Goal: Contribute content: Add original content to the website for others to see

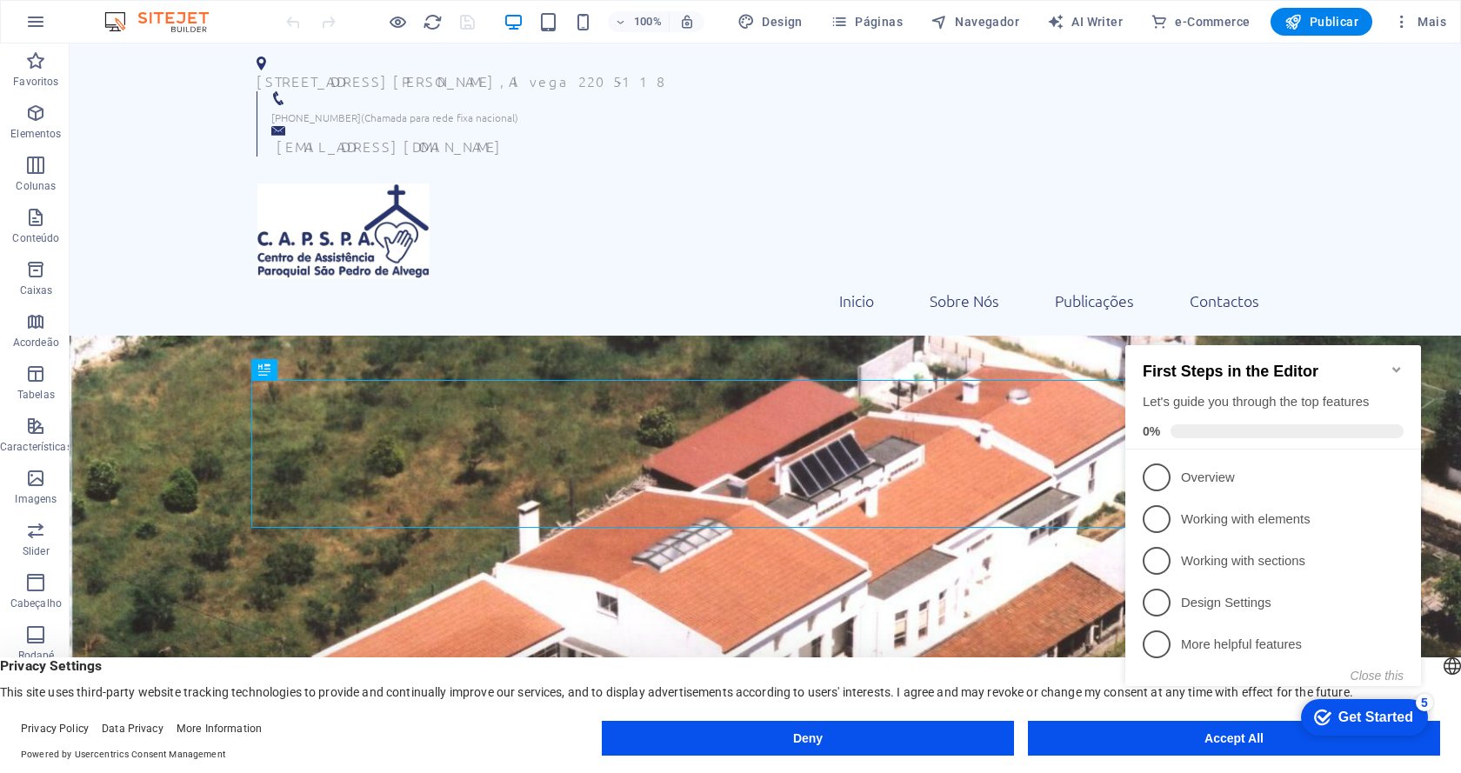
click div "checkmark Get Started 5 First Steps in the Editor Let's guide you through the t…"
click at [1162, 465] on span "1" at bounding box center [1157, 477] width 28 height 28
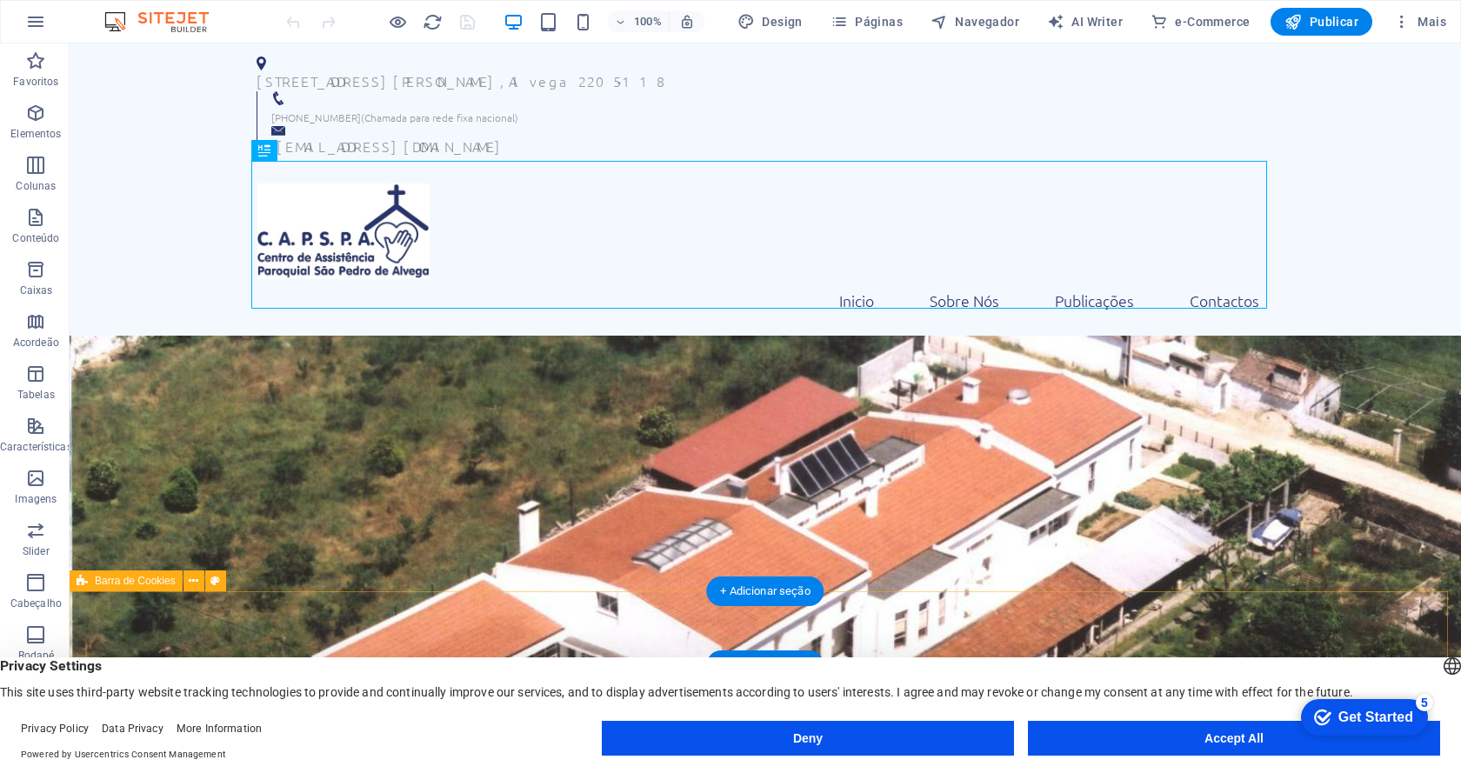
scroll to position [261, 0]
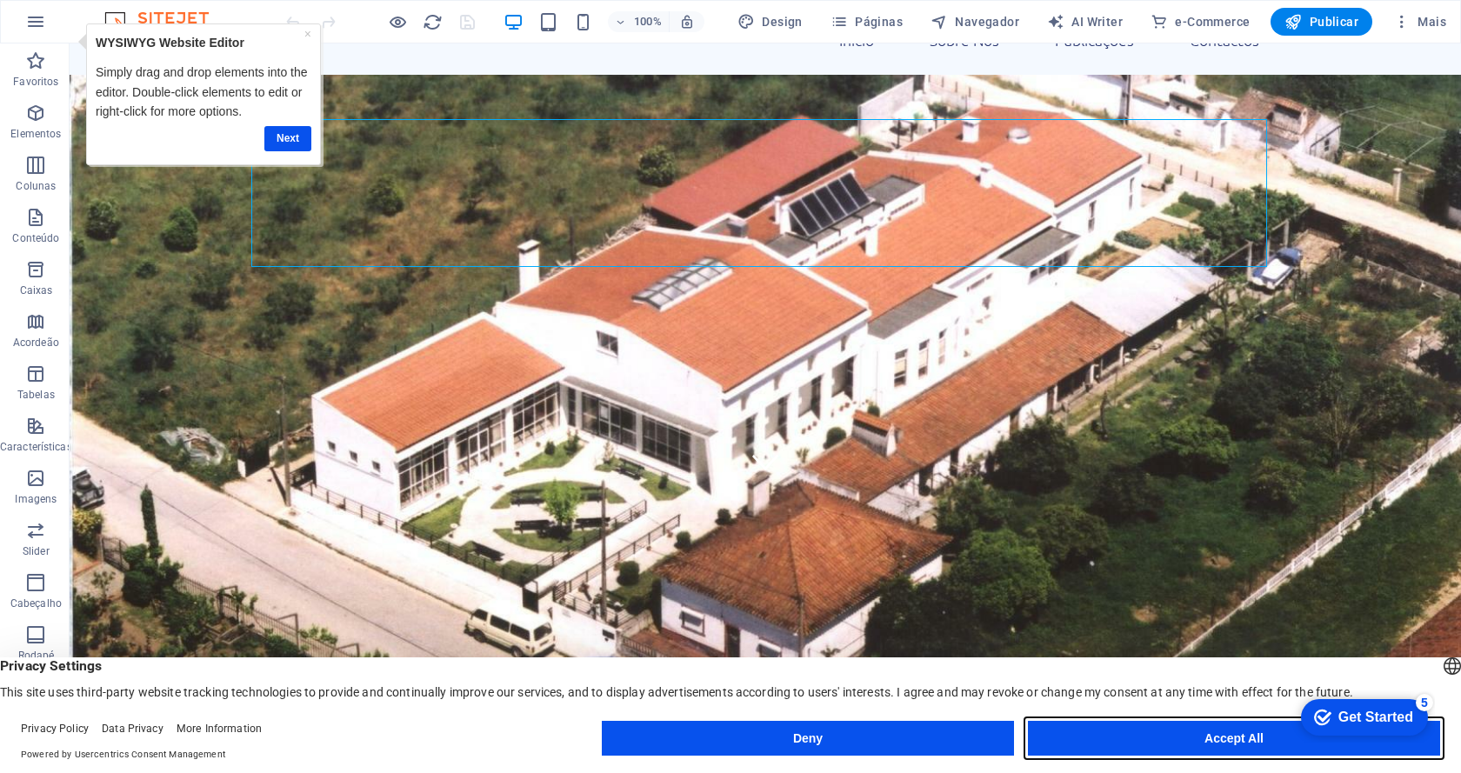
click at [1166, 743] on button "Accept All" at bounding box center [1234, 738] width 412 height 35
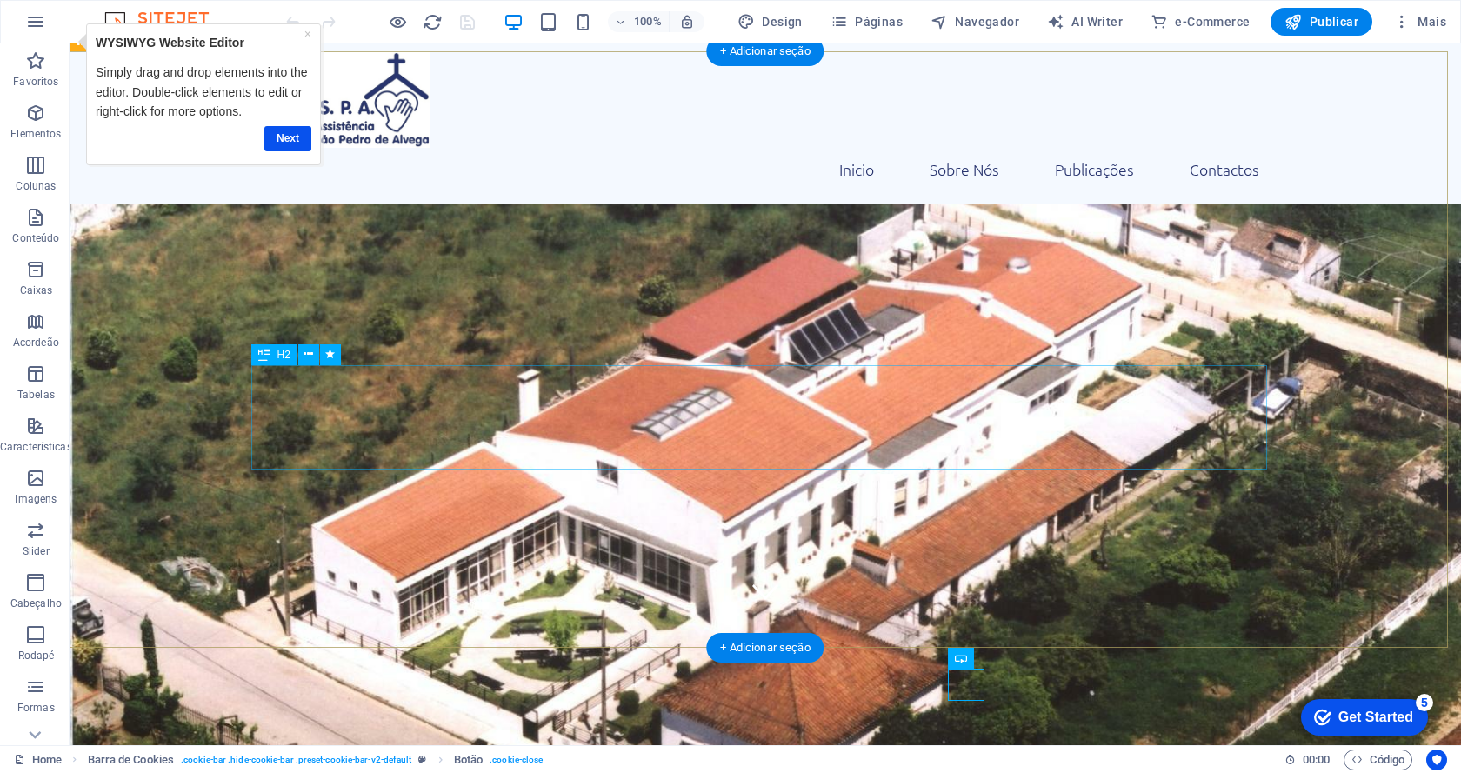
scroll to position [0, 0]
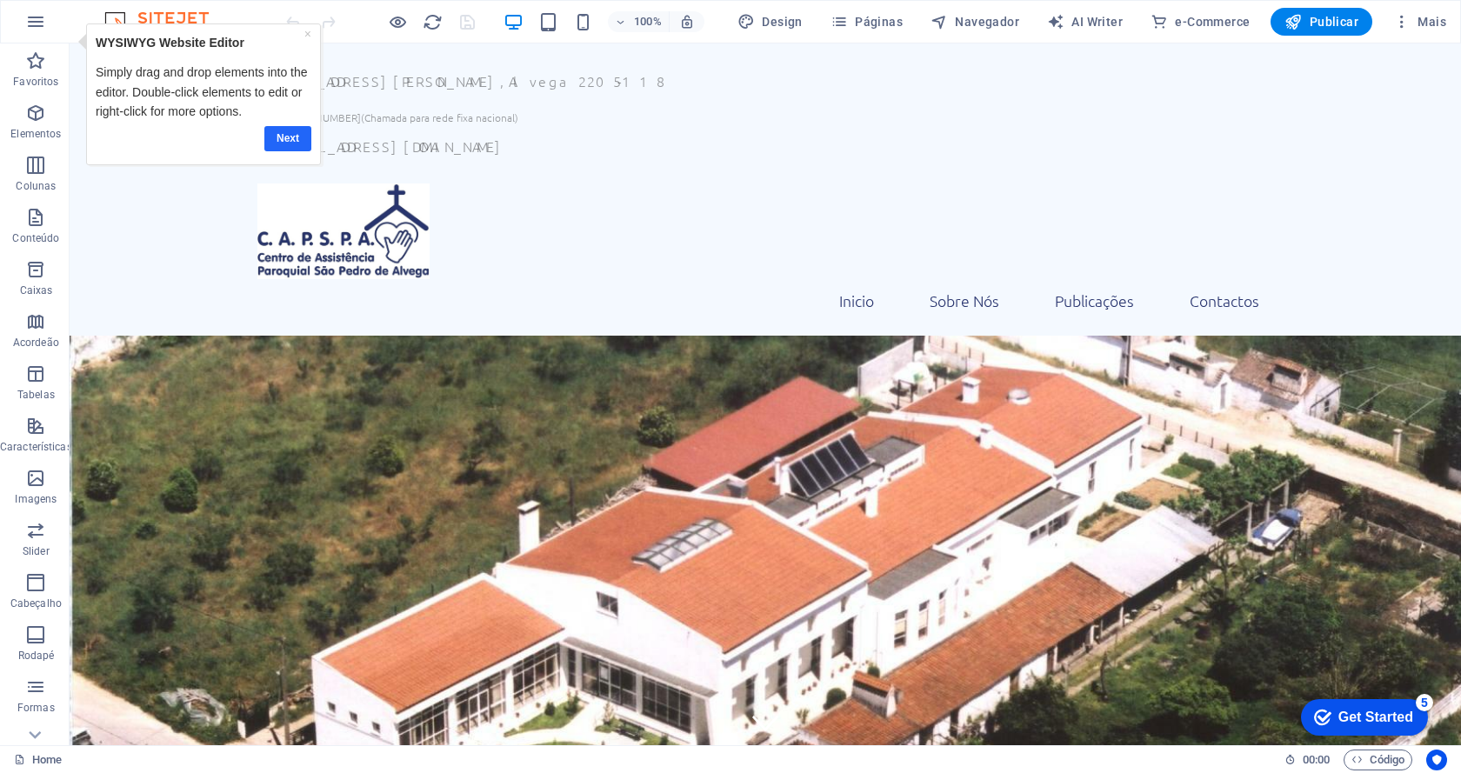
click at [297, 141] on link "Next" at bounding box center [286, 138] width 47 height 25
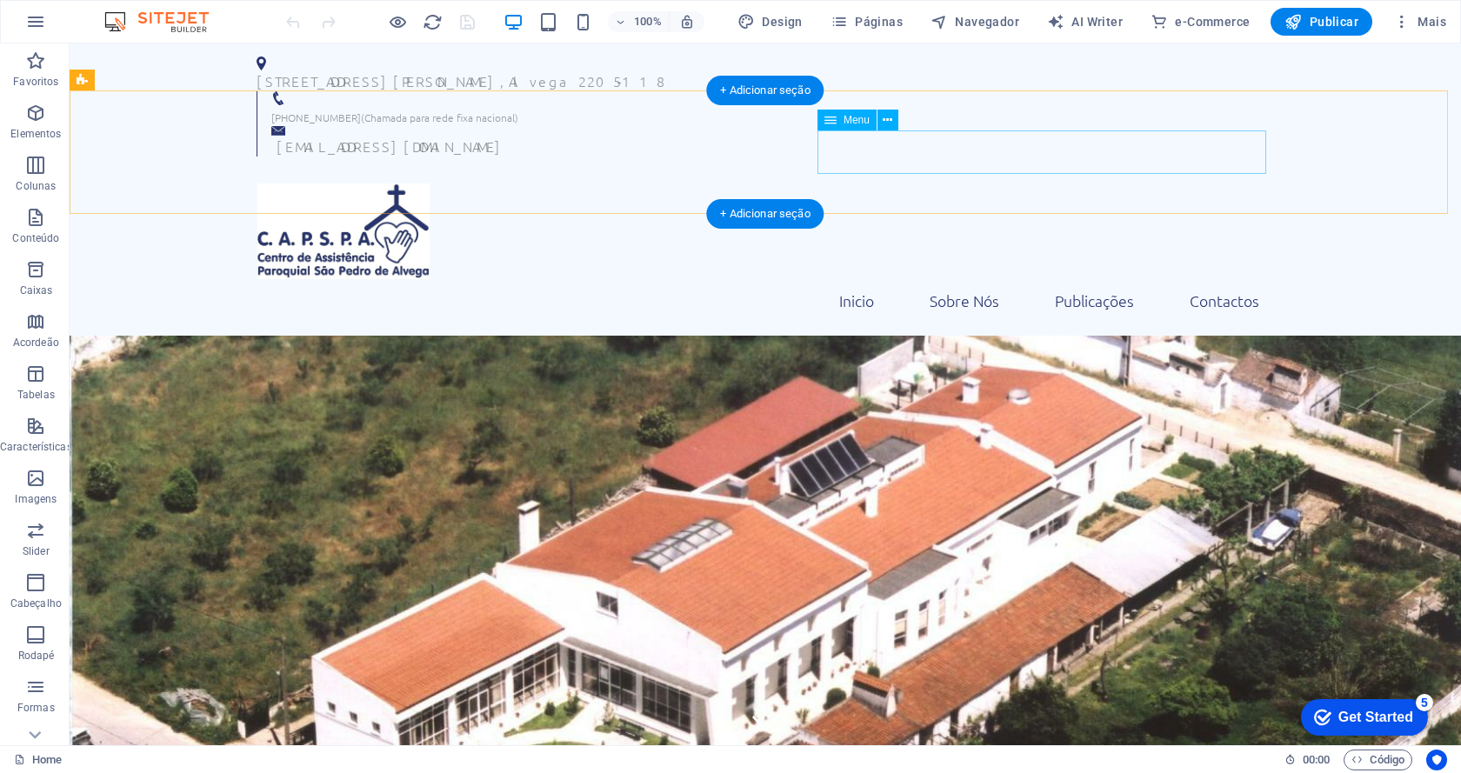
click at [1206, 279] on nav "Inicio Sobre Nós Publicações Contactos" at bounding box center [765, 300] width 1016 height 43
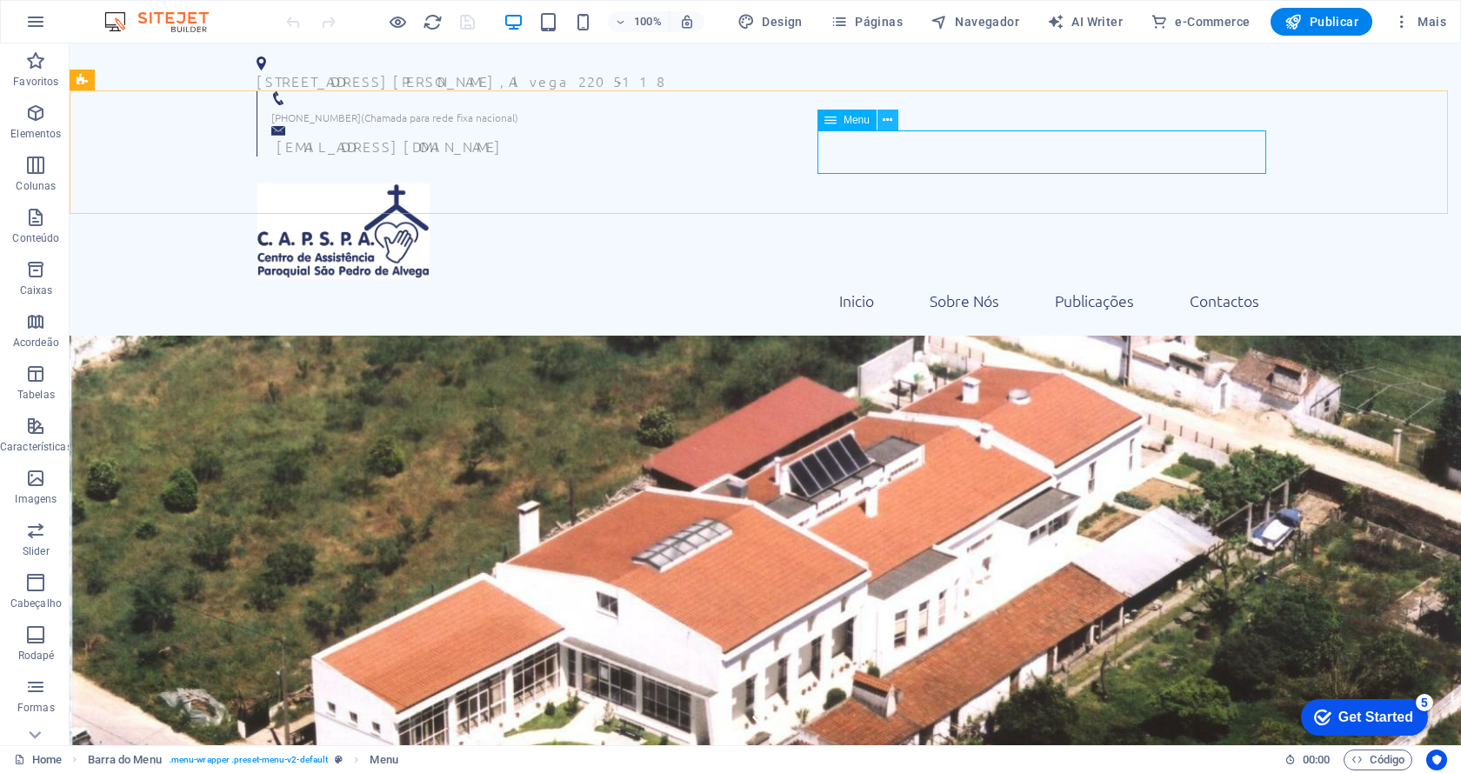
click at [881, 118] on button at bounding box center [887, 120] width 21 height 21
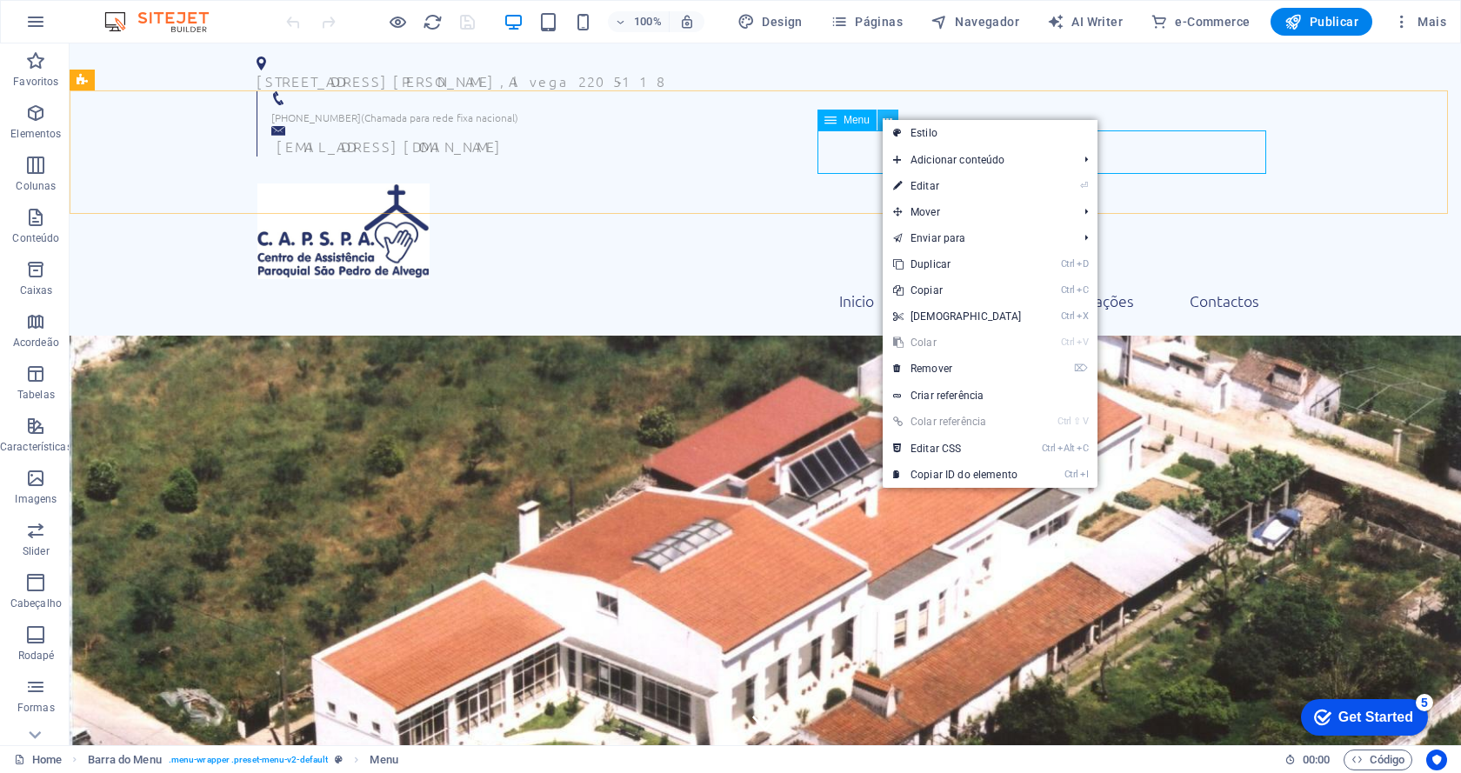
click at [881, 118] on button at bounding box center [887, 120] width 21 height 21
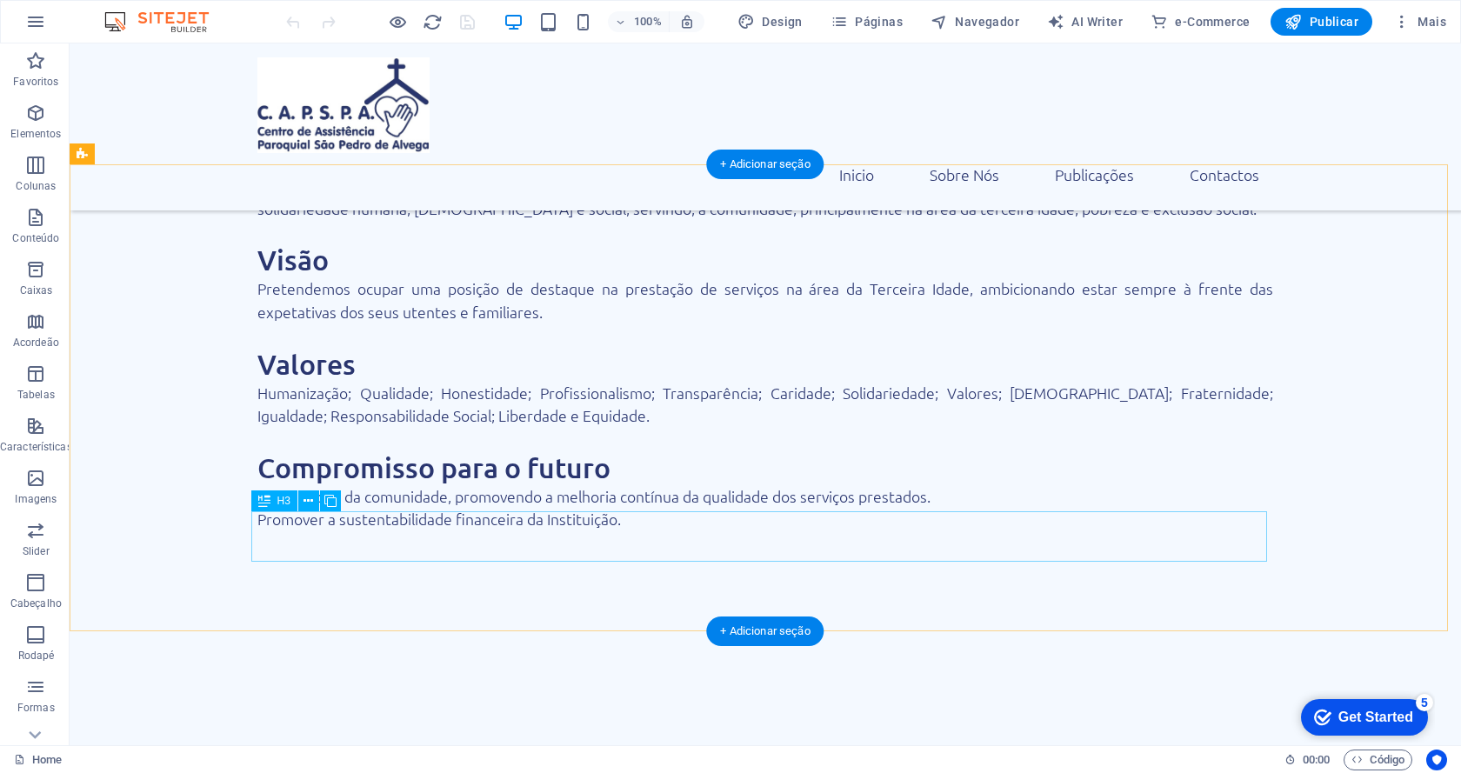
scroll to position [2000, 0]
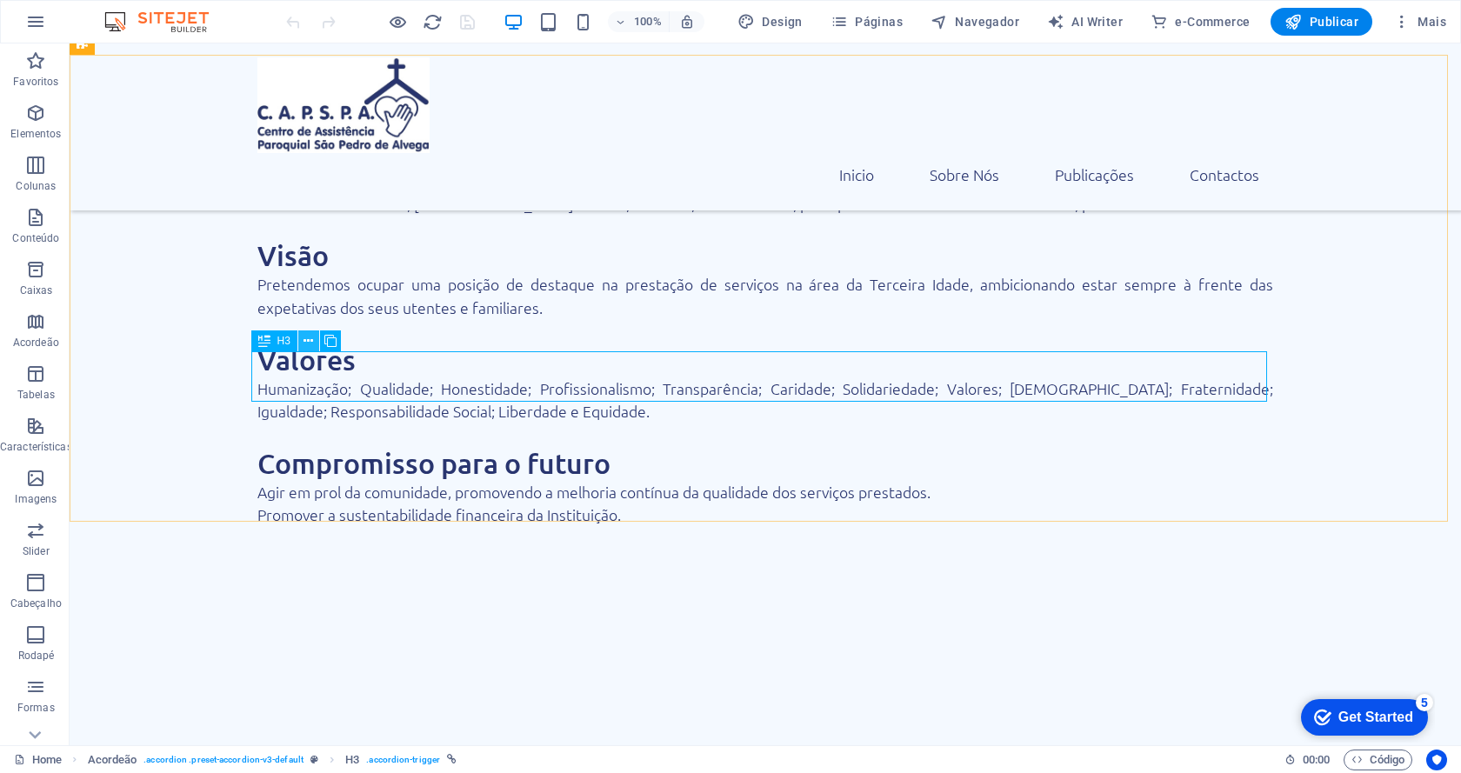
click at [307, 339] on icon at bounding box center [308, 341] width 10 height 18
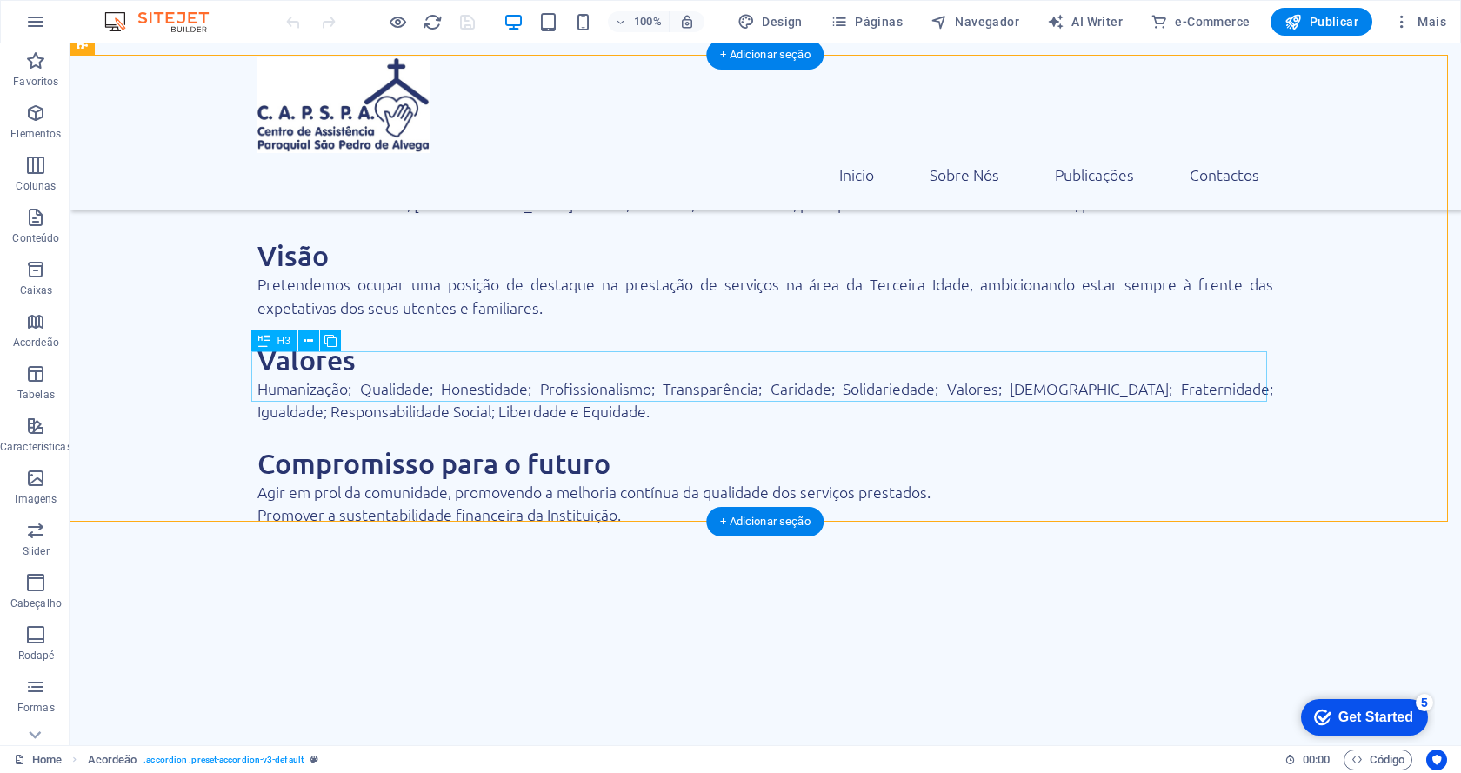
click at [312, 343] on icon at bounding box center [308, 341] width 10 height 18
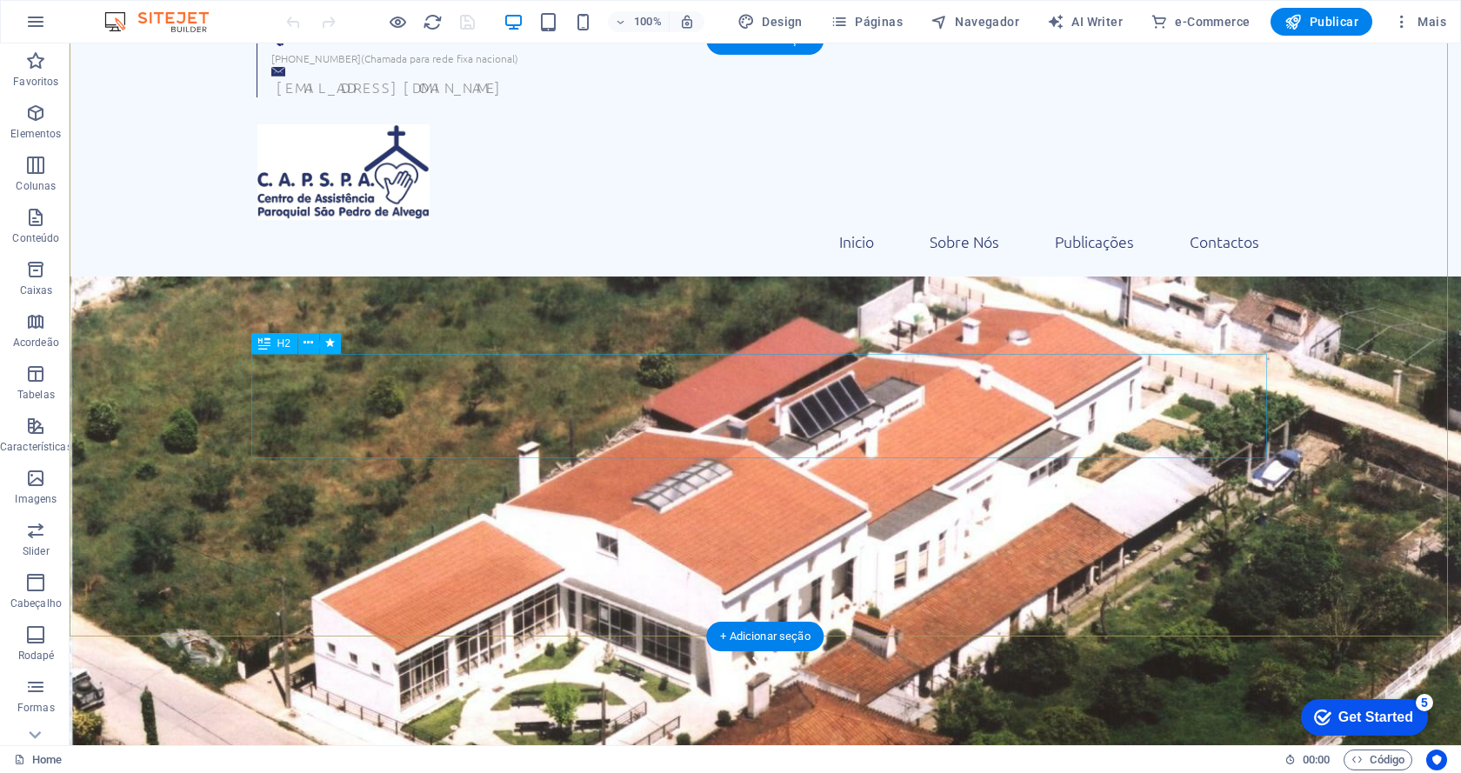
scroll to position [174, 0]
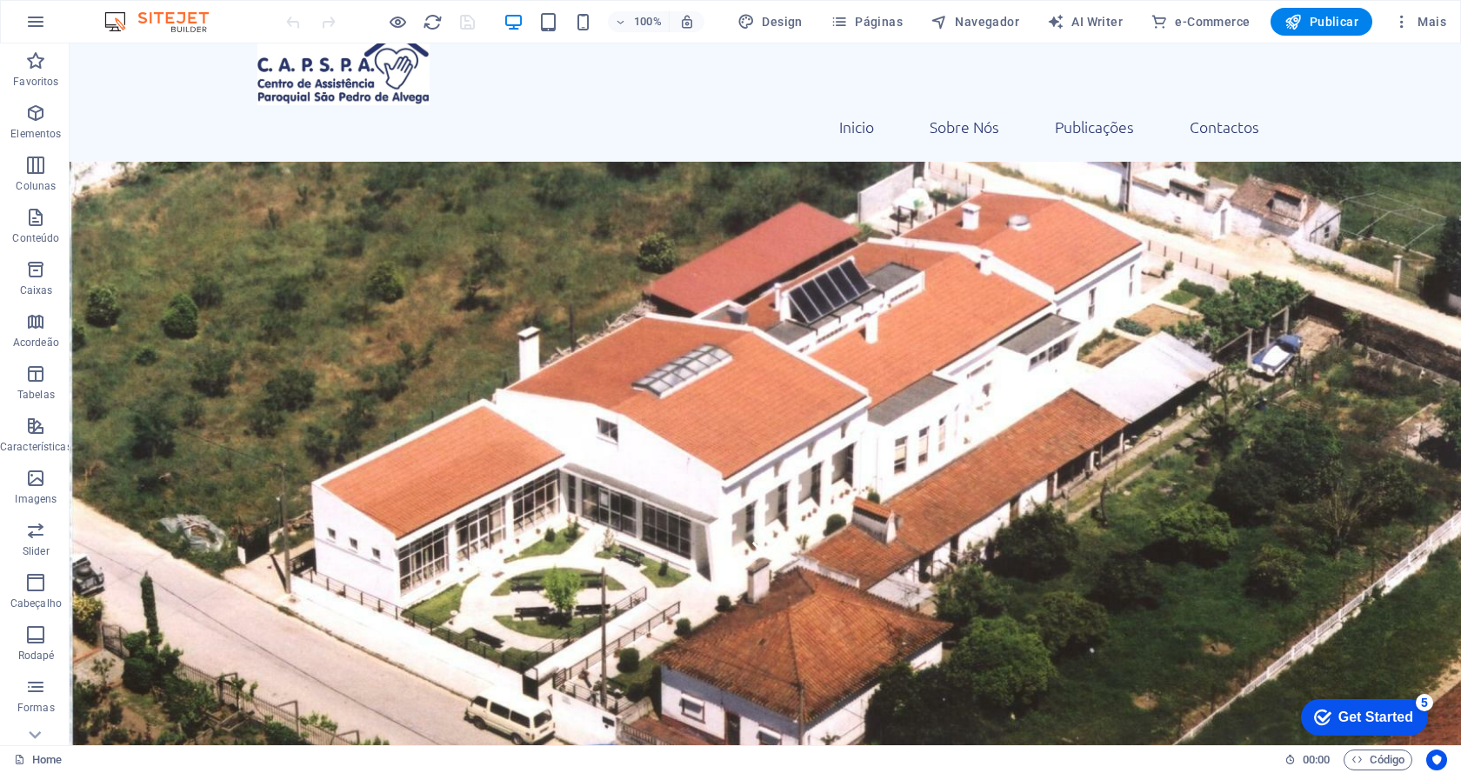
click at [1332, 726] on div "checkmark Get Started 5" at bounding box center [1364, 717] width 127 height 37
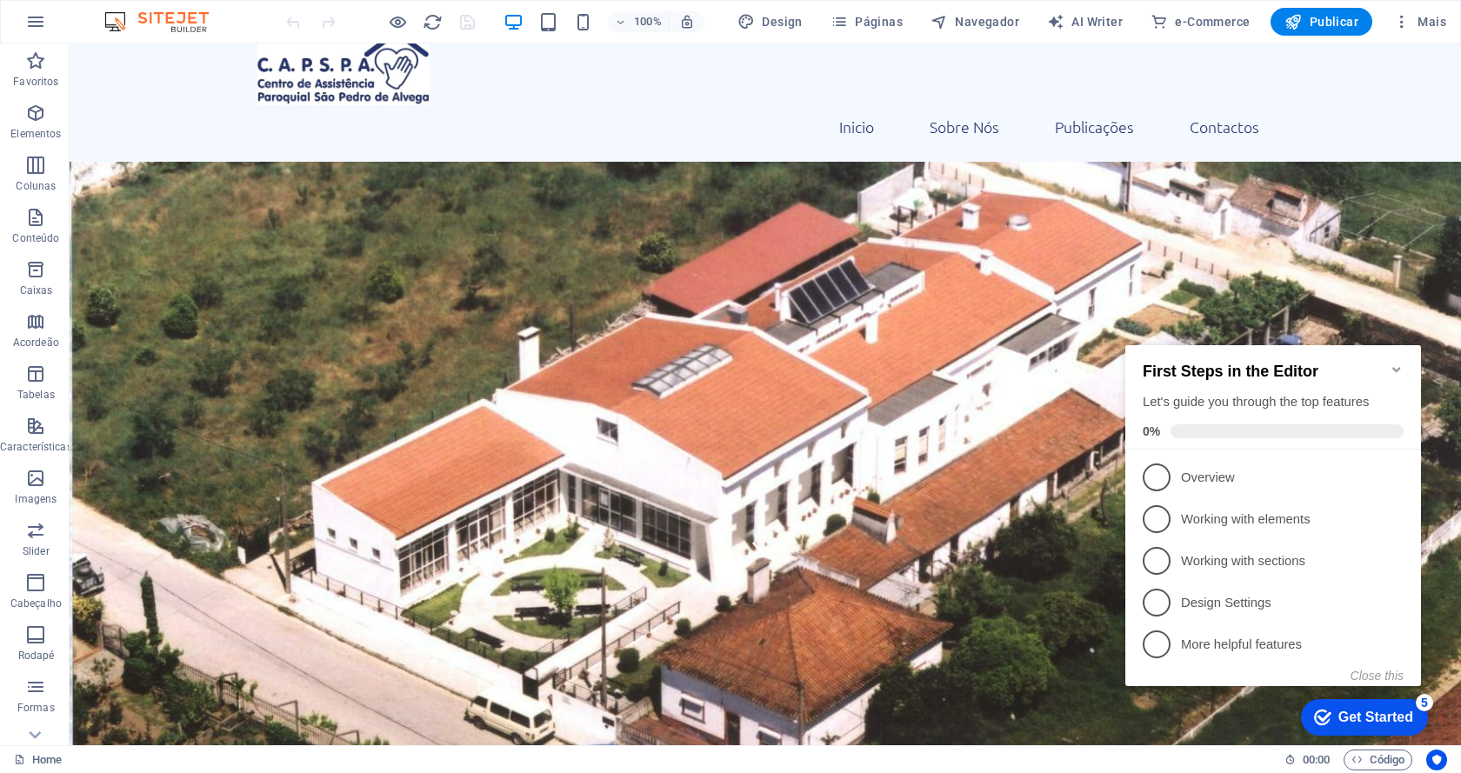
click at [1400, 363] on icon "Minimize checklist" at bounding box center [1396, 370] width 14 height 14
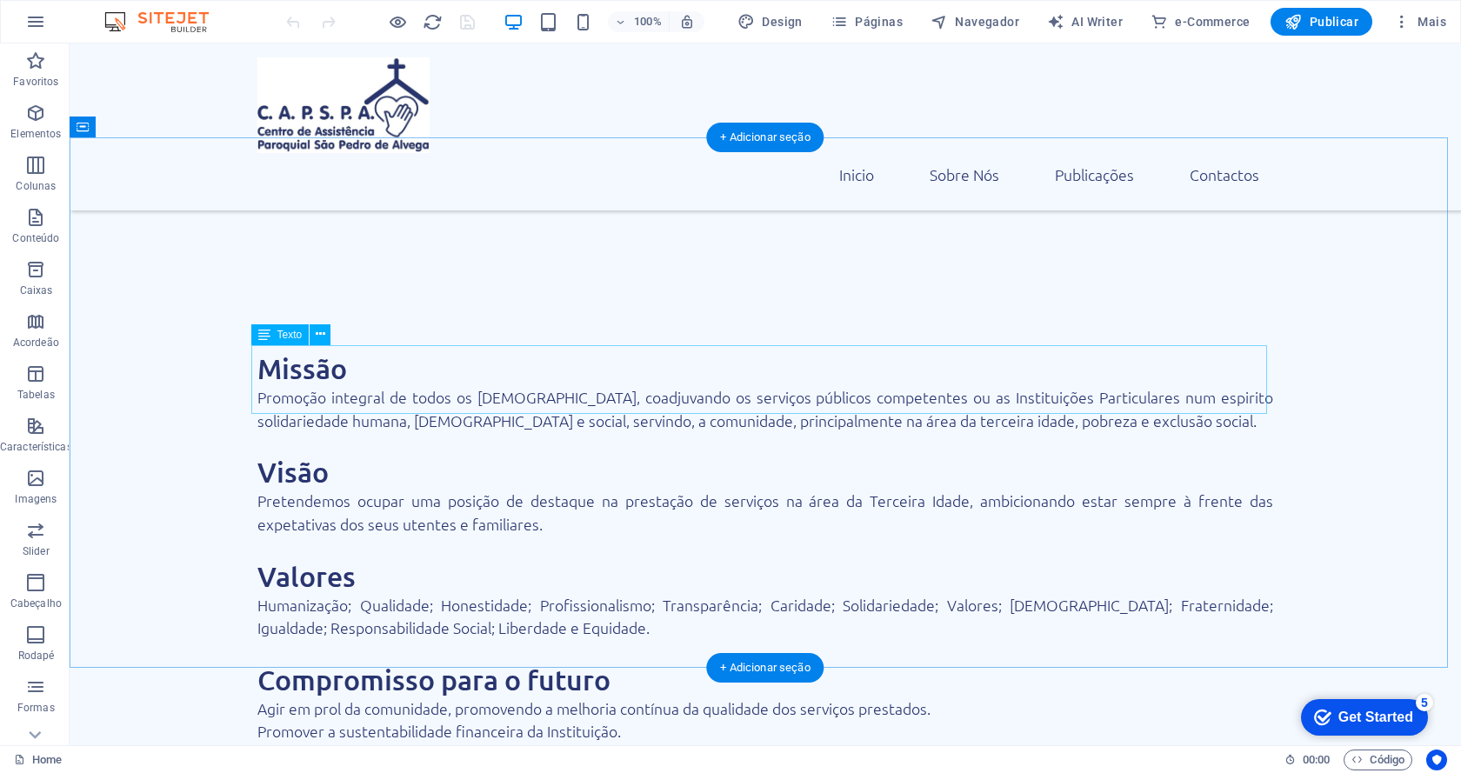
scroll to position [1826, 0]
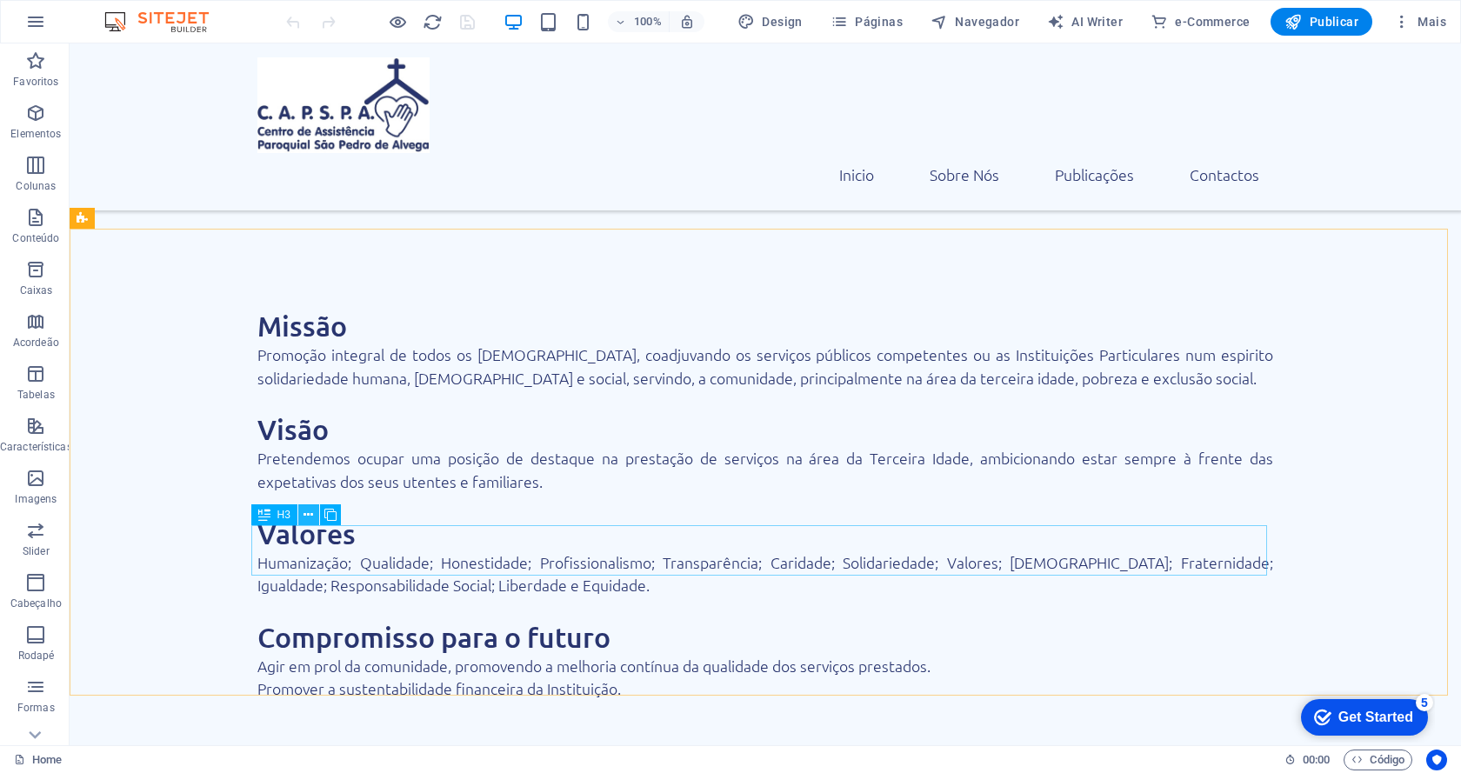
click at [302, 519] on button at bounding box center [308, 514] width 21 height 21
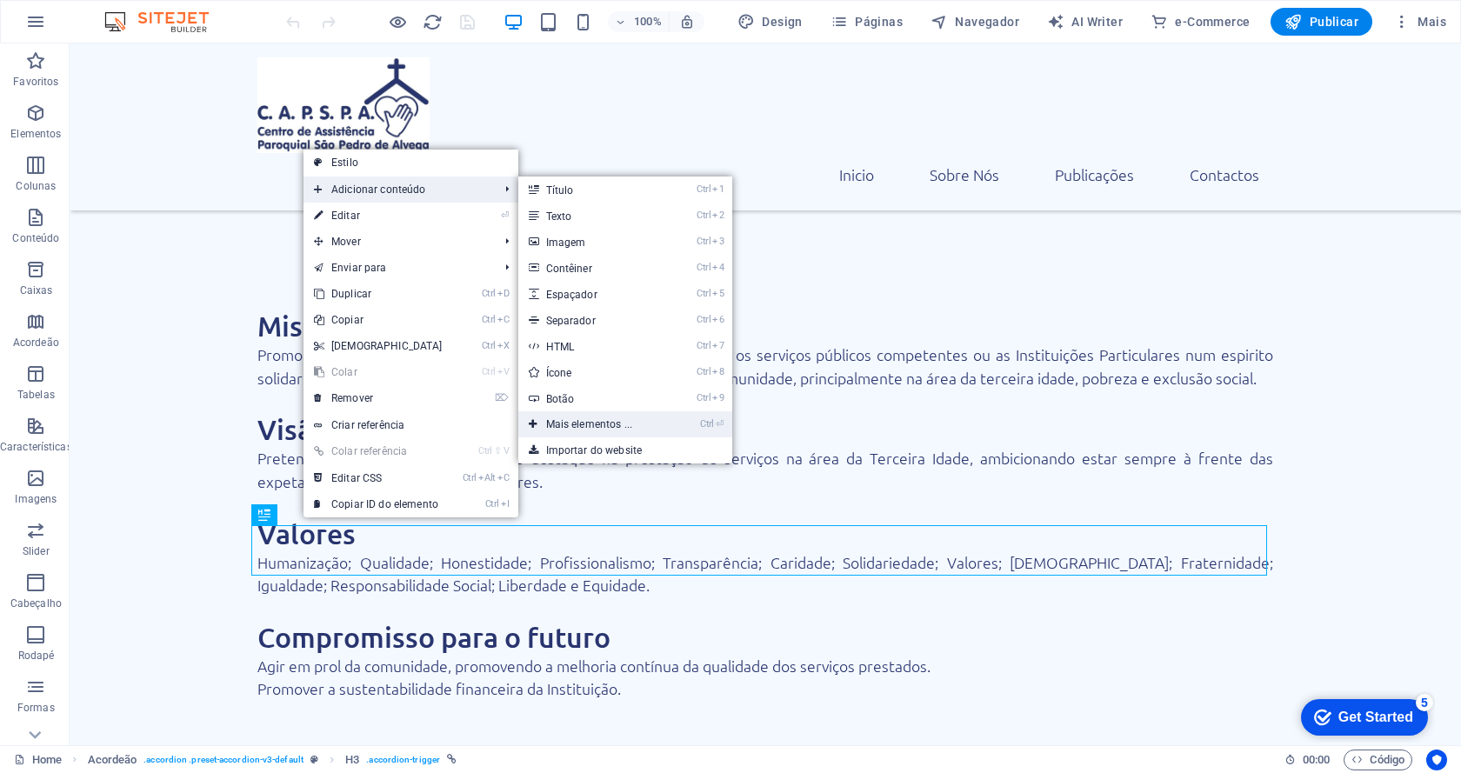
click at [610, 430] on link "Ctrl ⏎ Mais elementos ..." at bounding box center [593, 424] width 150 height 26
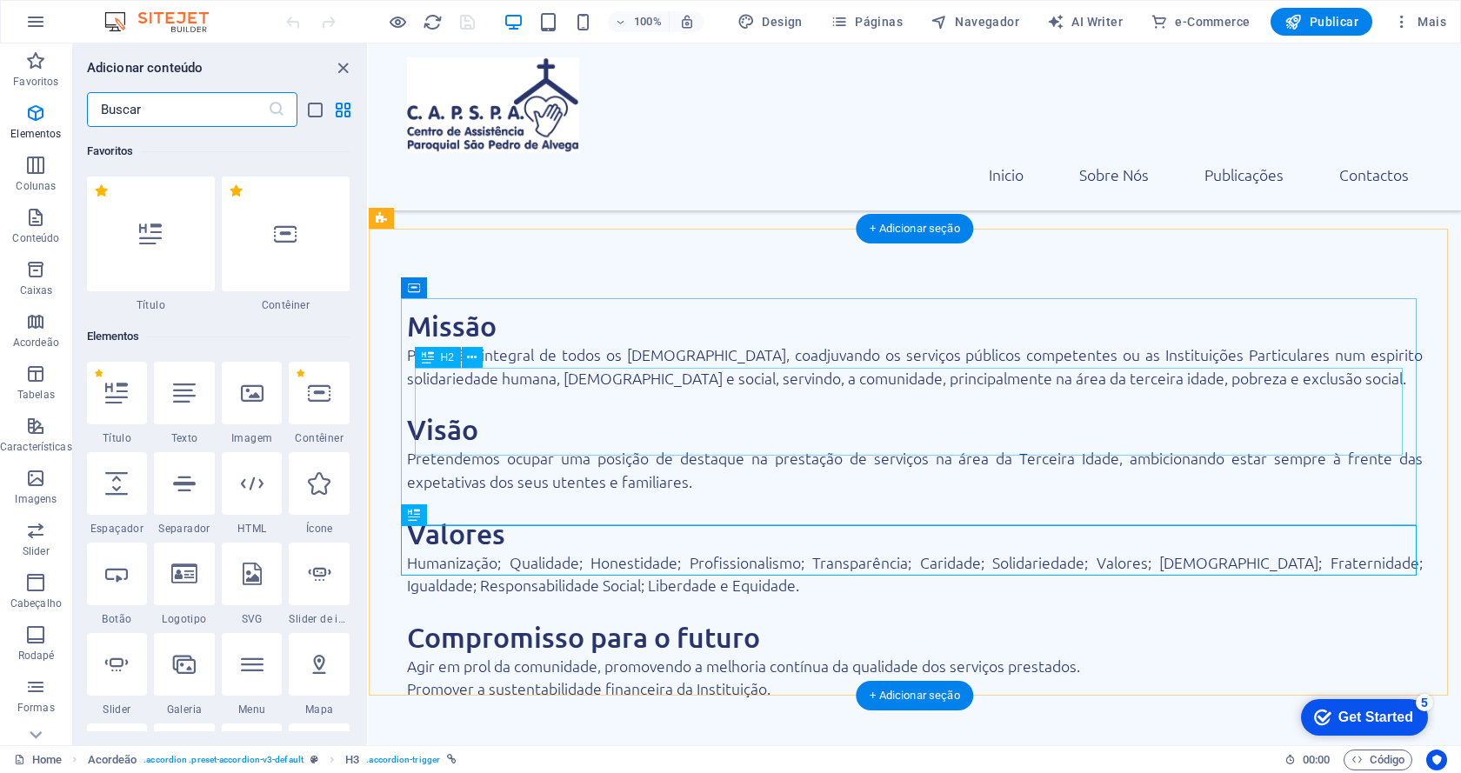
scroll to position [185, 0]
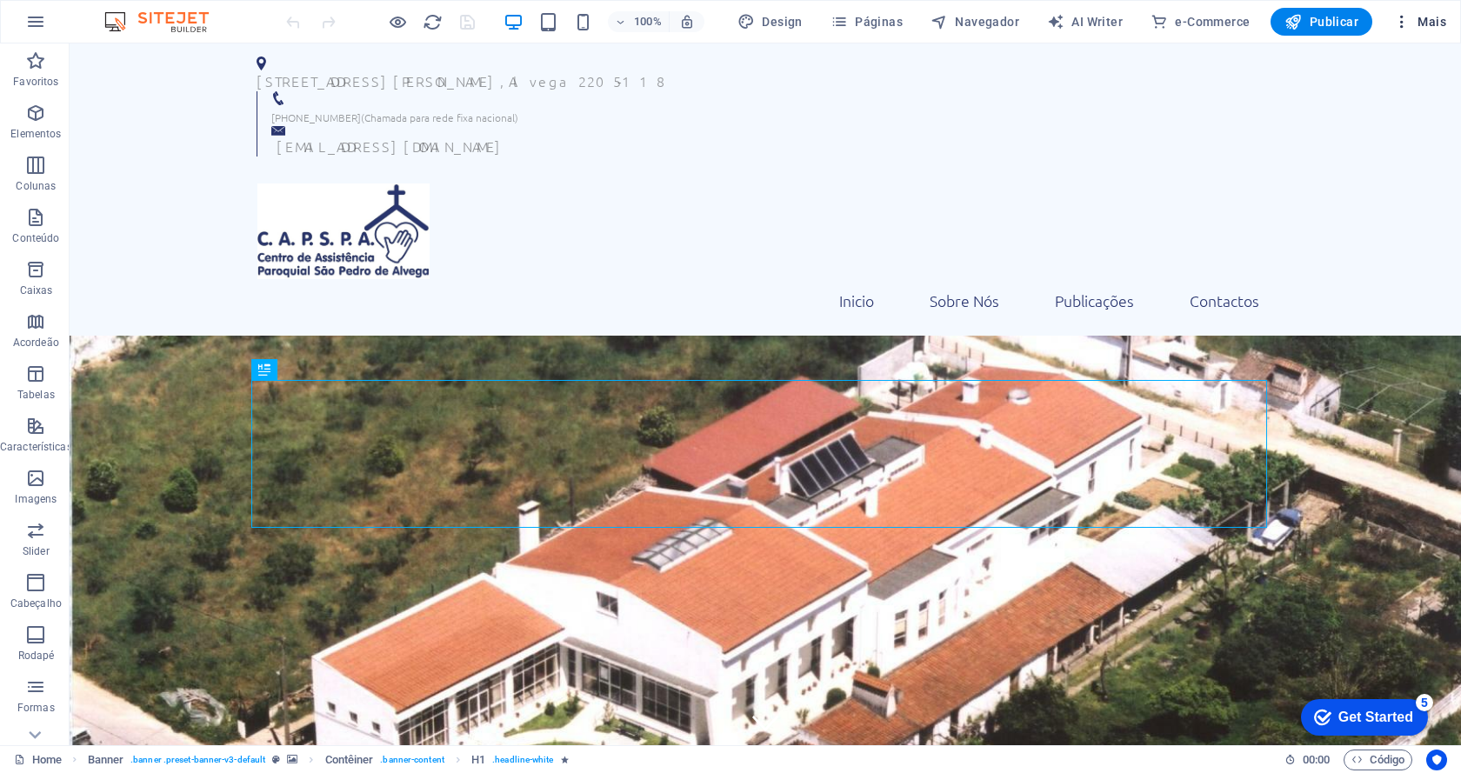
click at [1402, 30] on icon "button" at bounding box center [1401, 21] width 17 height 17
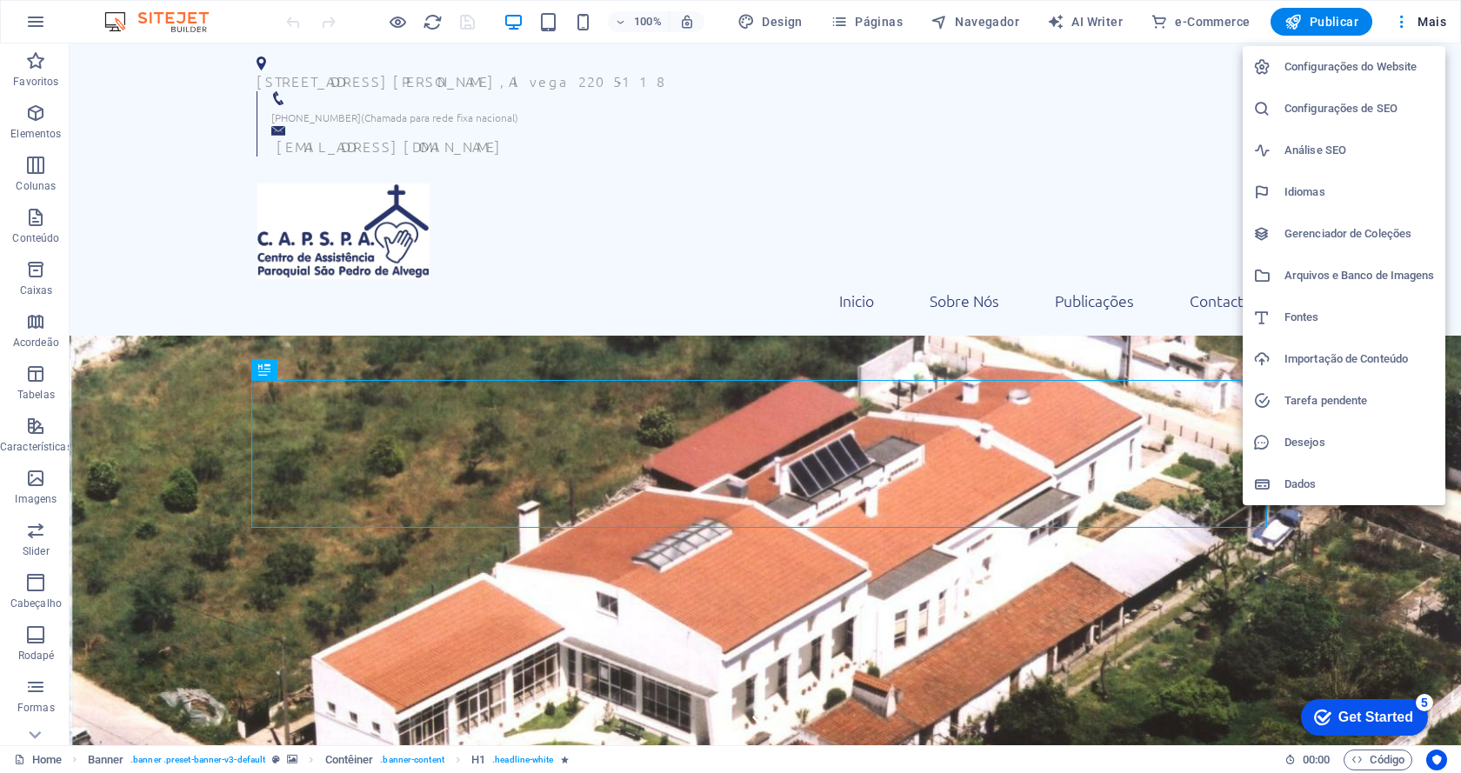
click at [1402, 25] on div at bounding box center [730, 386] width 1461 height 773
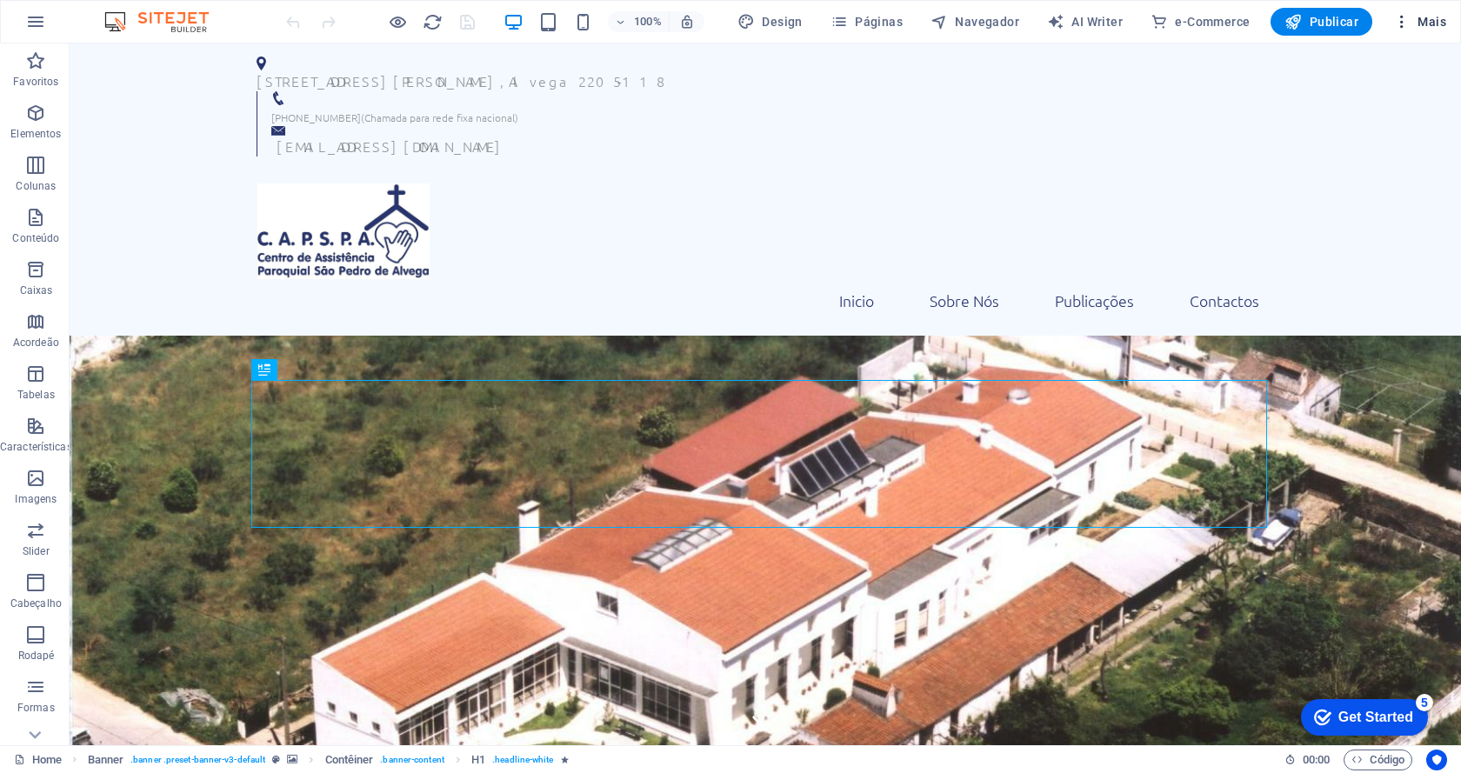
click at [1422, 27] on span "Mais" at bounding box center [1419, 21] width 53 height 17
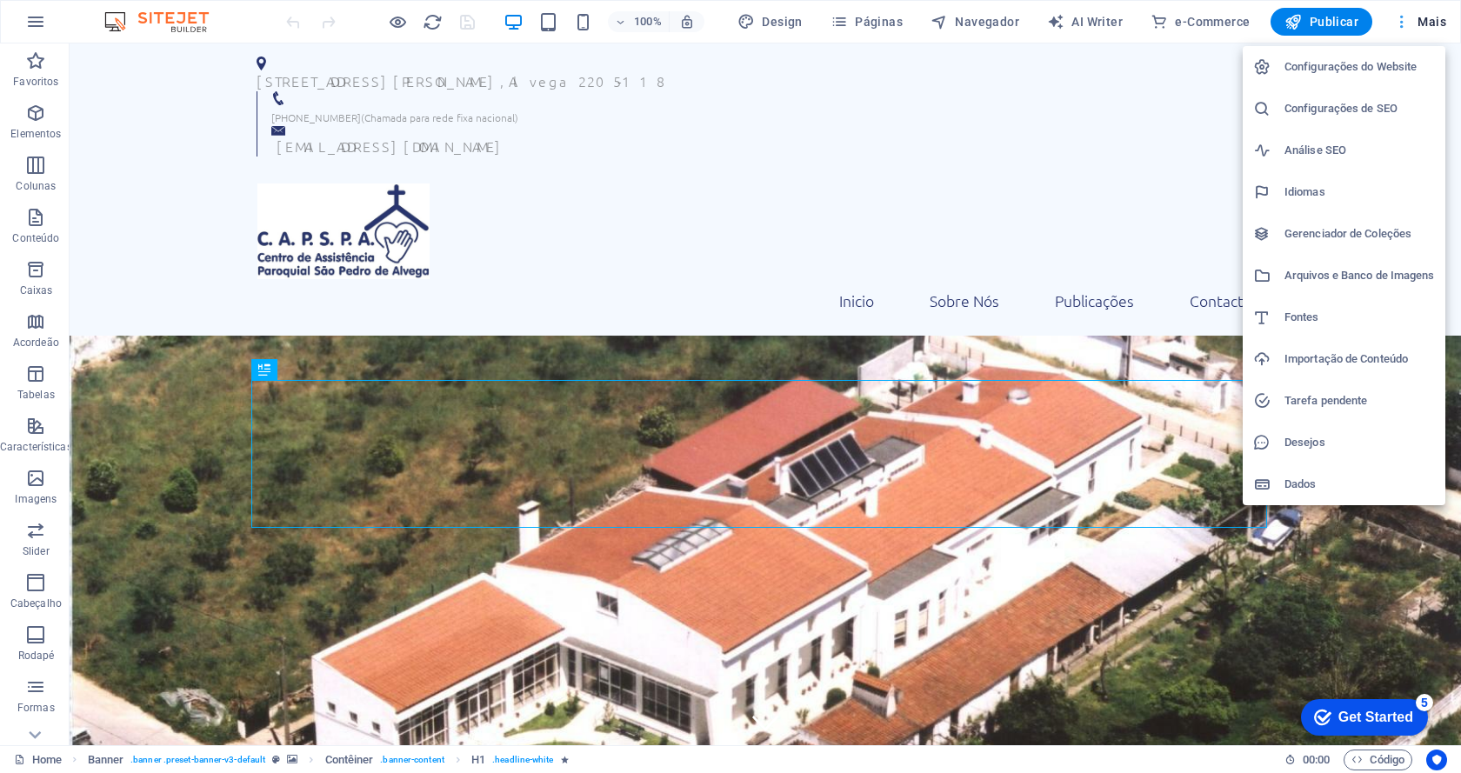
click at [1422, 27] on div at bounding box center [730, 386] width 1461 height 773
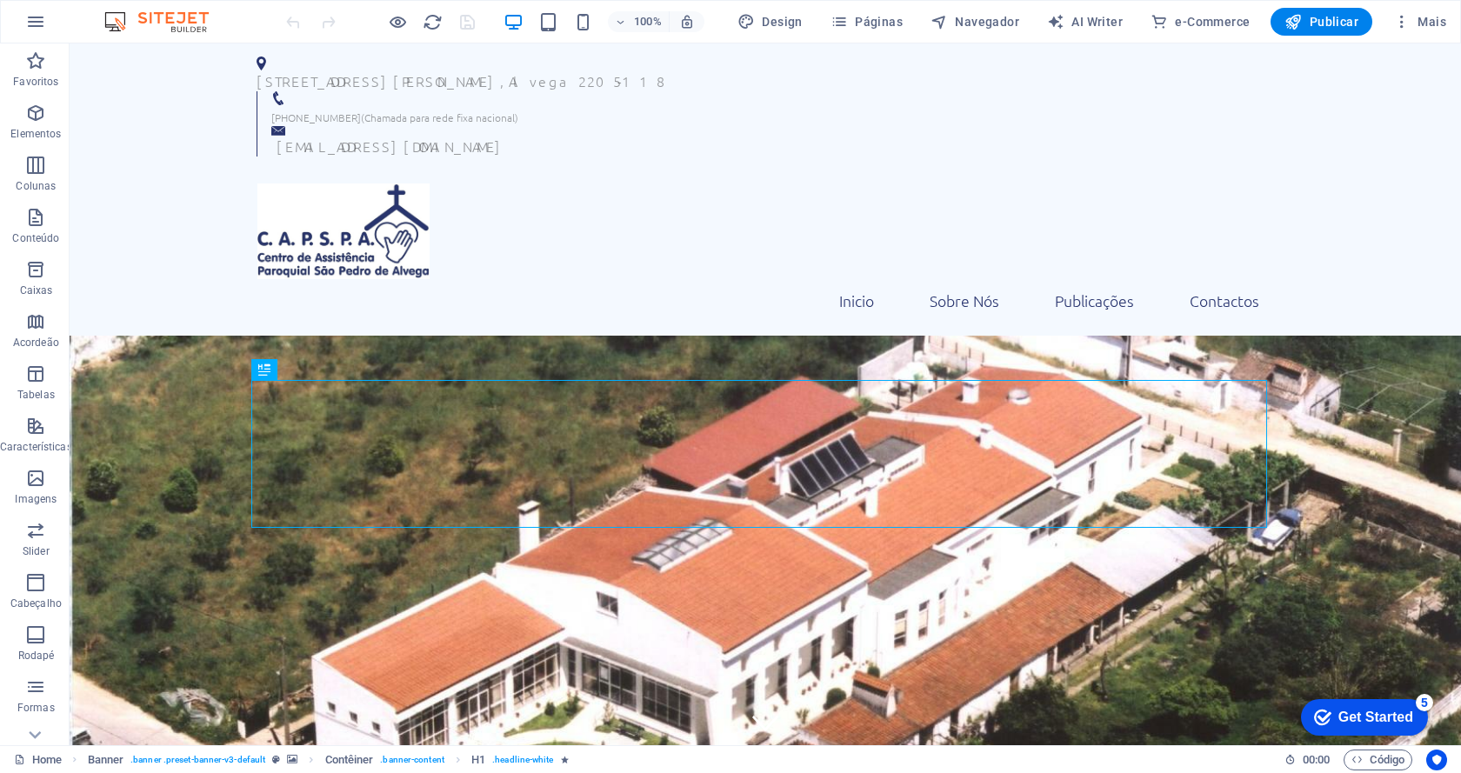
click at [1391, 27] on button "Mais" at bounding box center [1419, 22] width 67 height 28
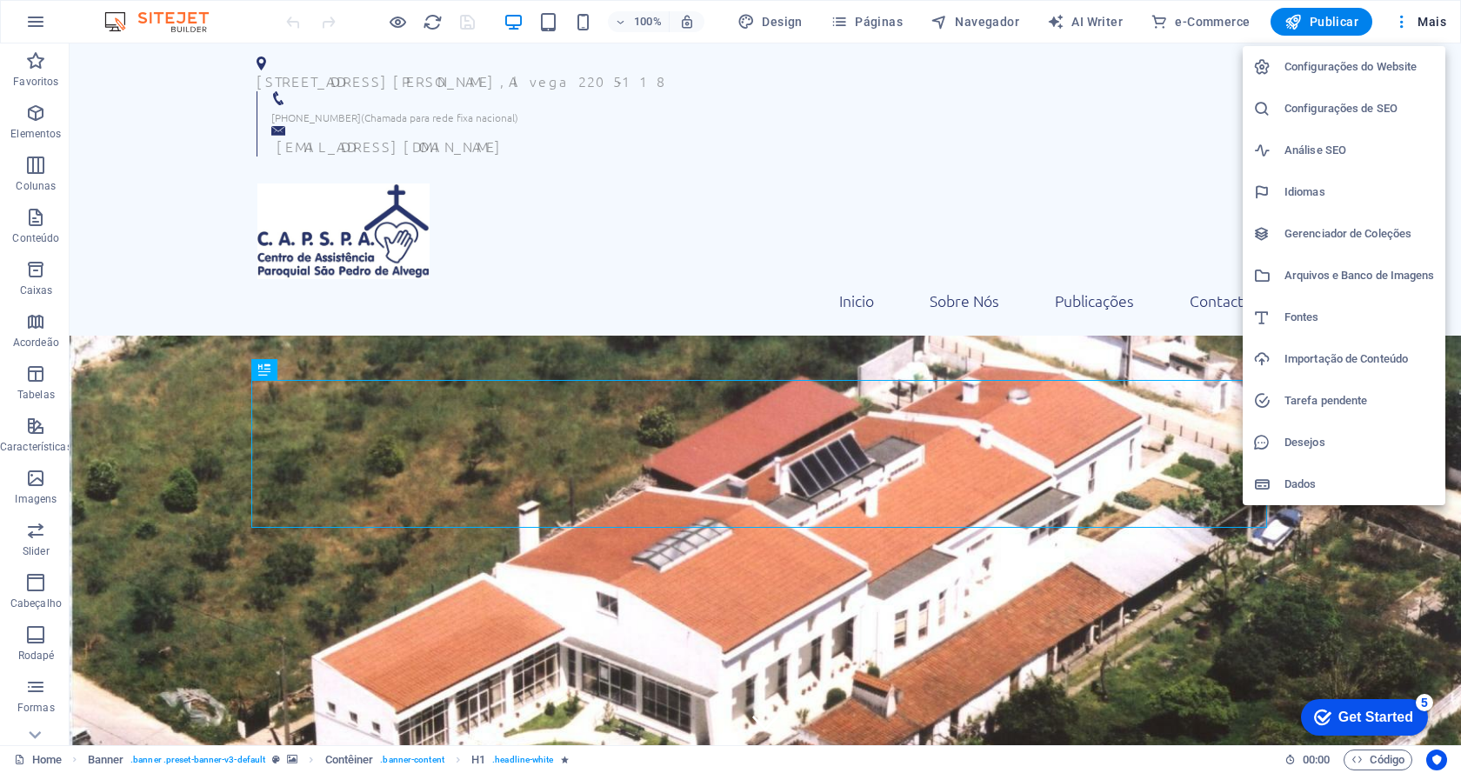
click at [1399, 27] on div at bounding box center [730, 386] width 1461 height 773
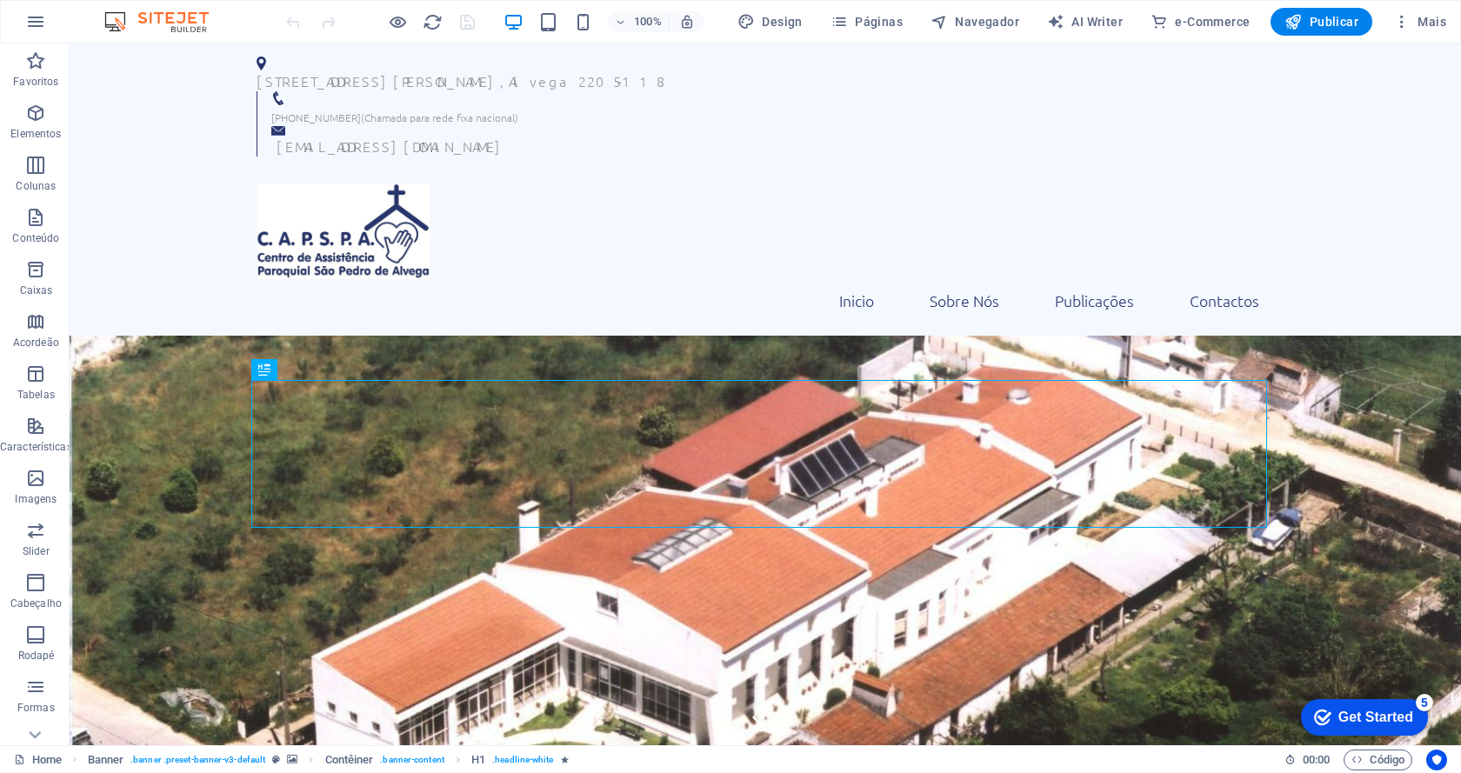
click at [1440, 22] on span "Mais" at bounding box center [1419, 21] width 53 height 17
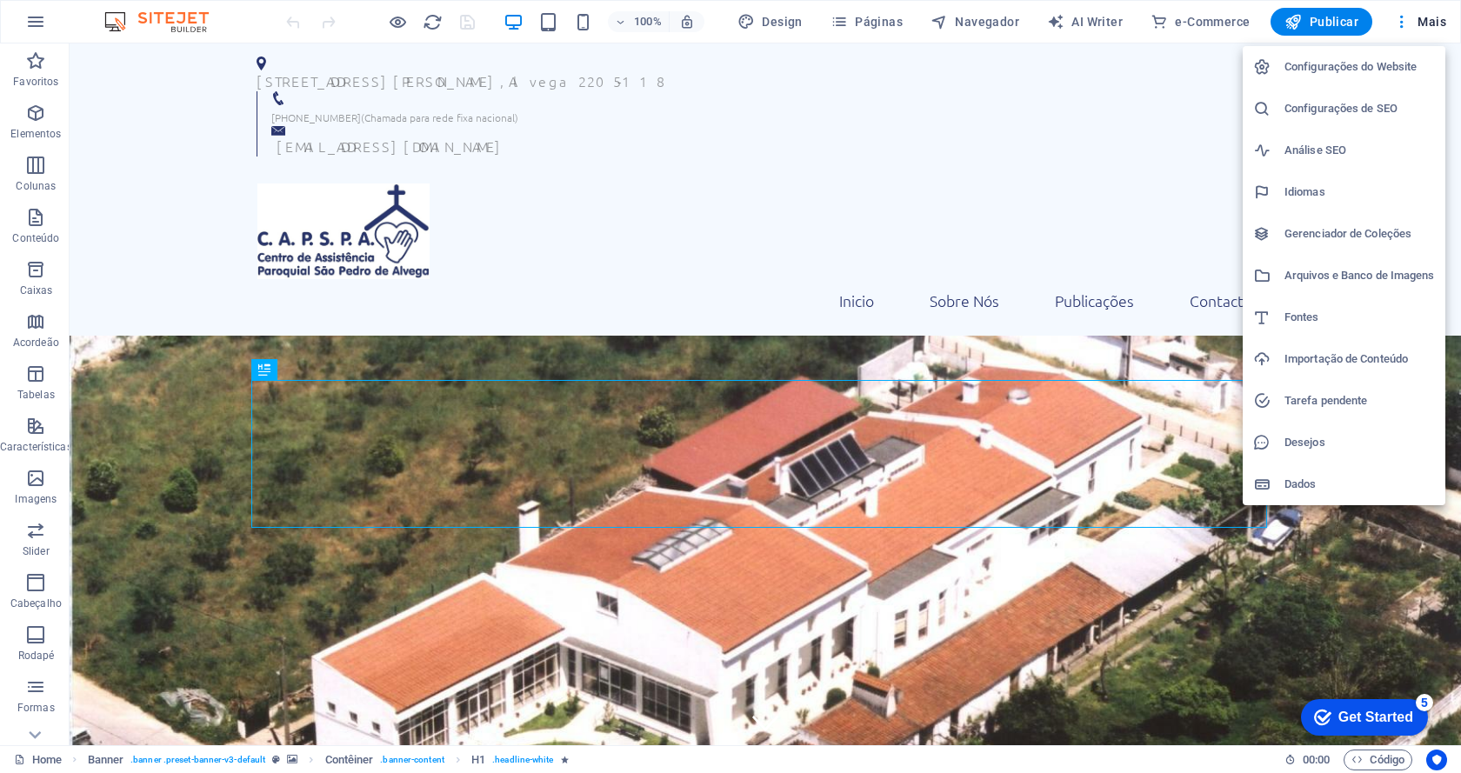
click at [1381, 75] on h6 "Configurações do Website" at bounding box center [1359, 67] width 150 height 21
select select "73"
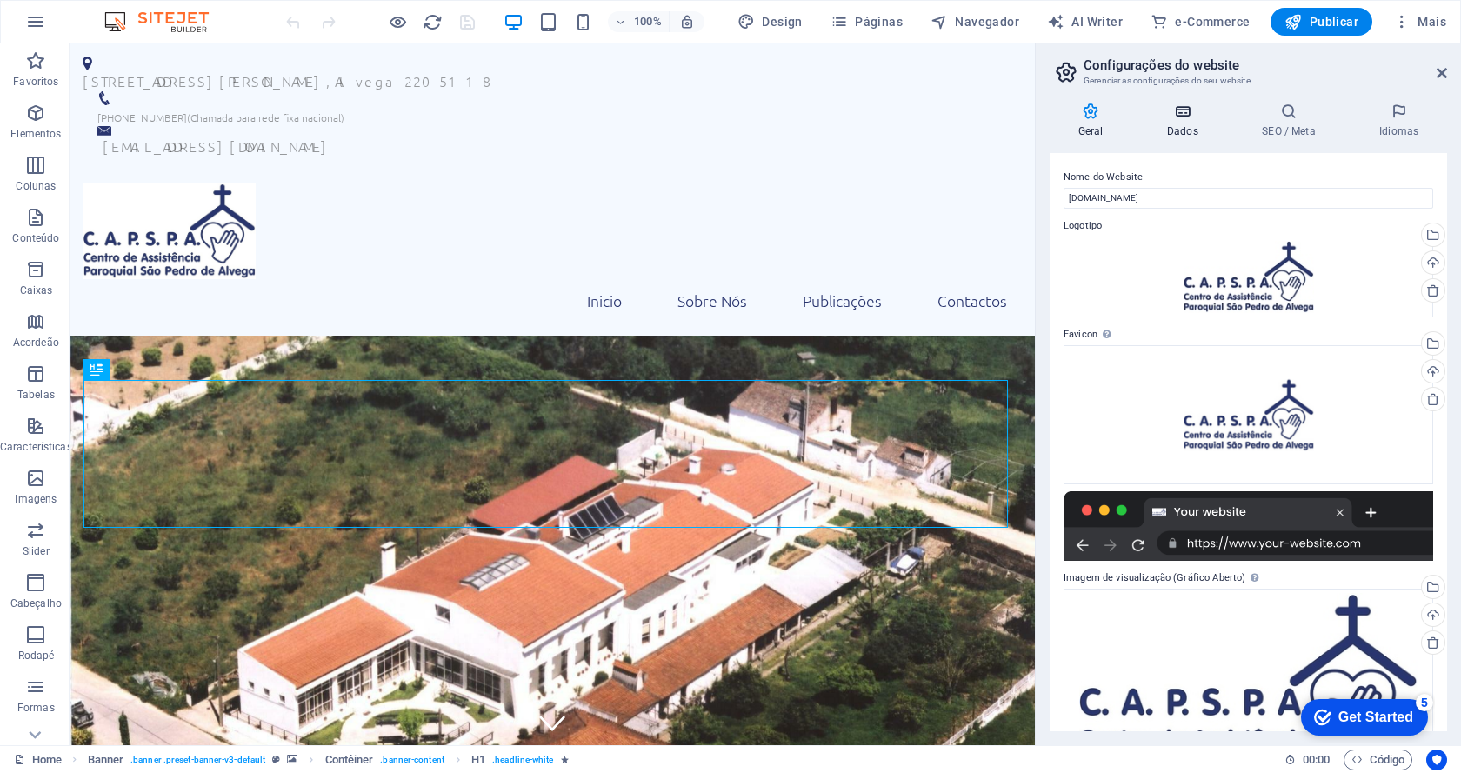
click at [1190, 134] on h4 "Dados" at bounding box center [1185, 121] width 95 height 37
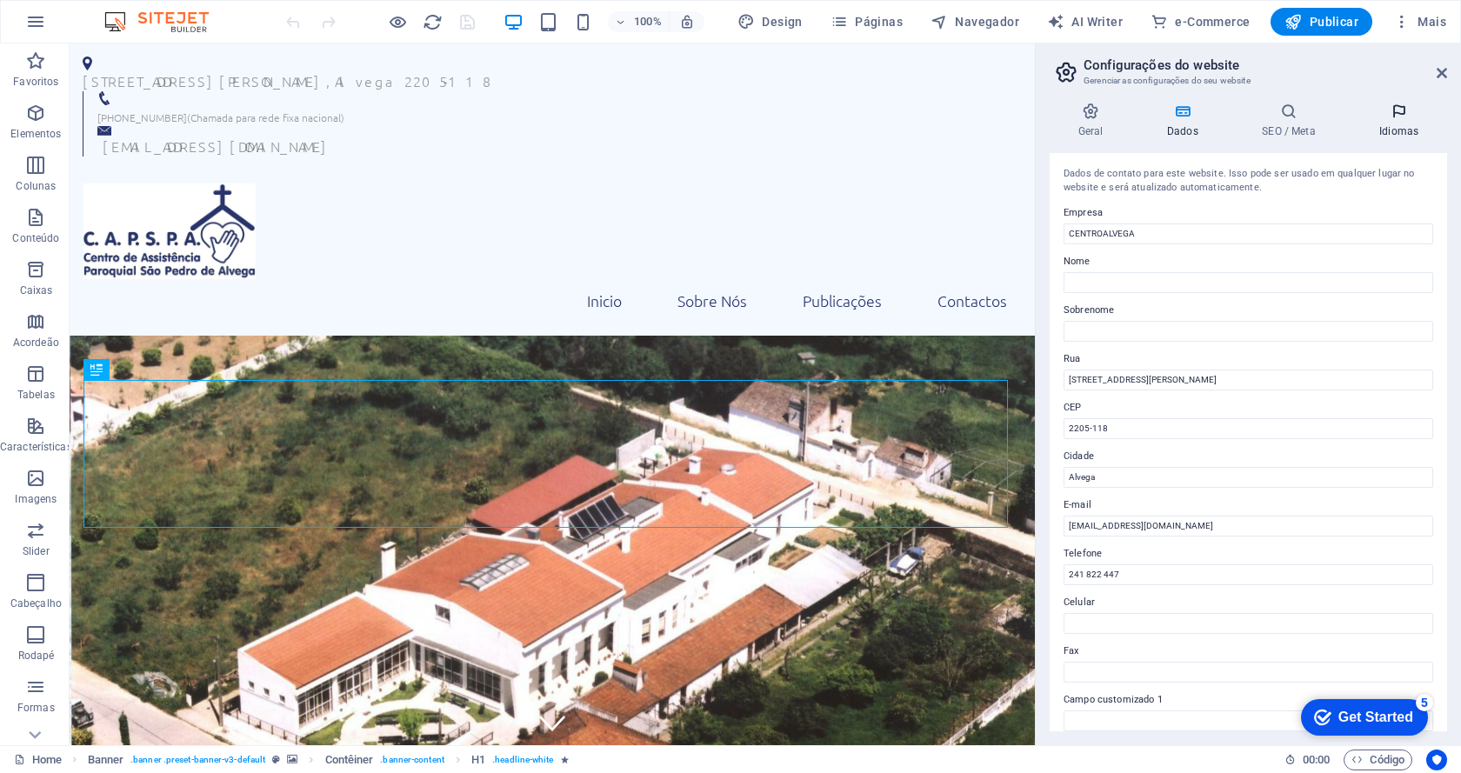
click at [1391, 120] on h4 "Idiomas" at bounding box center [1398, 121] width 97 height 37
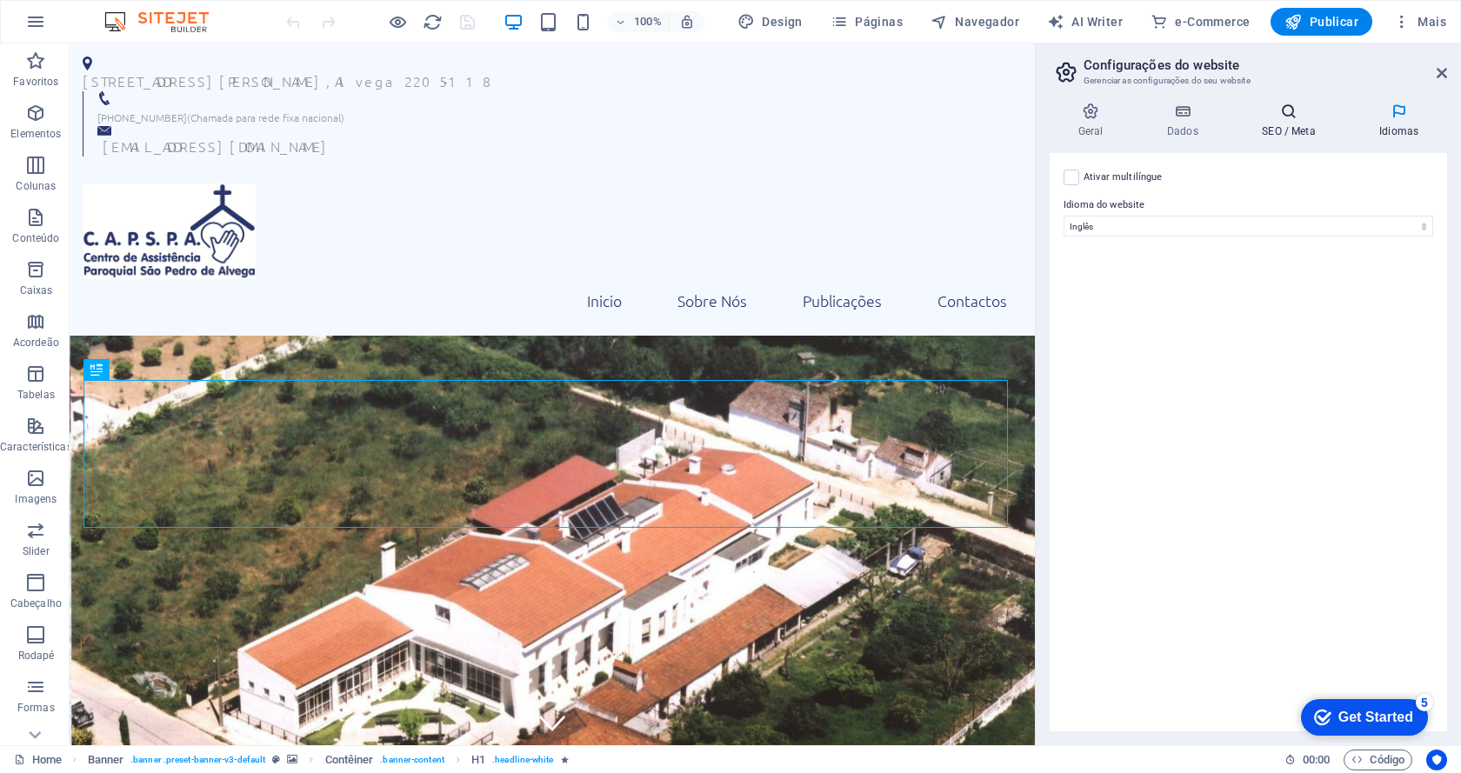
click at [1296, 120] on h4 "SEO / Meta" at bounding box center [1292, 121] width 117 height 37
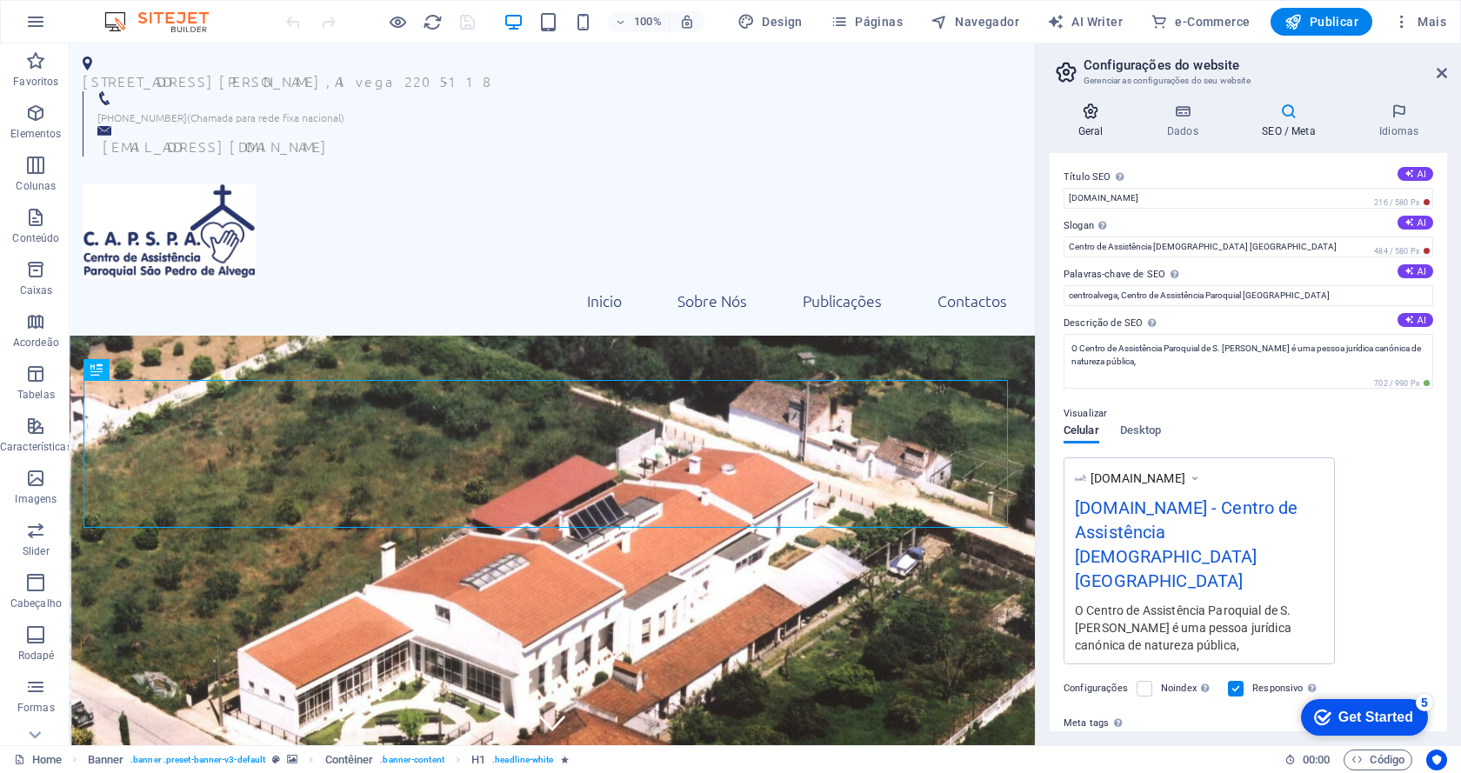
click at [1095, 123] on h4 "Geral" at bounding box center [1093, 121] width 89 height 37
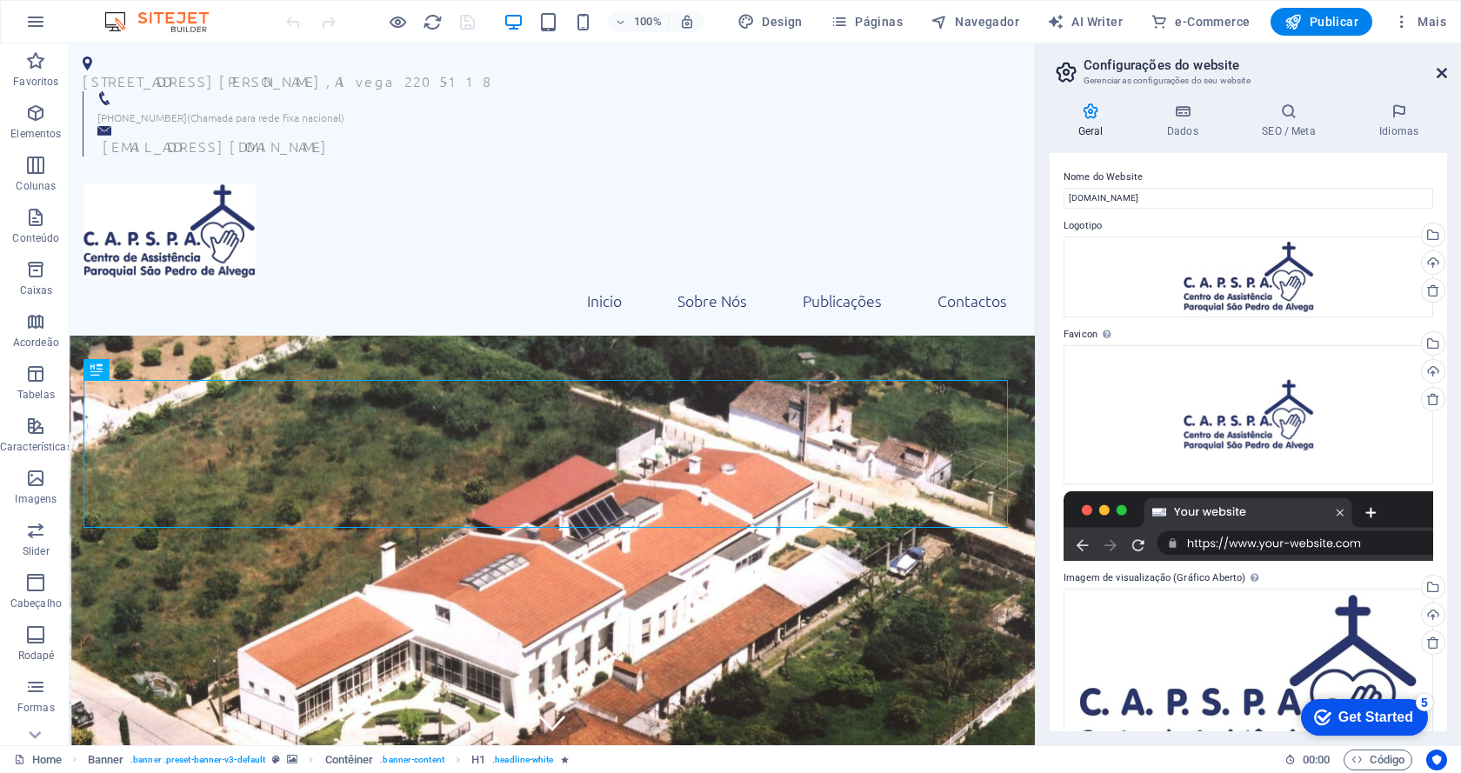
drag, startPoint x: 1440, startPoint y: 78, endPoint x: 1359, endPoint y: 21, distance: 99.2
click at [1440, 78] on icon at bounding box center [1441, 73] width 10 height 14
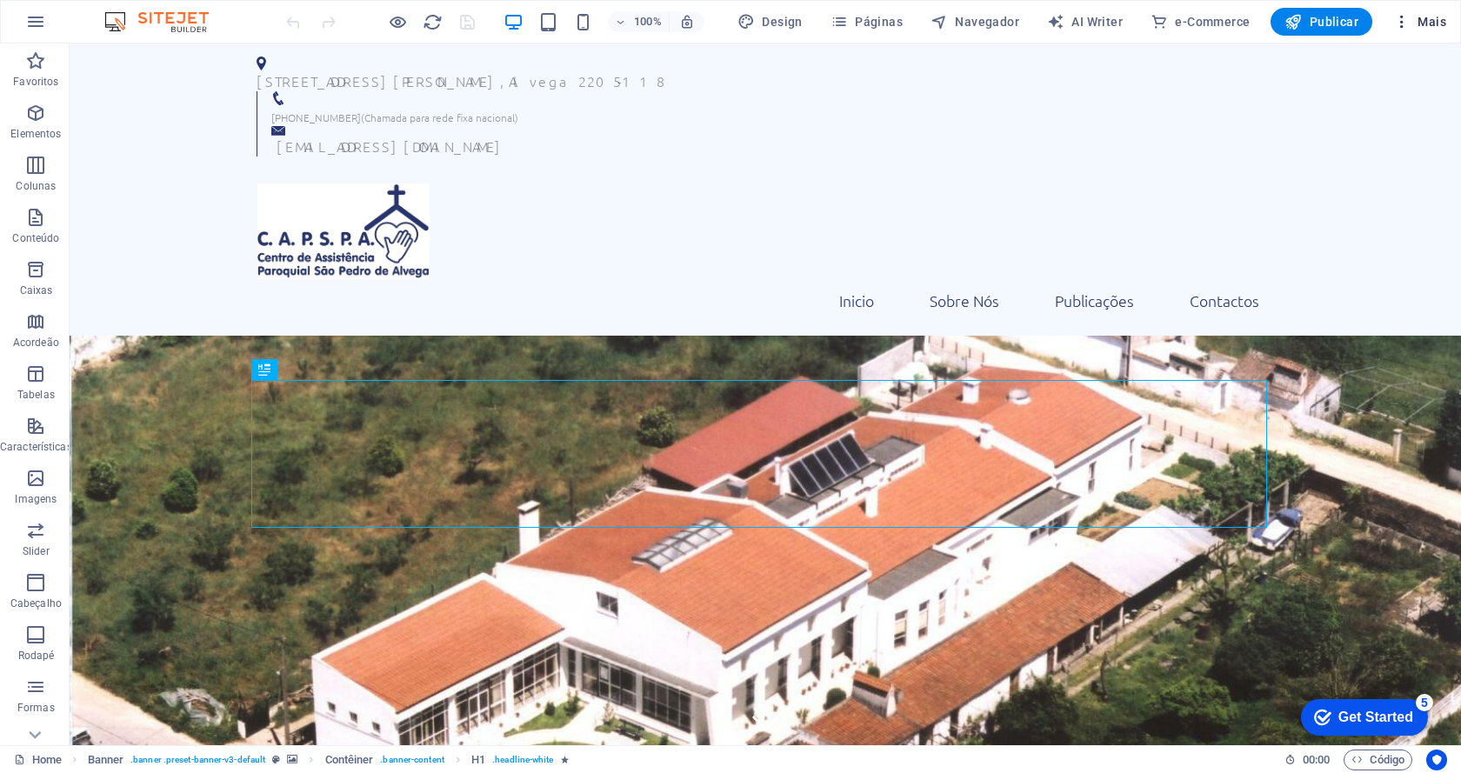
click at [1397, 29] on icon "button" at bounding box center [1401, 21] width 17 height 17
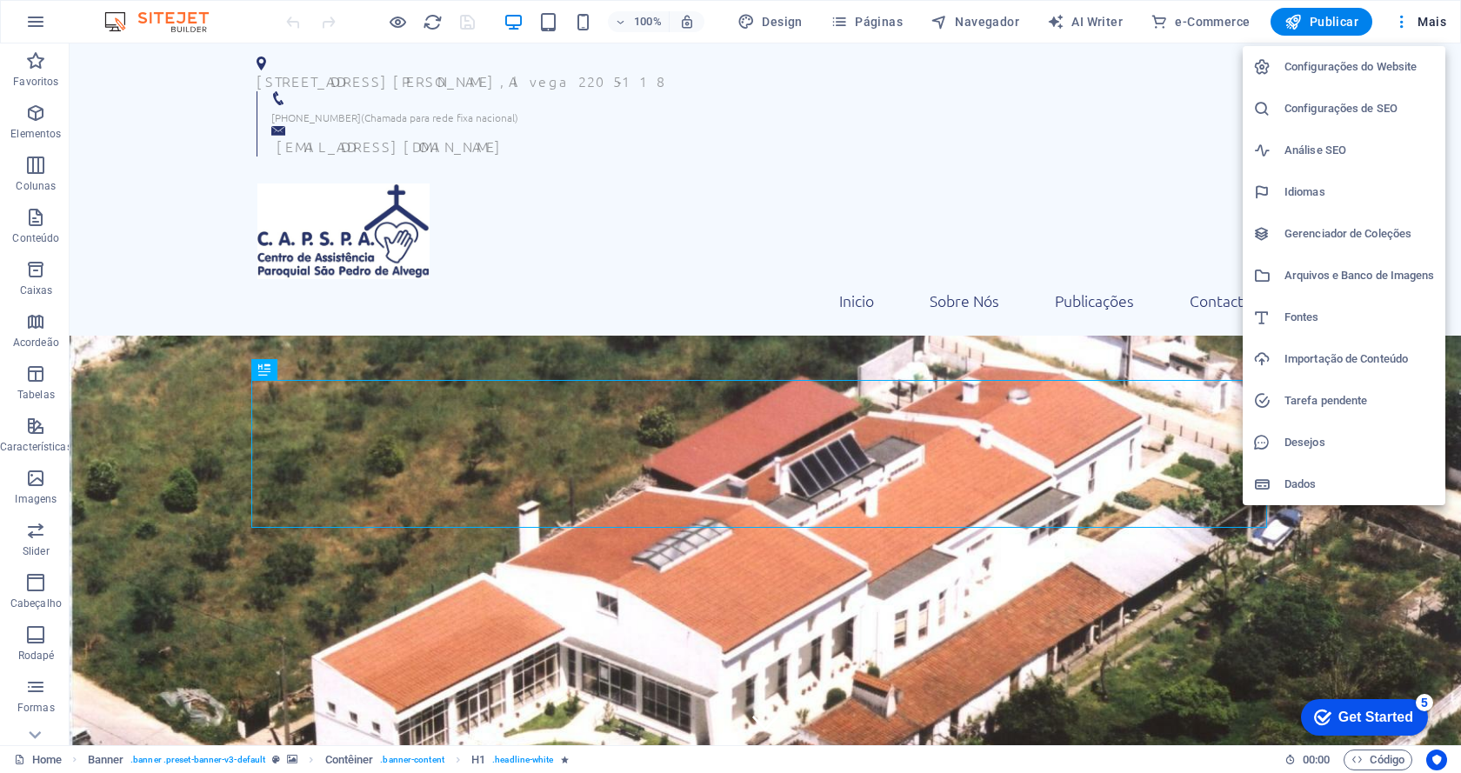
click at [1383, 97] on li "Configurações de SEO" at bounding box center [1343, 109] width 203 height 42
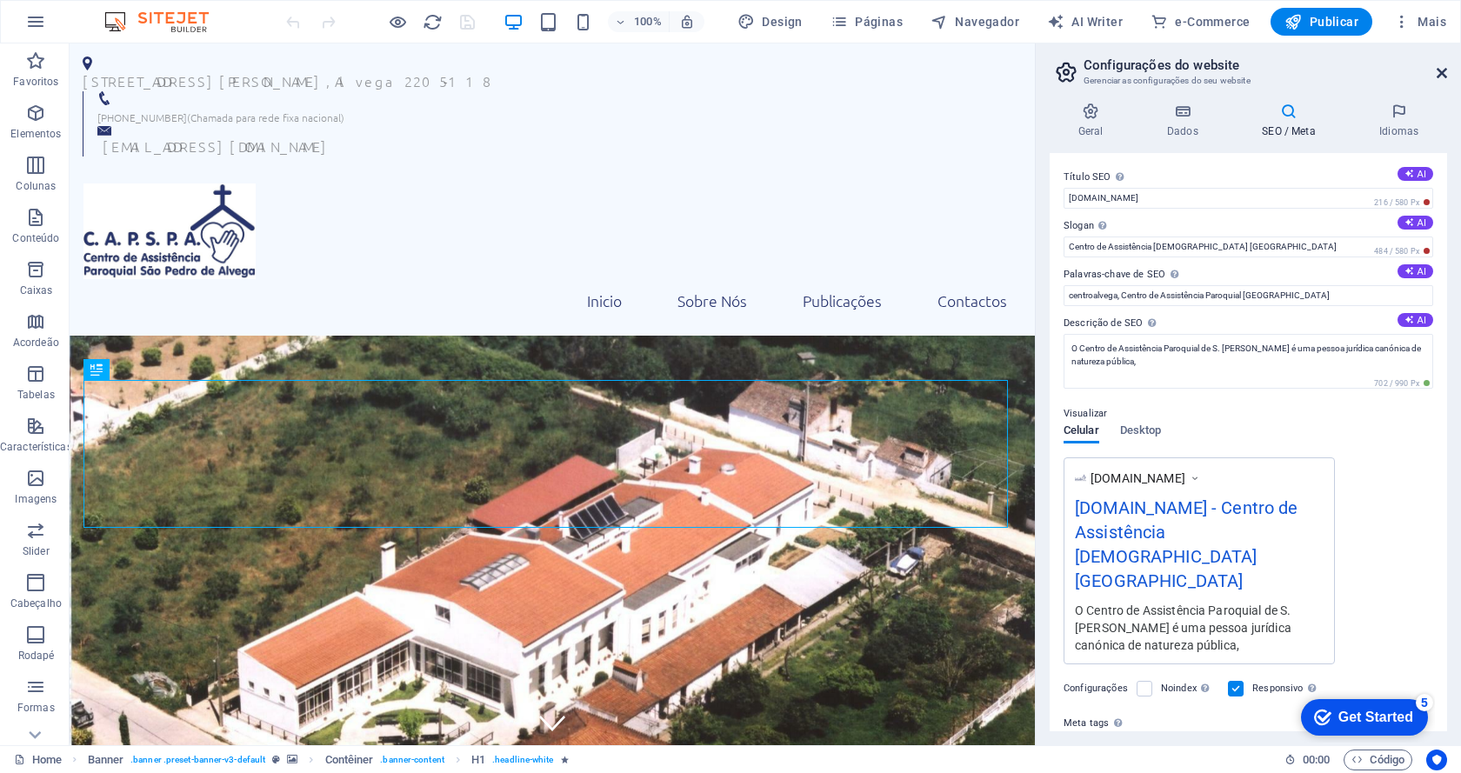
click at [1443, 70] on icon at bounding box center [1441, 73] width 10 height 14
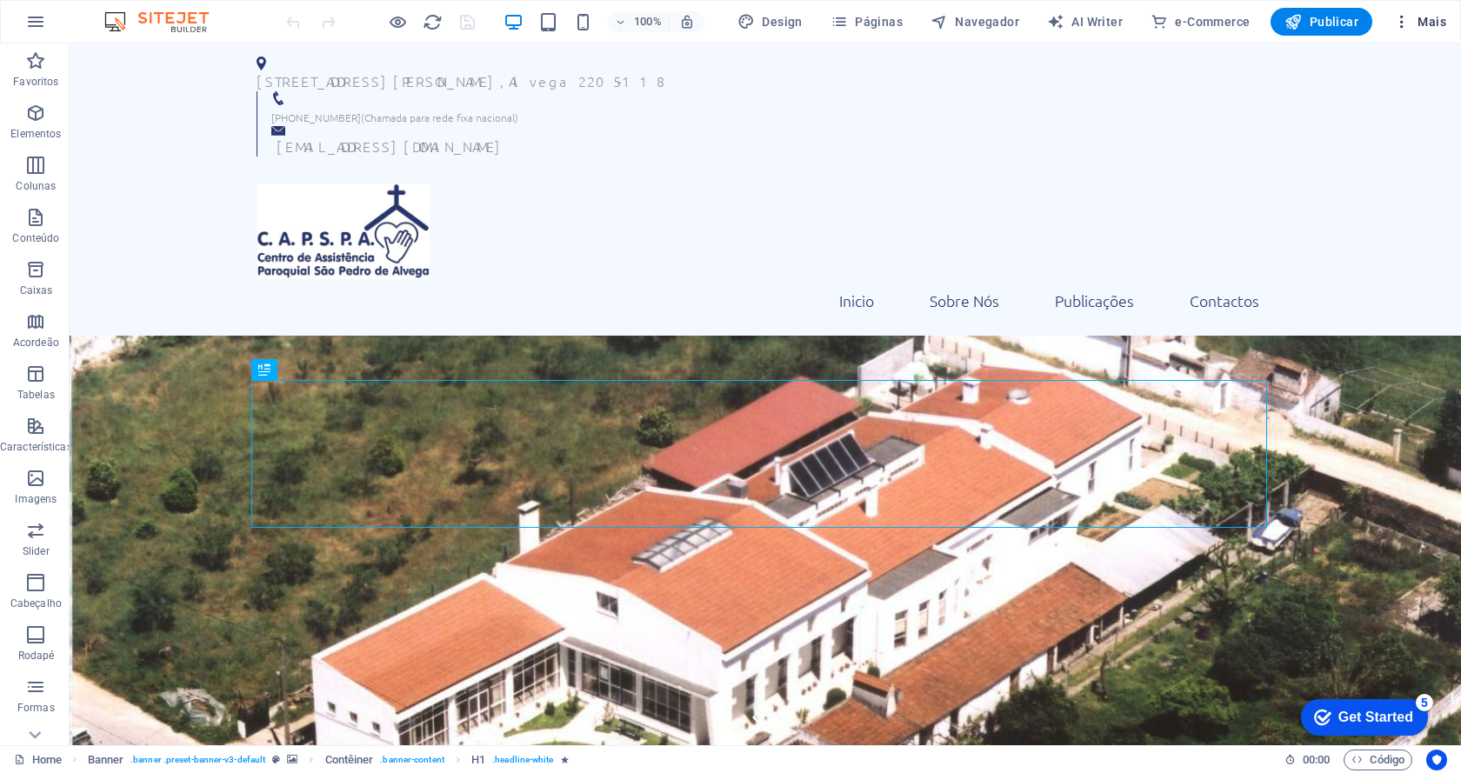
click at [1396, 18] on icon "button" at bounding box center [1401, 21] width 17 height 17
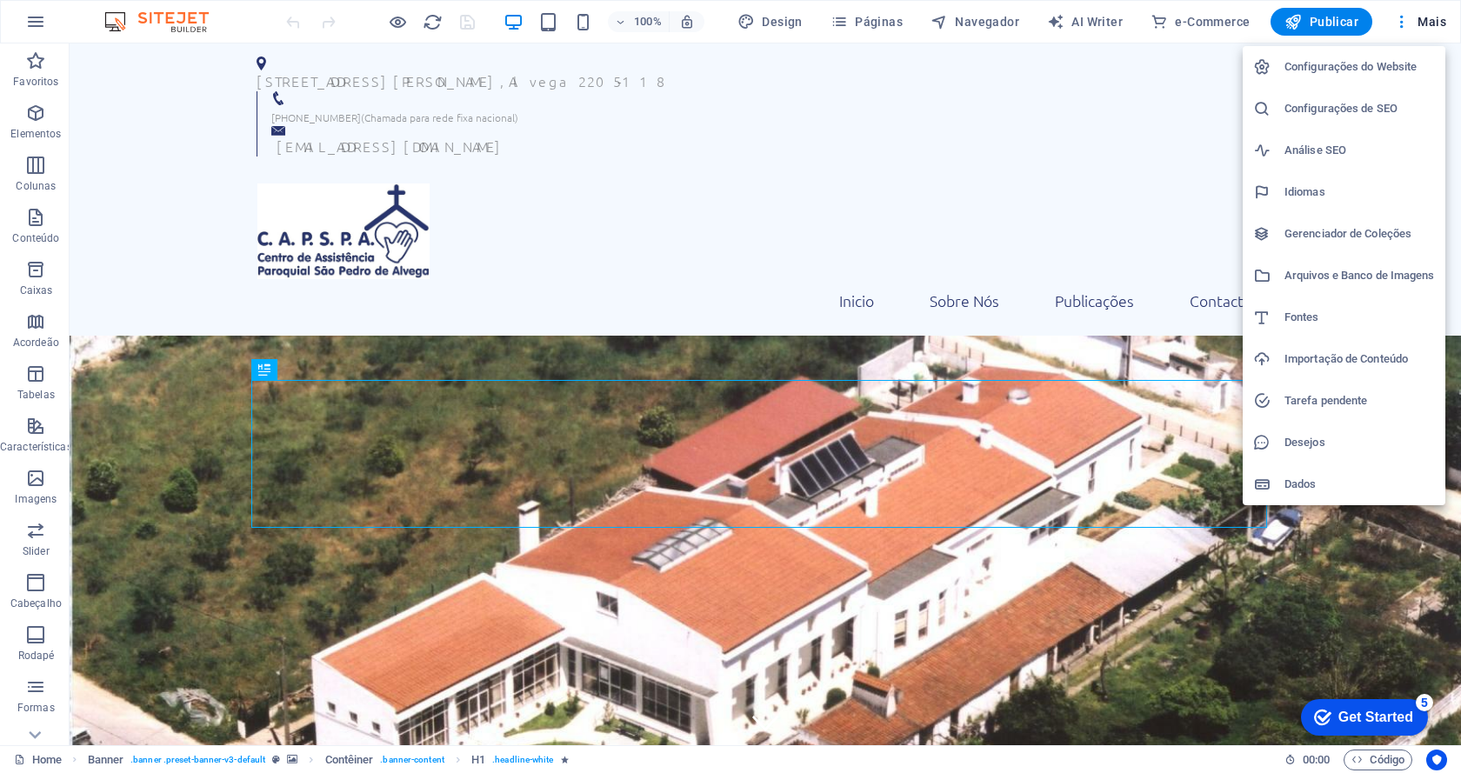
click at [1344, 186] on h6 "Idiomas" at bounding box center [1359, 192] width 150 height 21
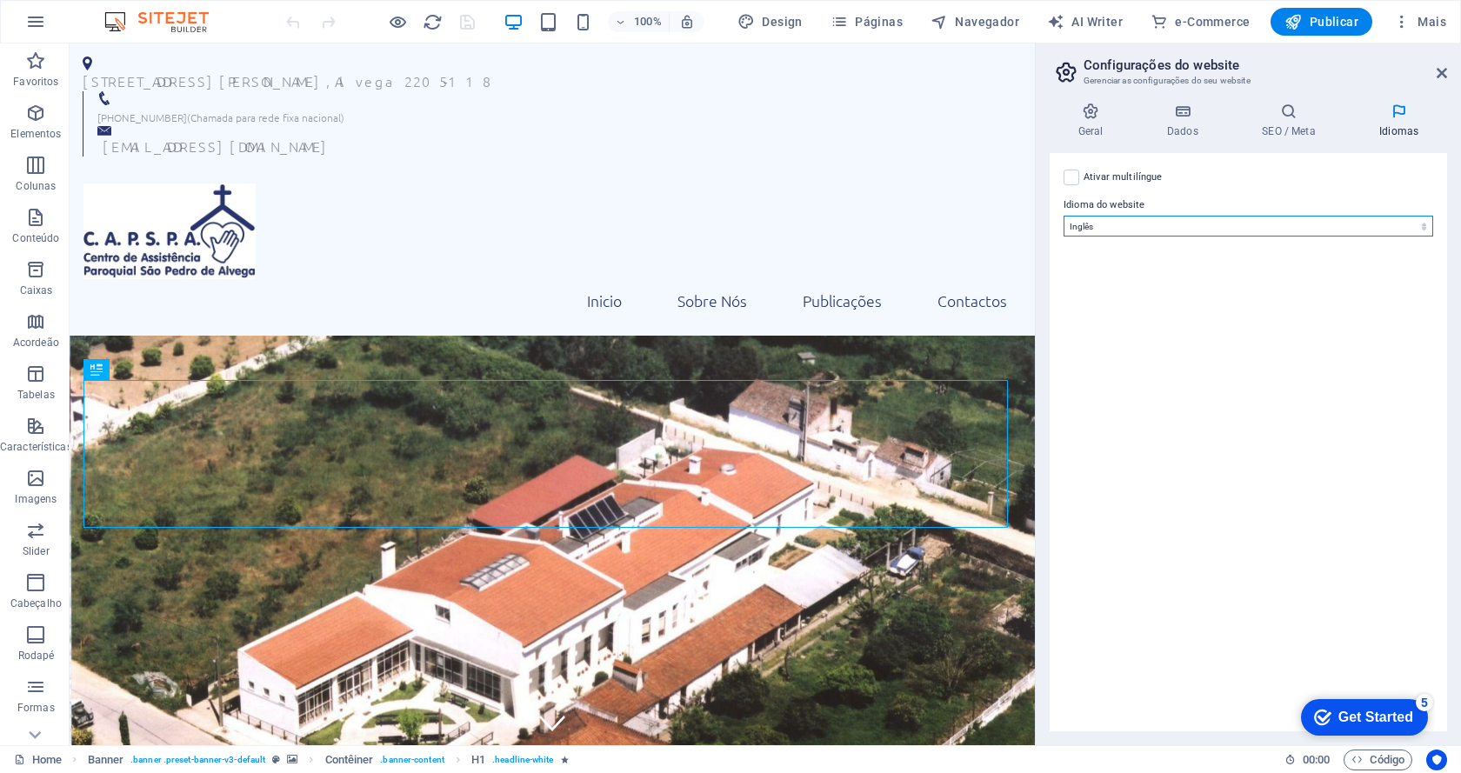
click at [1428, 220] on select "Abkhazian Afar Afrikaans Akan Albanian Alemão Amharic Árabe Aragonese Armenian …" at bounding box center [1248, 226] width 370 height 21
select select "130"
click at [1063, 216] on select "Abkhazian Afar Afrikaans Akan Albanian Alemão Amharic Árabe Aragonese Armenian …" at bounding box center [1248, 226] width 370 height 21
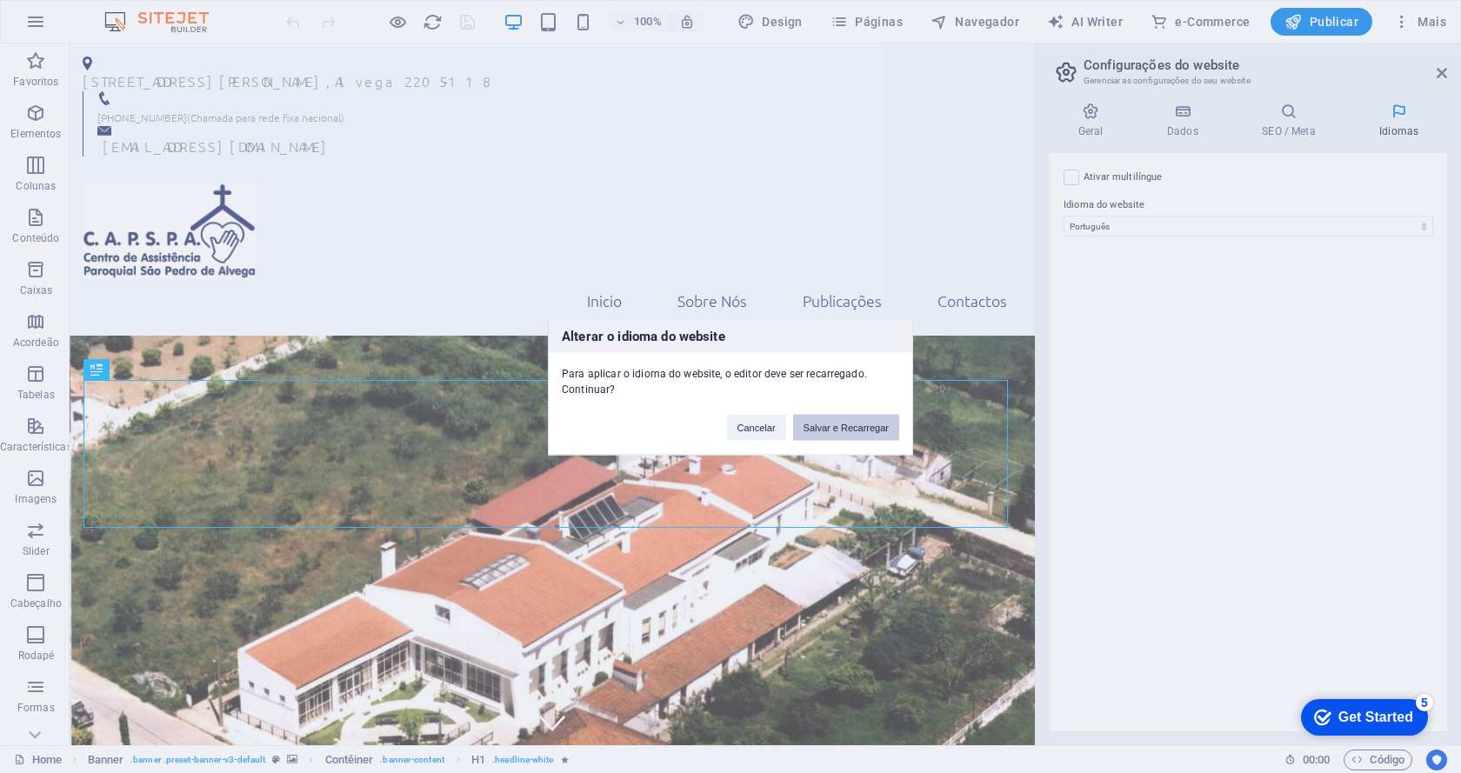
click at [863, 432] on button "Salvar e Recarregar" at bounding box center [846, 427] width 106 height 26
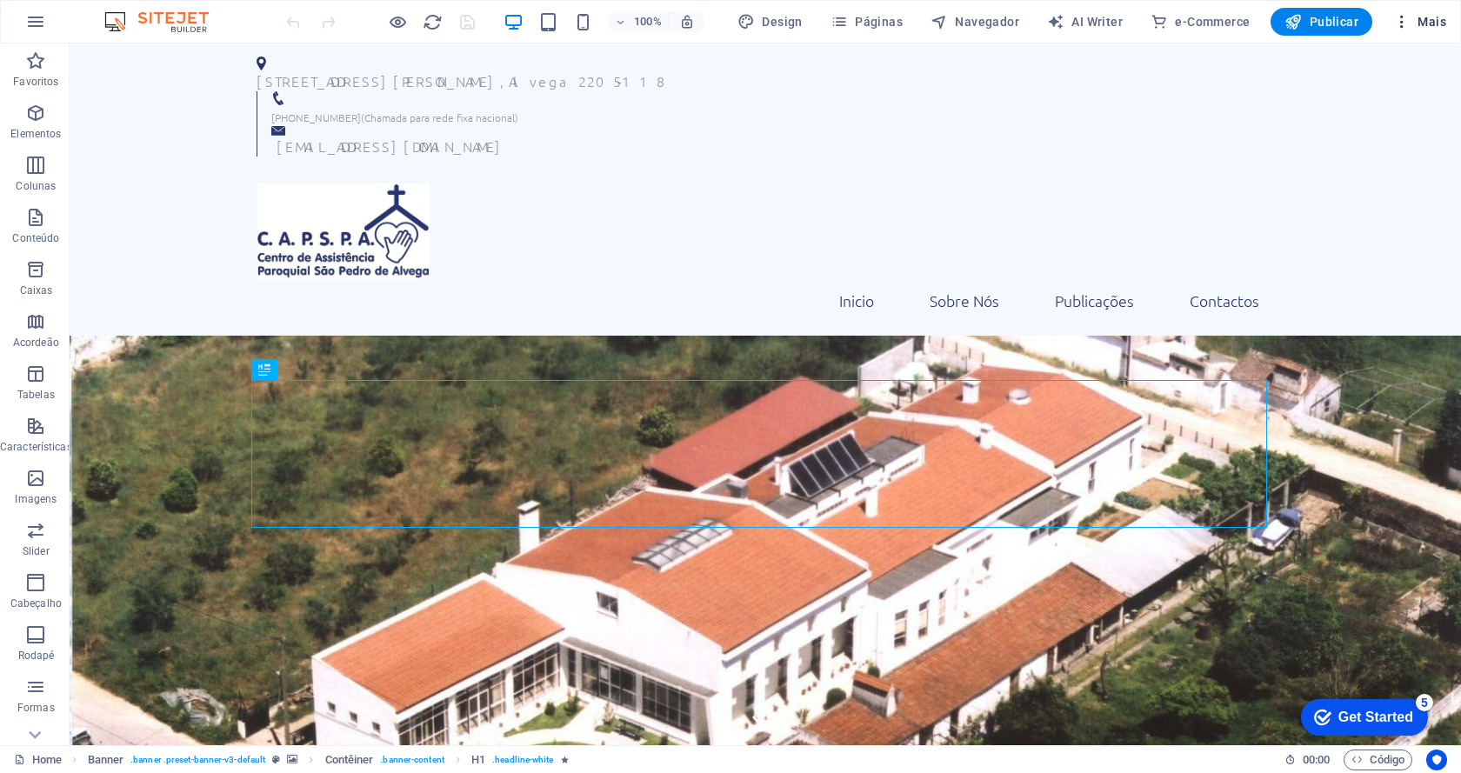
click at [1436, 24] on span "Mais" at bounding box center [1419, 21] width 53 height 17
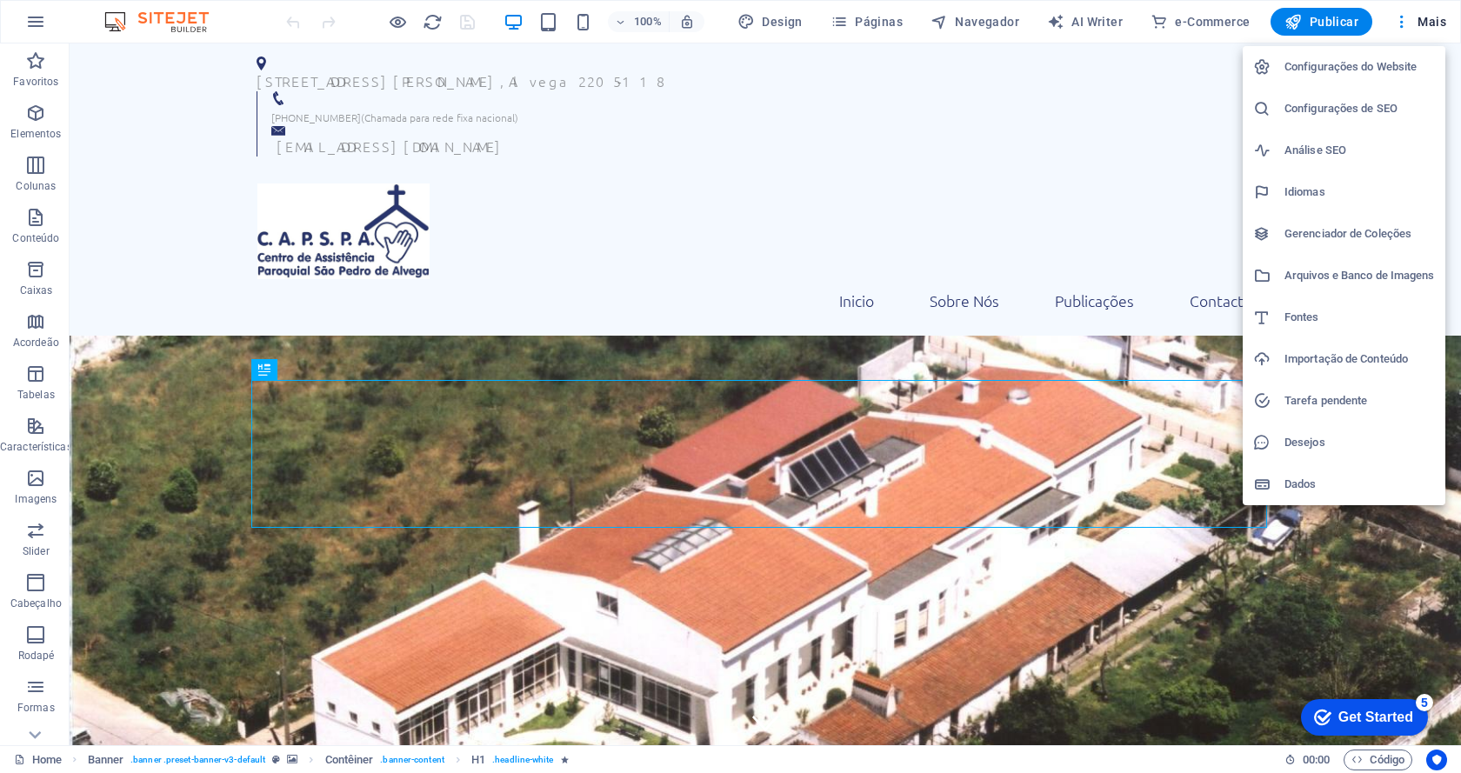
click at [1297, 320] on h6 "Fontes" at bounding box center [1359, 317] width 150 height 21
select select "popularity"
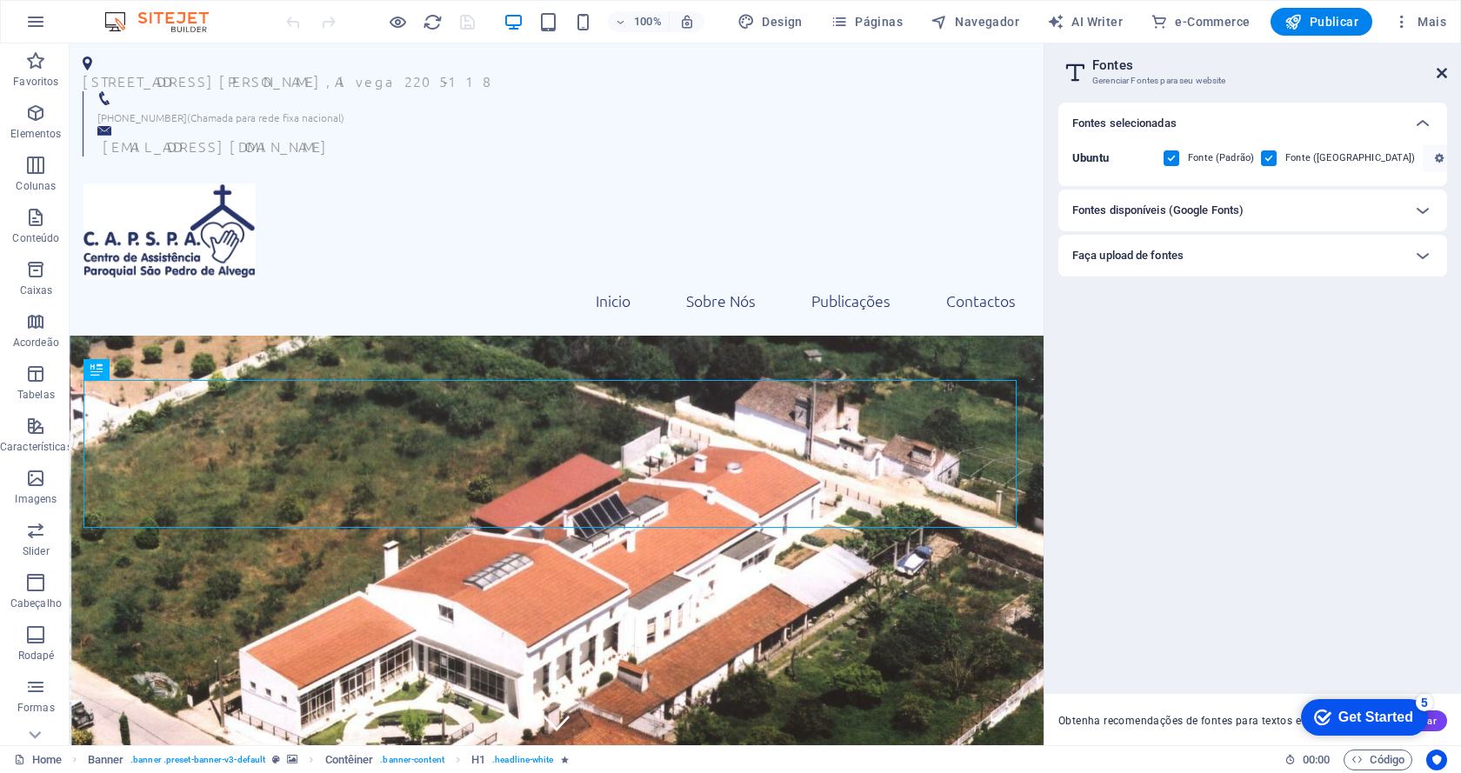
click at [1441, 73] on icon at bounding box center [1441, 73] width 10 height 14
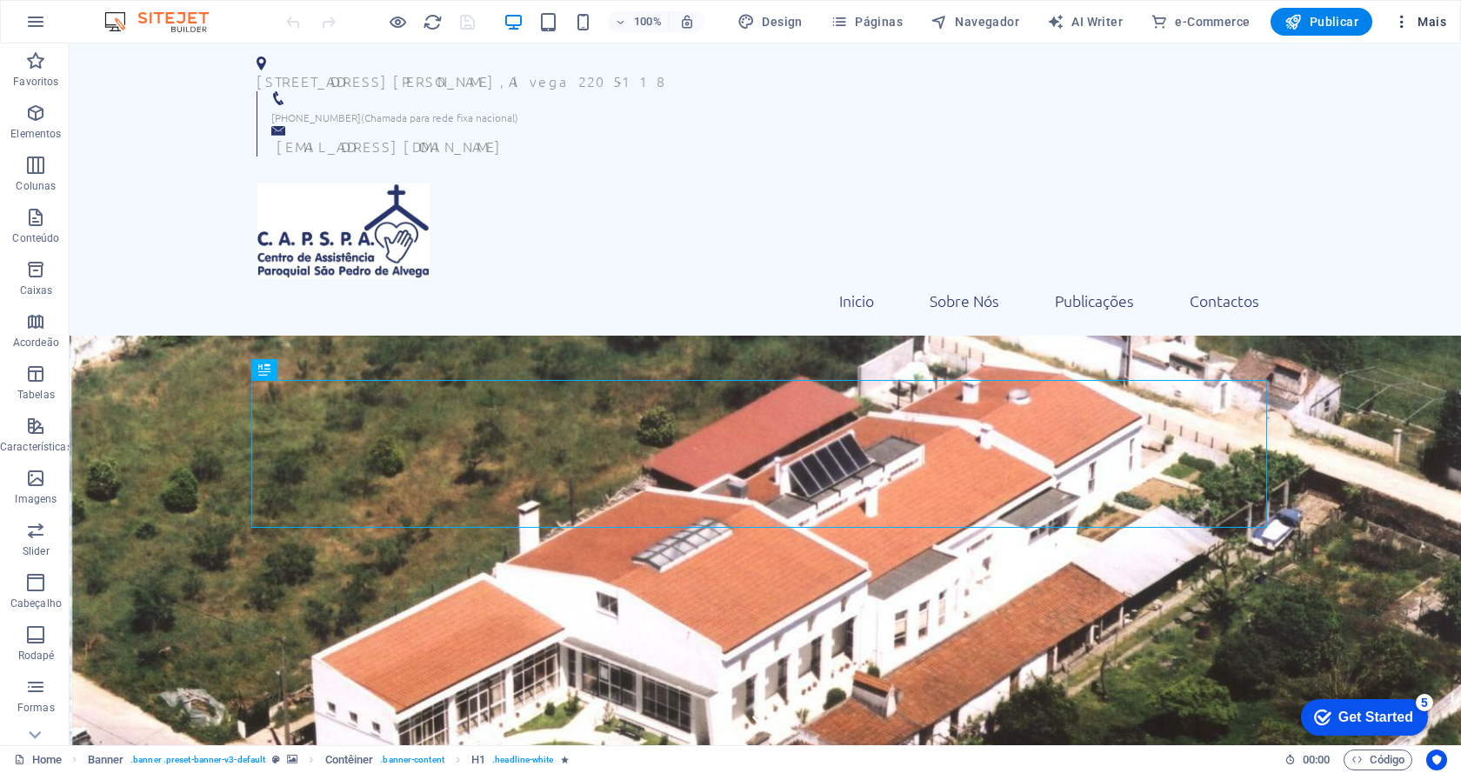
click at [1436, 30] on span "Mais" at bounding box center [1419, 21] width 53 height 17
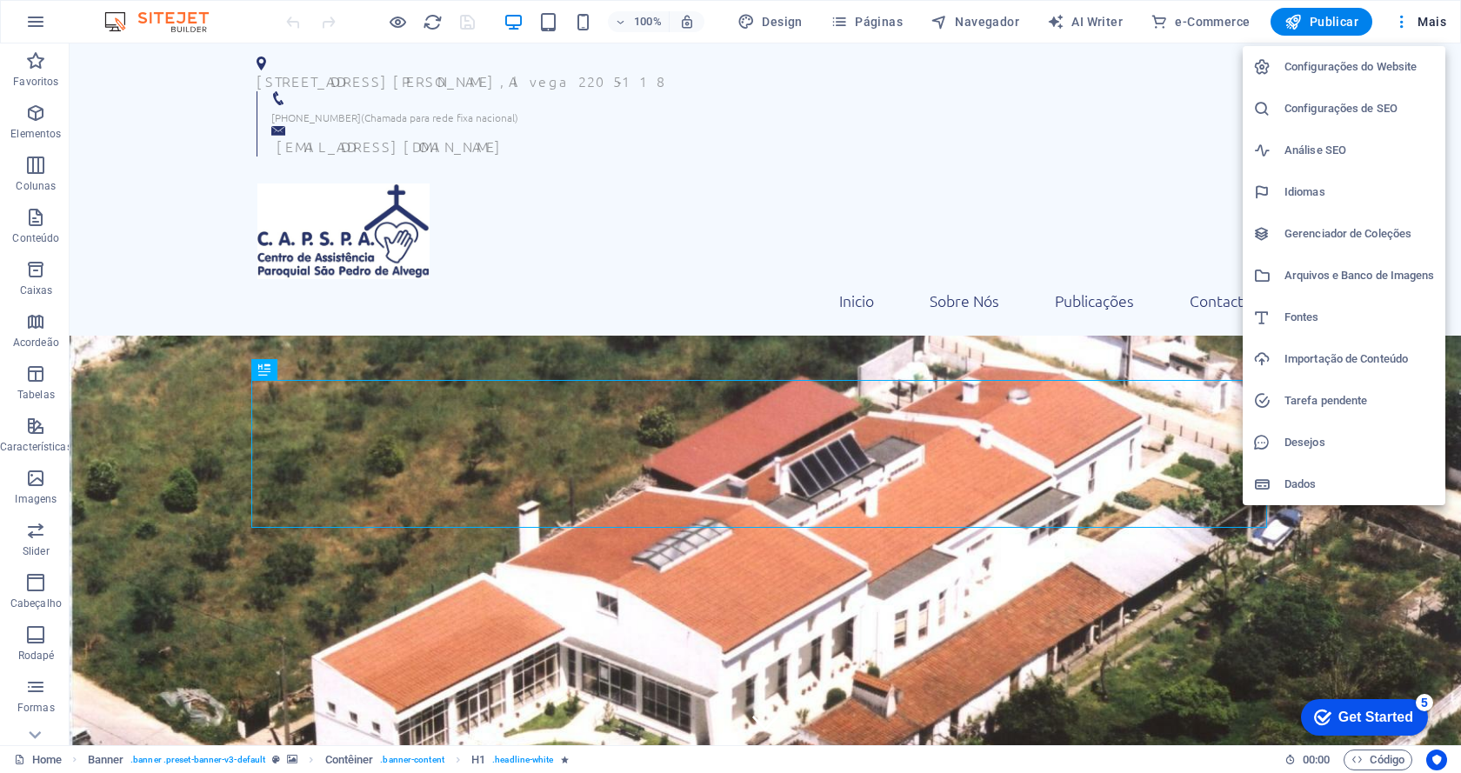
click at [1311, 233] on h6 "Gerenciador de Coleções" at bounding box center [1359, 233] width 150 height 21
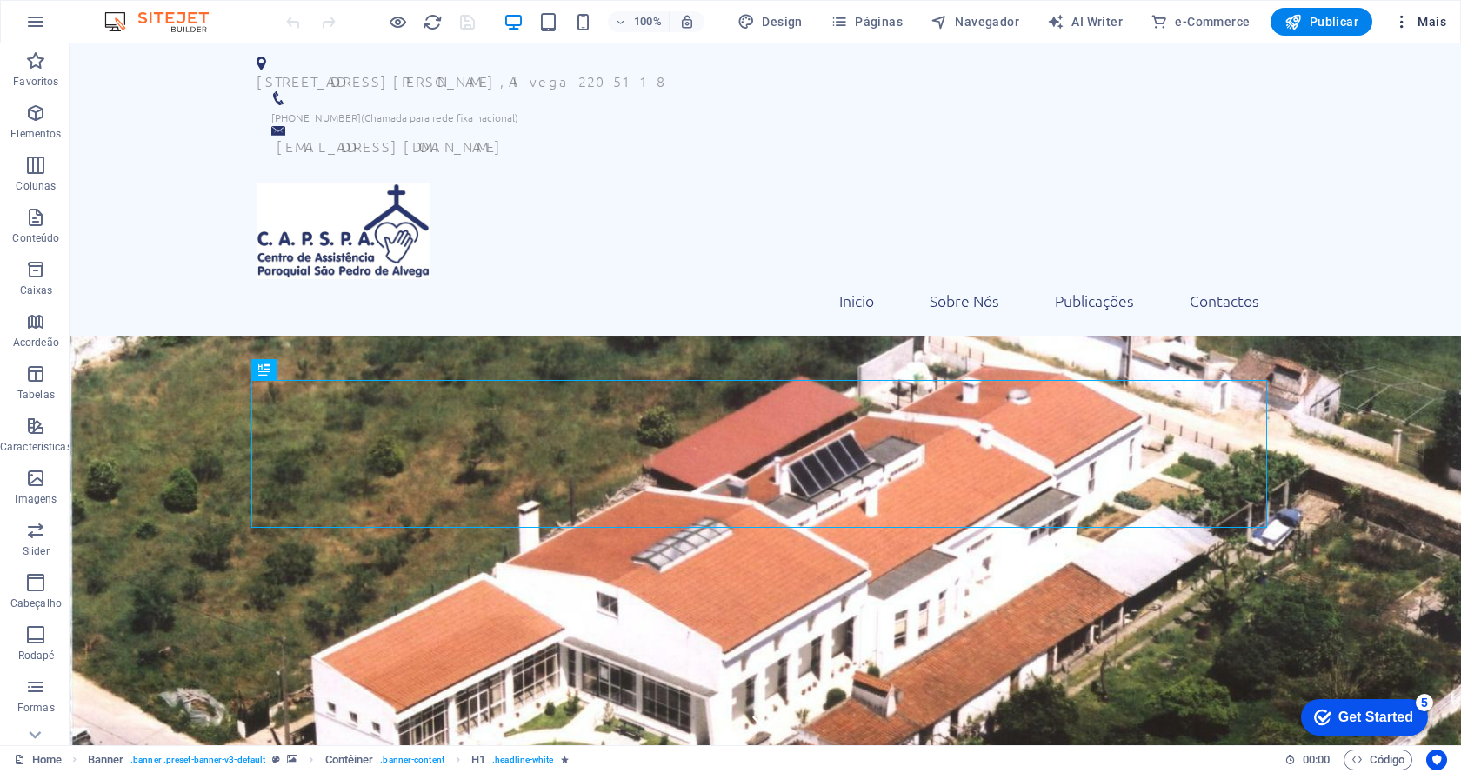
click at [1402, 25] on icon "button" at bounding box center [1401, 21] width 17 height 17
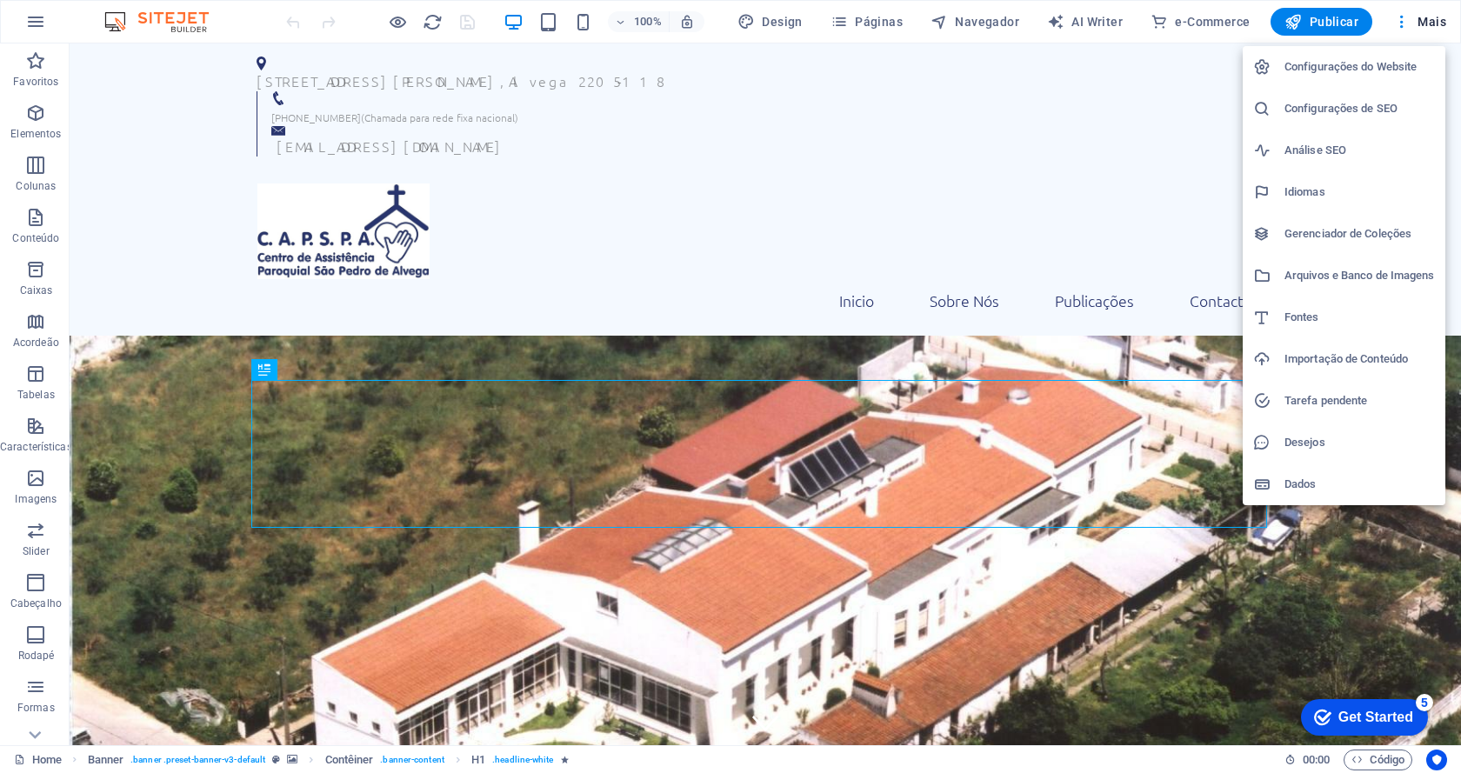
click at [1329, 25] on div at bounding box center [730, 386] width 1461 height 773
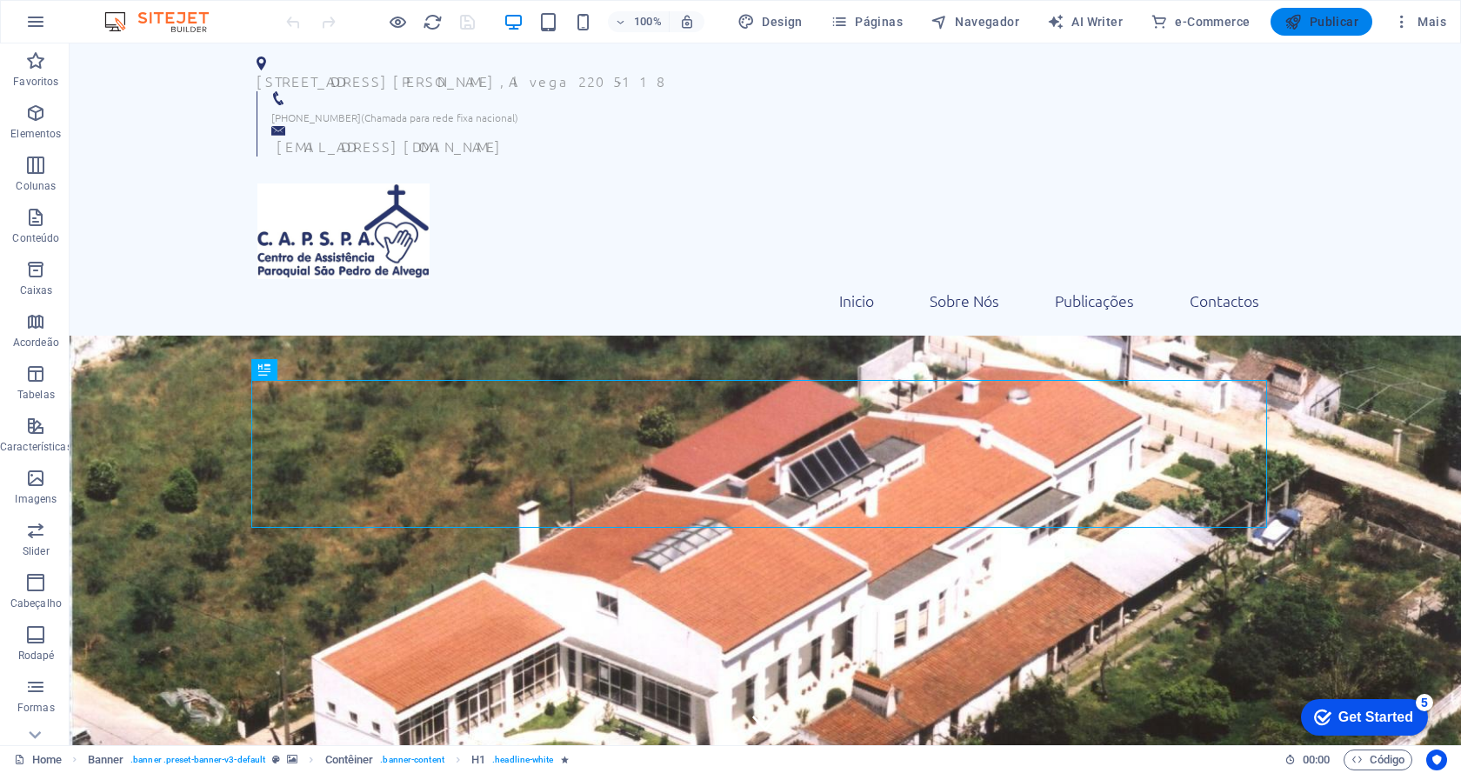
click at [1320, 27] on span "Publicar" at bounding box center [1321, 21] width 74 height 17
click at [895, 124] on button at bounding box center [887, 120] width 21 height 21
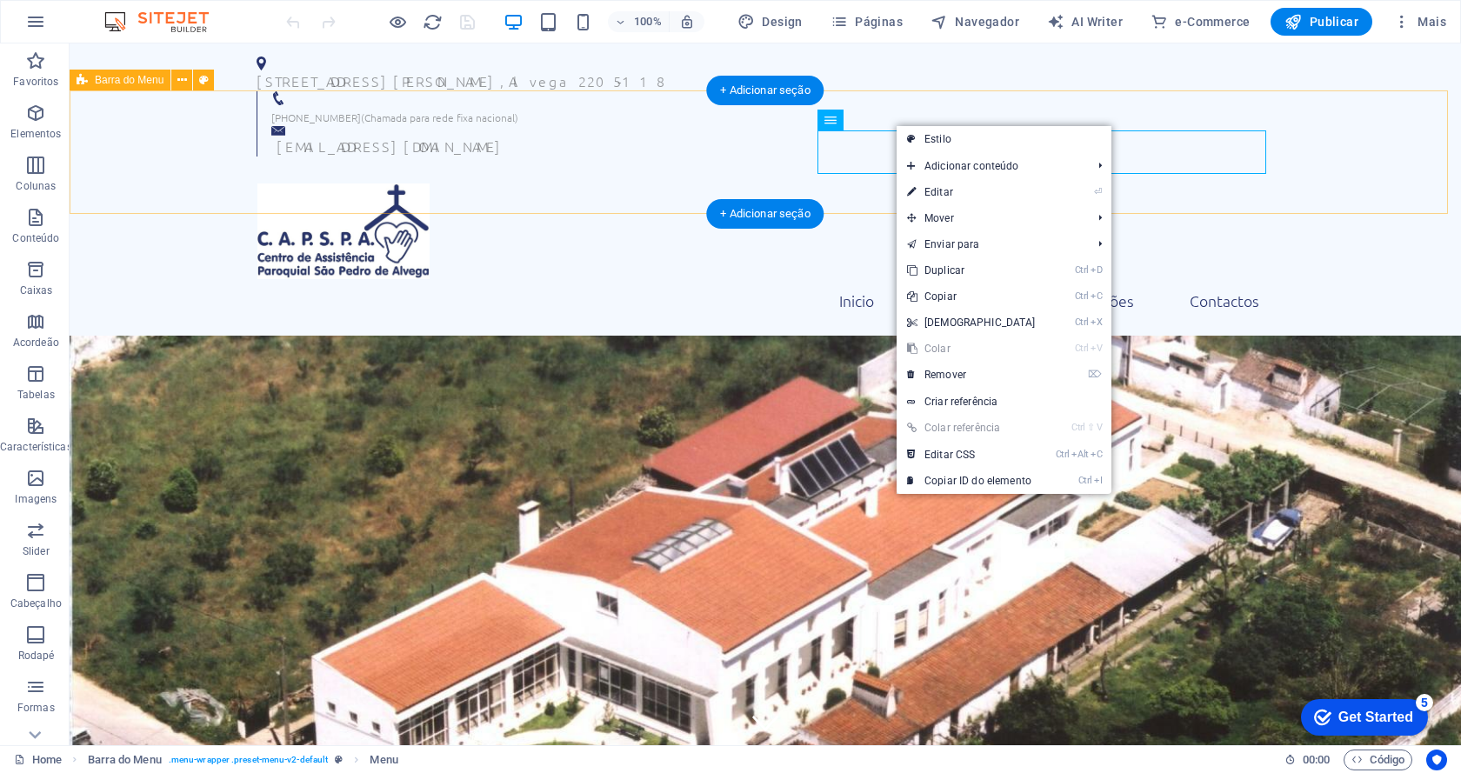
click at [543, 184] on div "Inicio Sobre Nós Publicações Contactos" at bounding box center [765, 253] width 1391 height 167
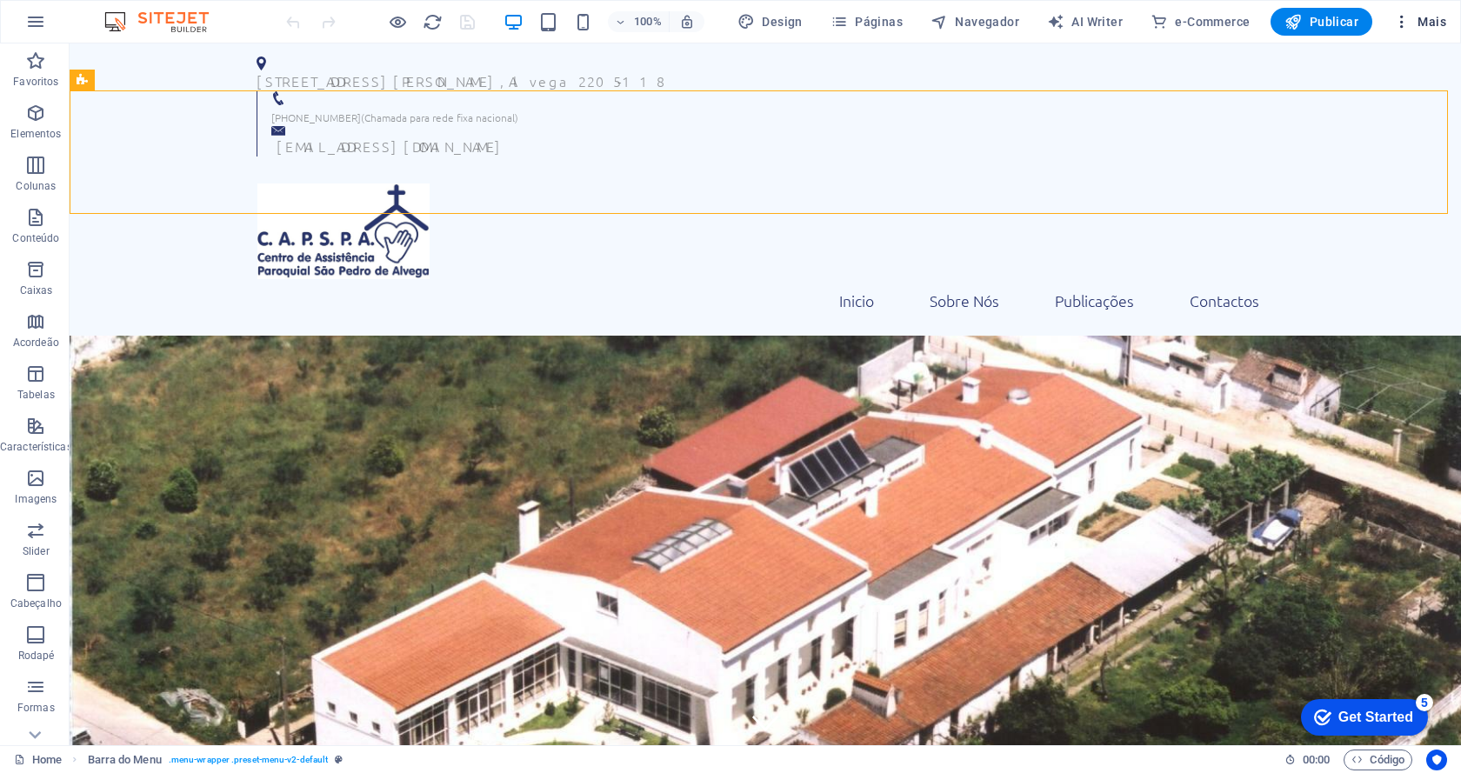
click at [1398, 22] on icon "button" at bounding box center [1401, 21] width 17 height 17
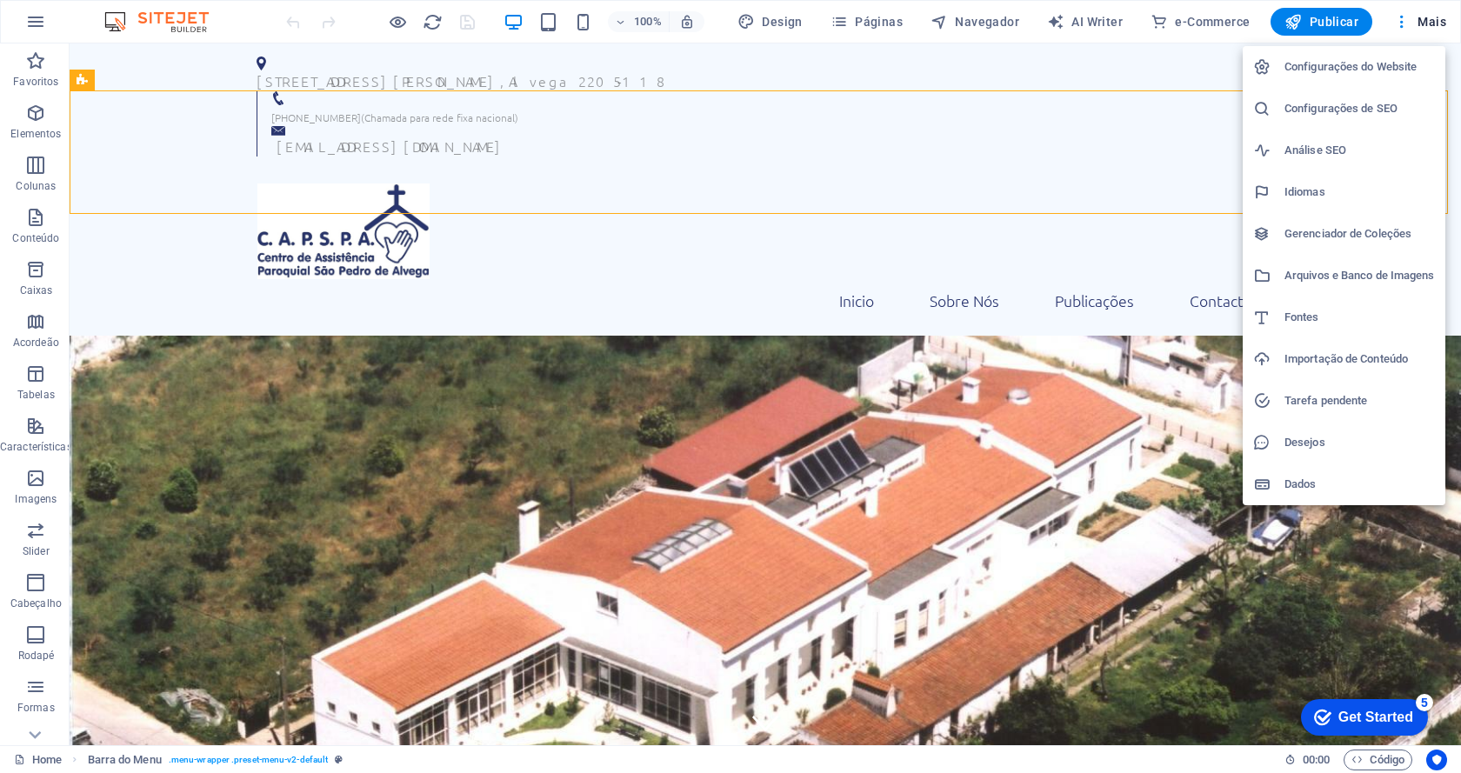
click at [1302, 480] on h6 "Dados" at bounding box center [1359, 484] width 150 height 21
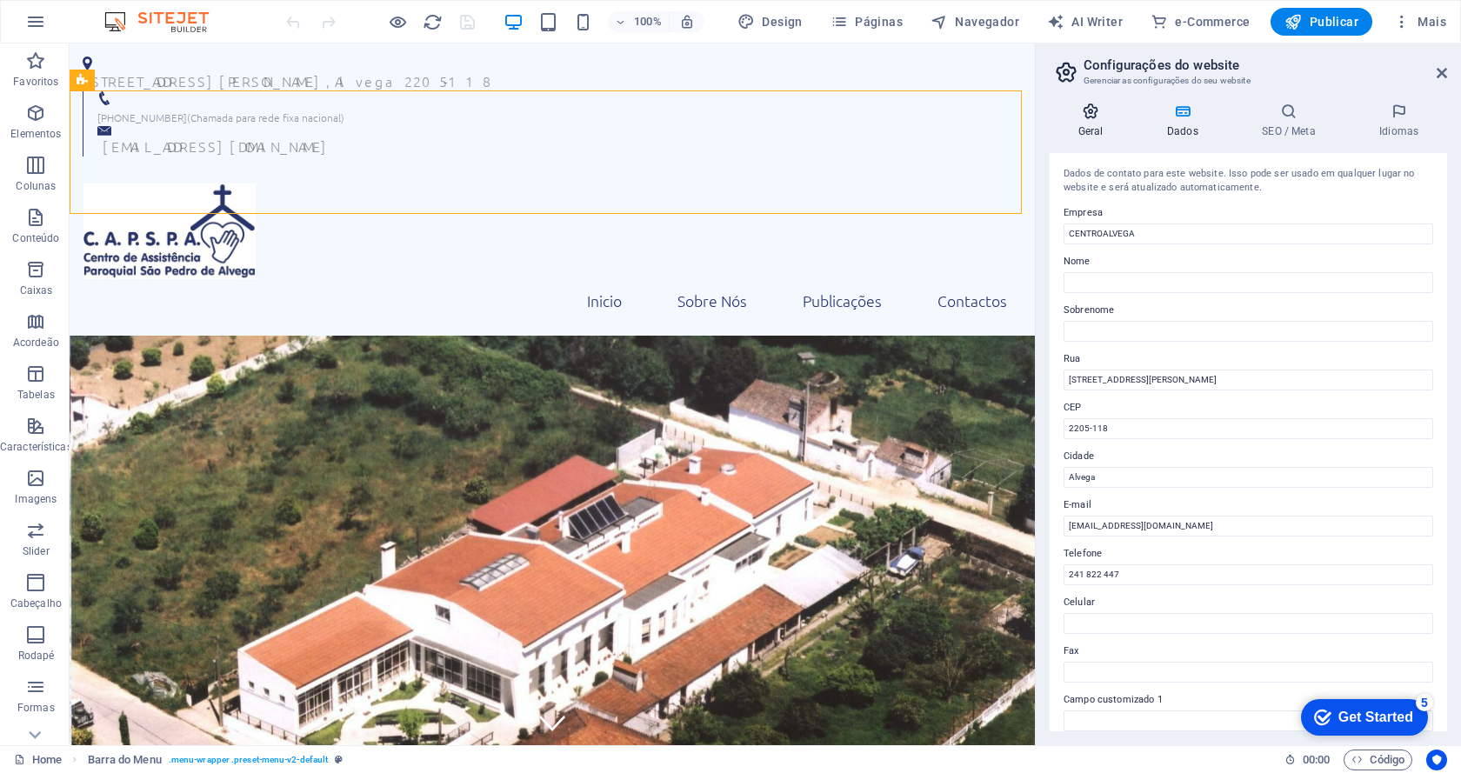
click at [1098, 137] on h4 "Geral" at bounding box center [1093, 121] width 89 height 37
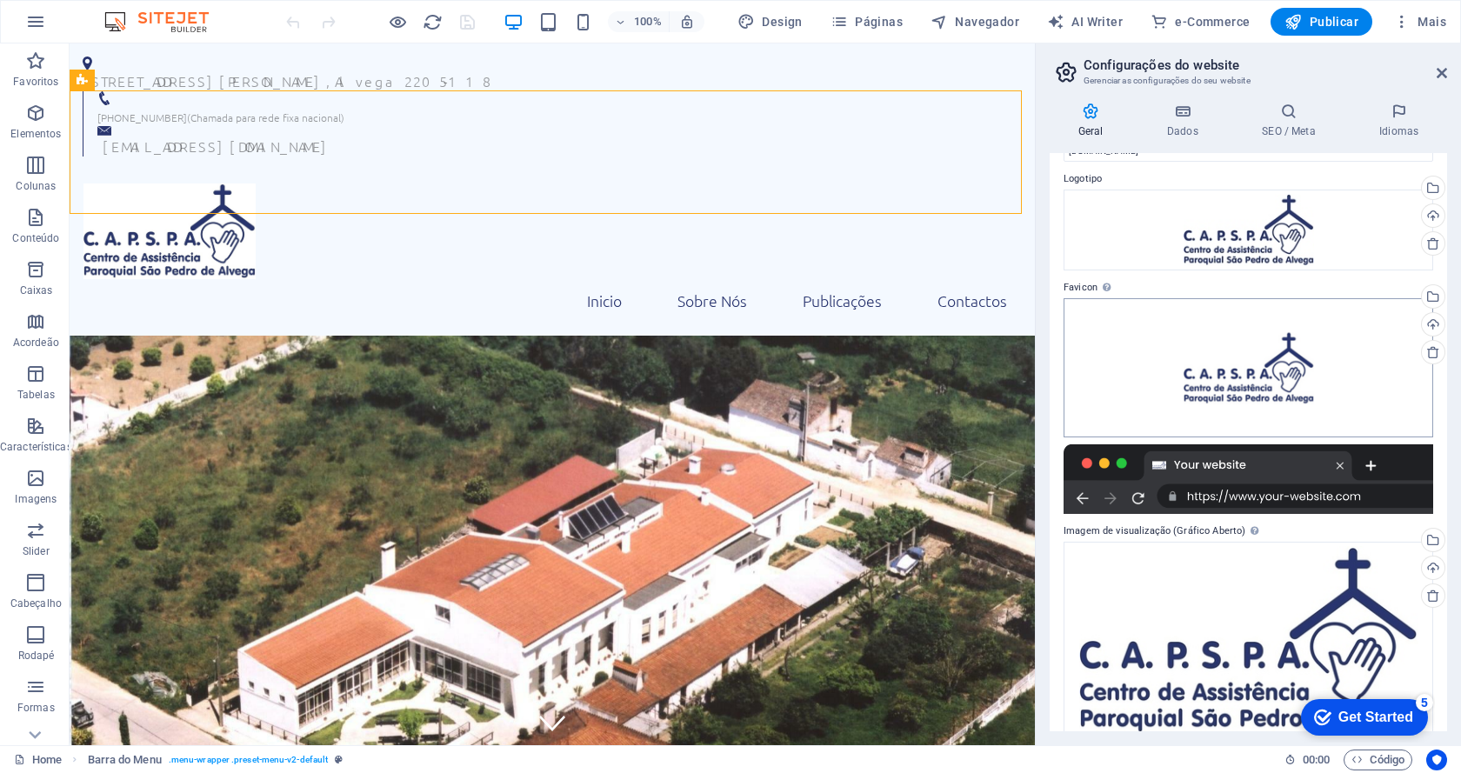
scroll to position [69, 0]
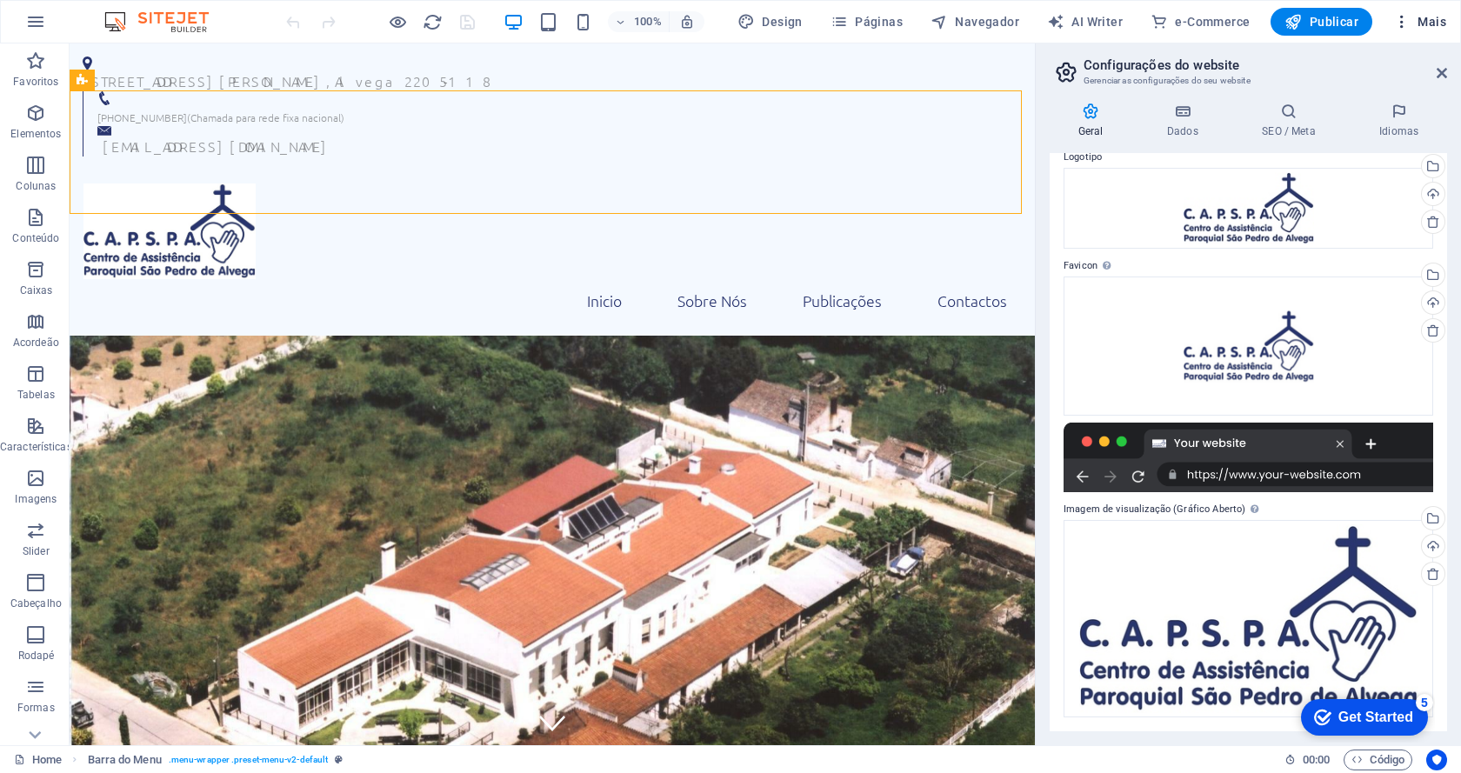
click at [1394, 20] on icon "button" at bounding box center [1401, 21] width 17 height 17
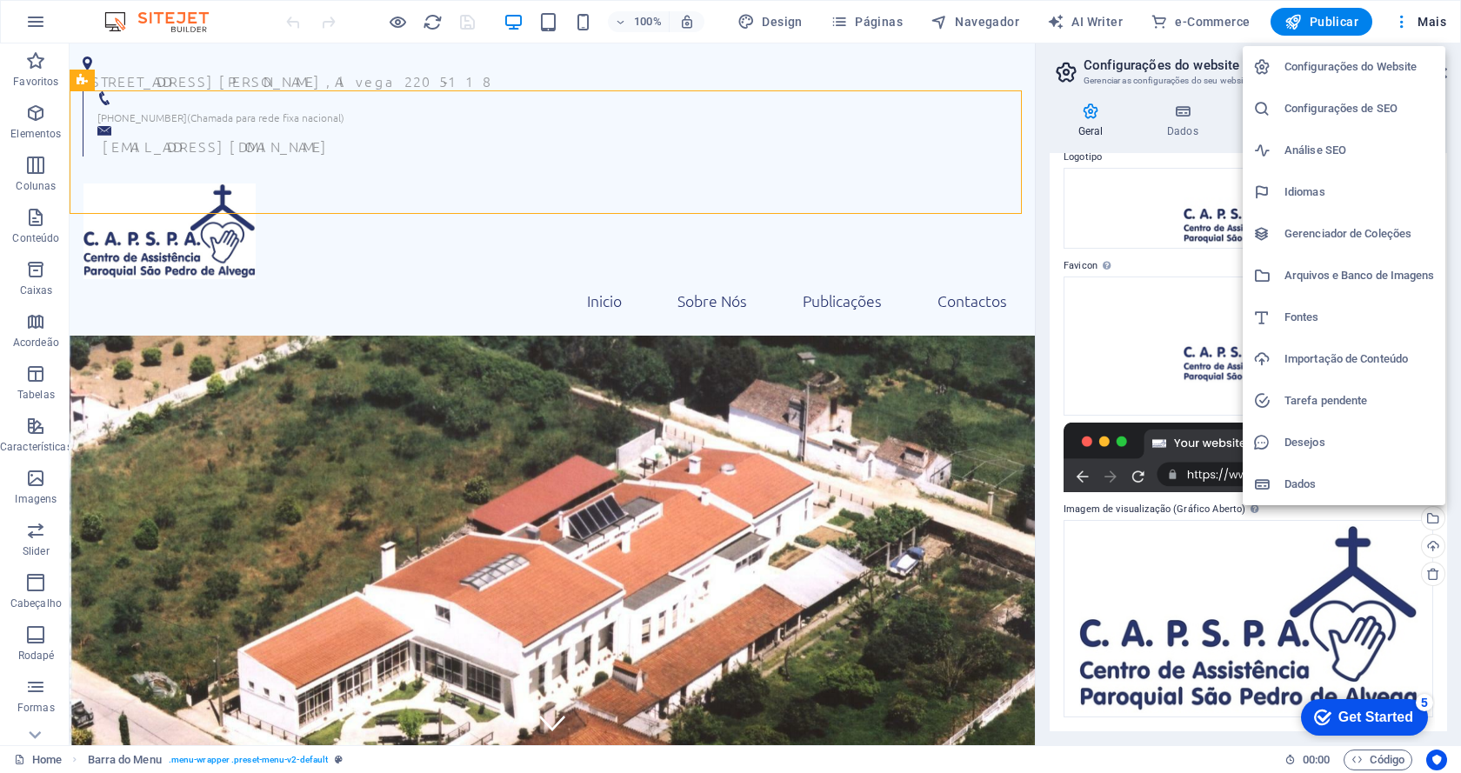
click at [1340, 362] on h6 "Importação de Conteúdo" at bounding box center [1359, 359] width 150 height 21
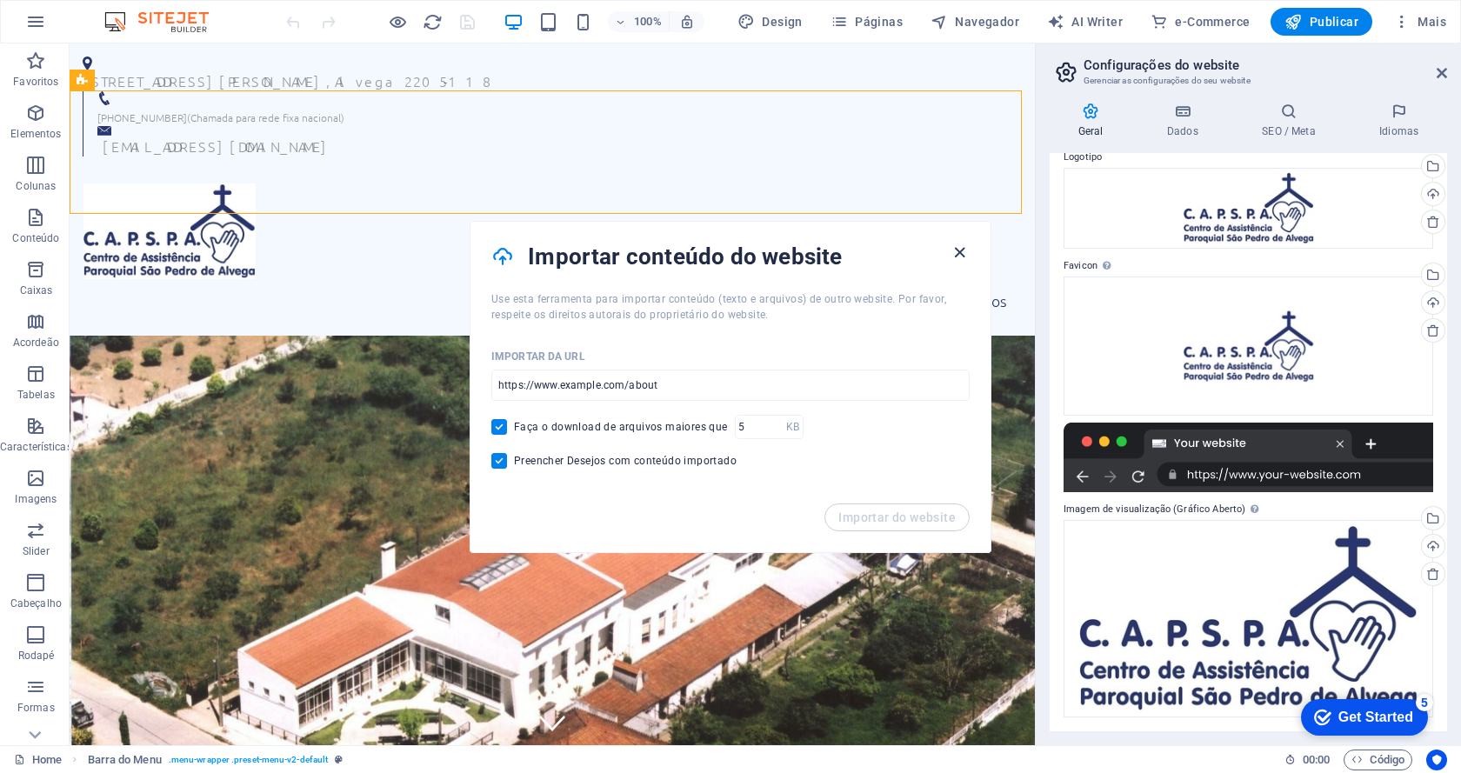
click at [958, 252] on icon "button" at bounding box center [959, 253] width 20 height 20
click at [955, 256] on icon "button" at bounding box center [959, 253] width 20 height 20
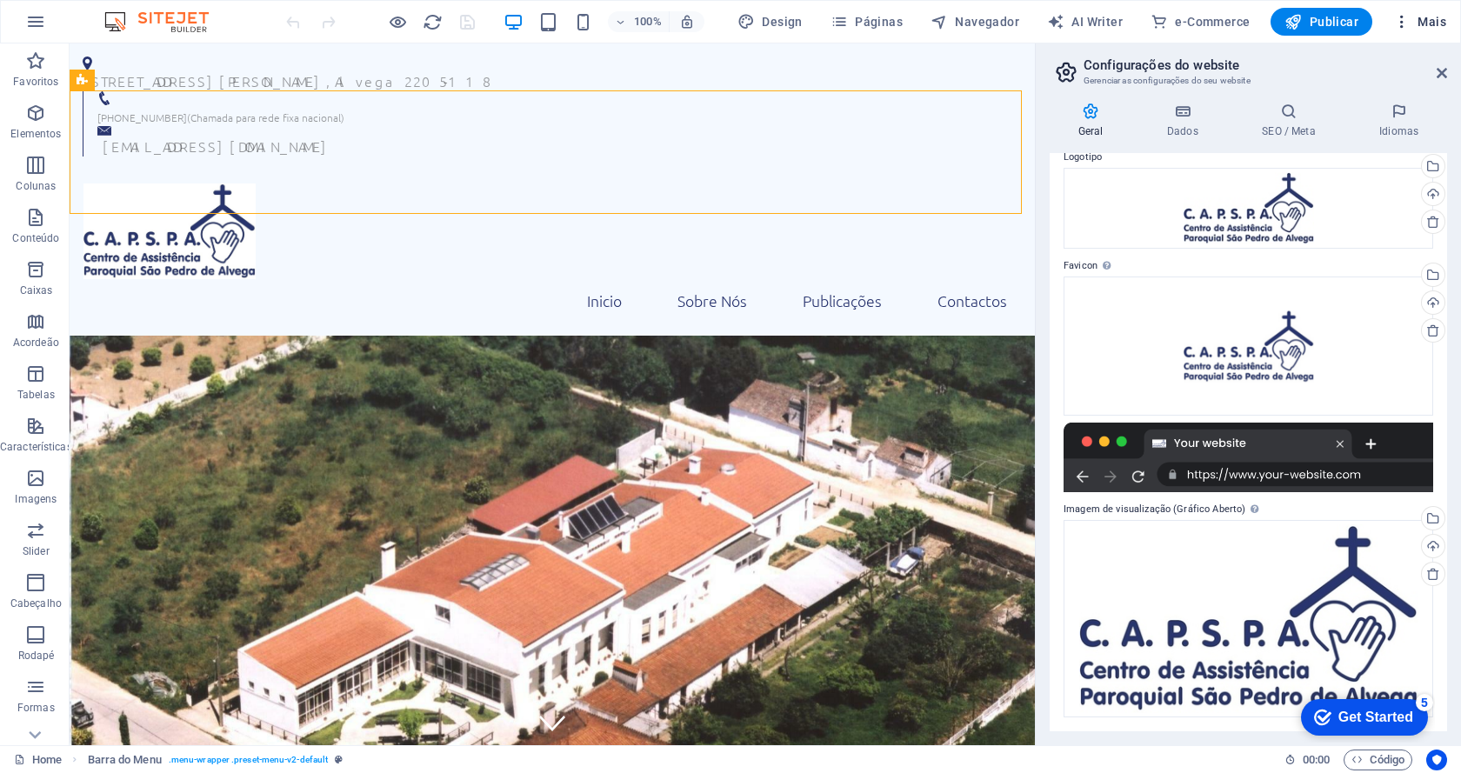
click at [1397, 17] on icon "button" at bounding box center [1401, 21] width 17 height 17
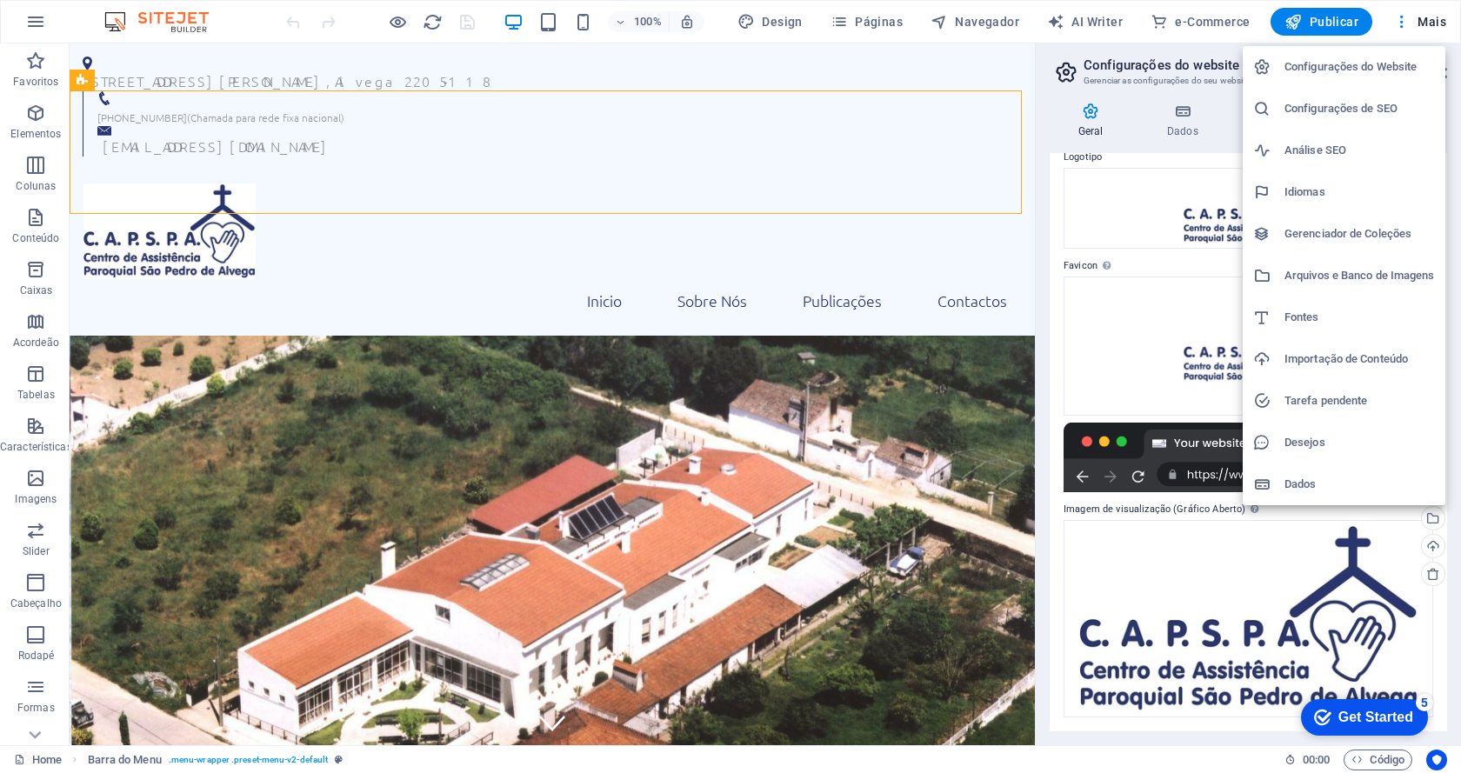
click at [1334, 397] on h6 "Tarefa pendente" at bounding box center [1359, 400] width 150 height 21
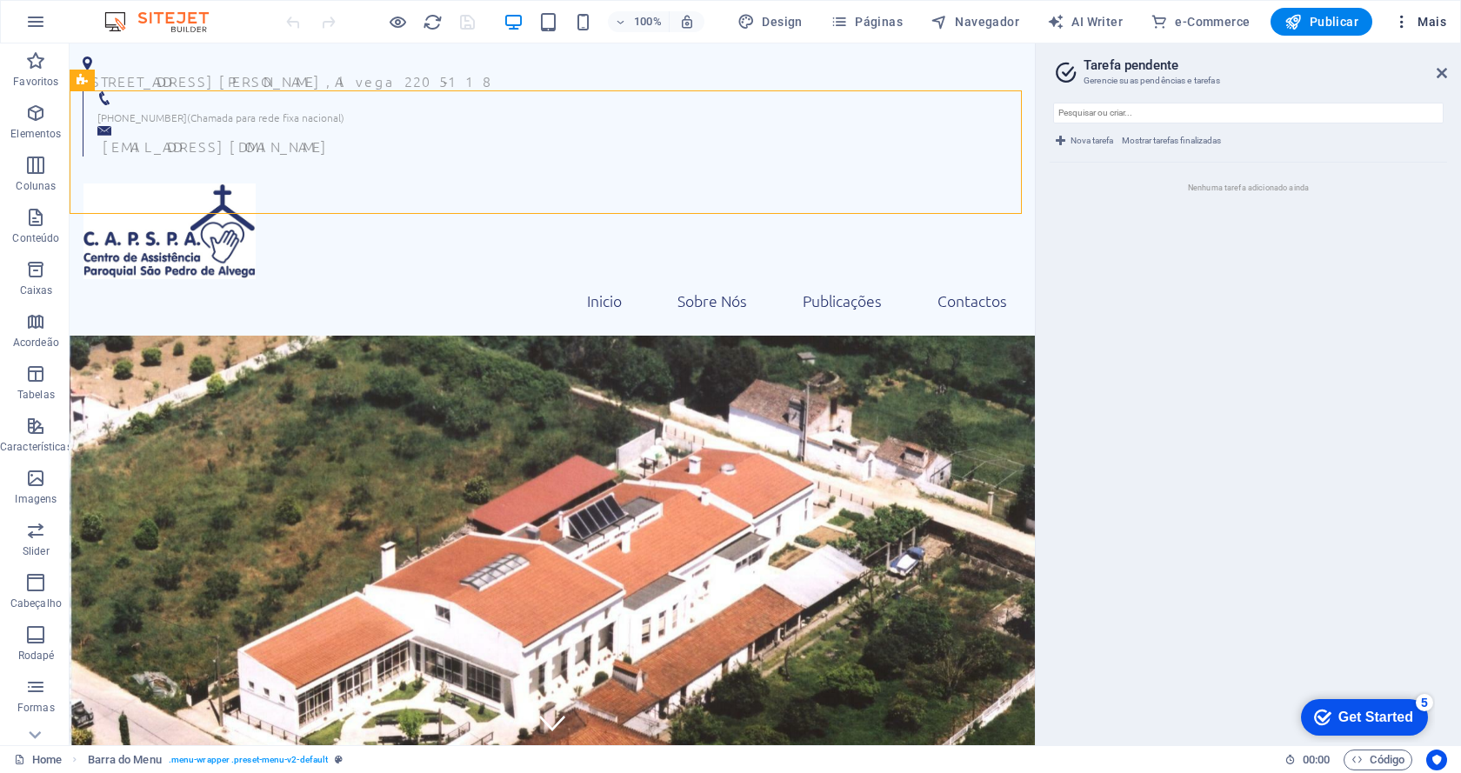
click at [1405, 9] on button "Mais" at bounding box center [1419, 22] width 67 height 28
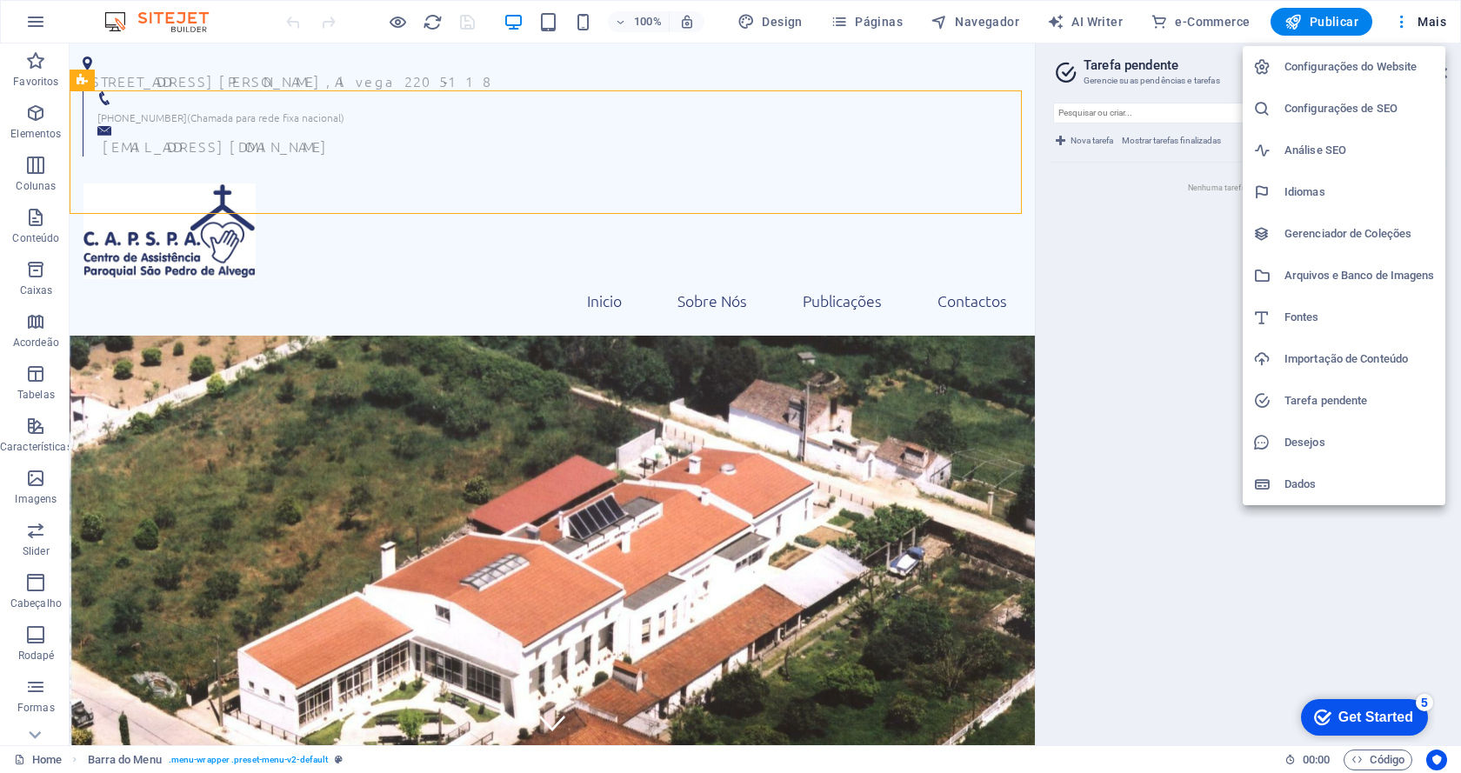
click at [856, 178] on div at bounding box center [730, 386] width 1461 height 773
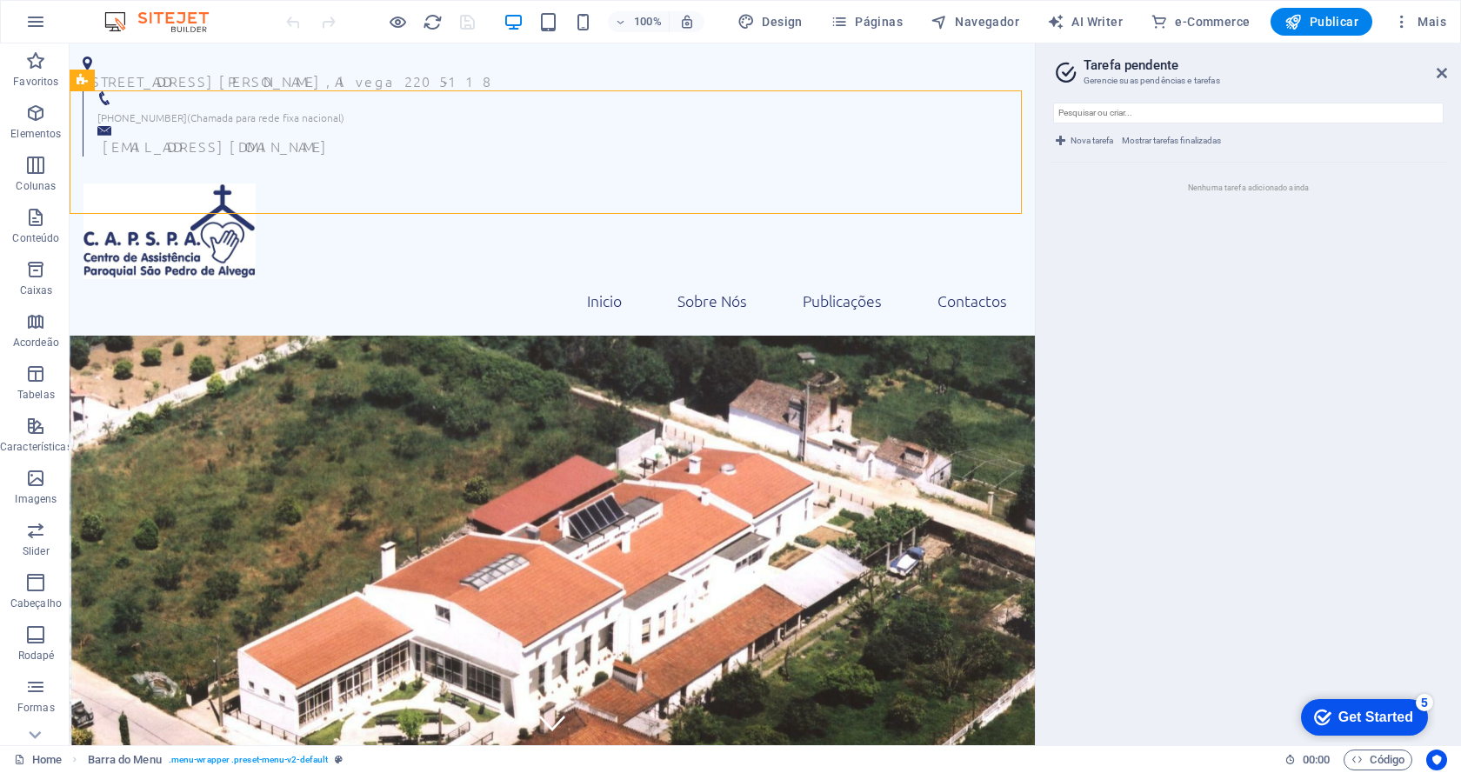
click at [1434, 70] on h2 "Tarefa pendente" at bounding box center [1264, 65] width 363 height 16
click at [1442, 72] on icon at bounding box center [1441, 73] width 10 height 14
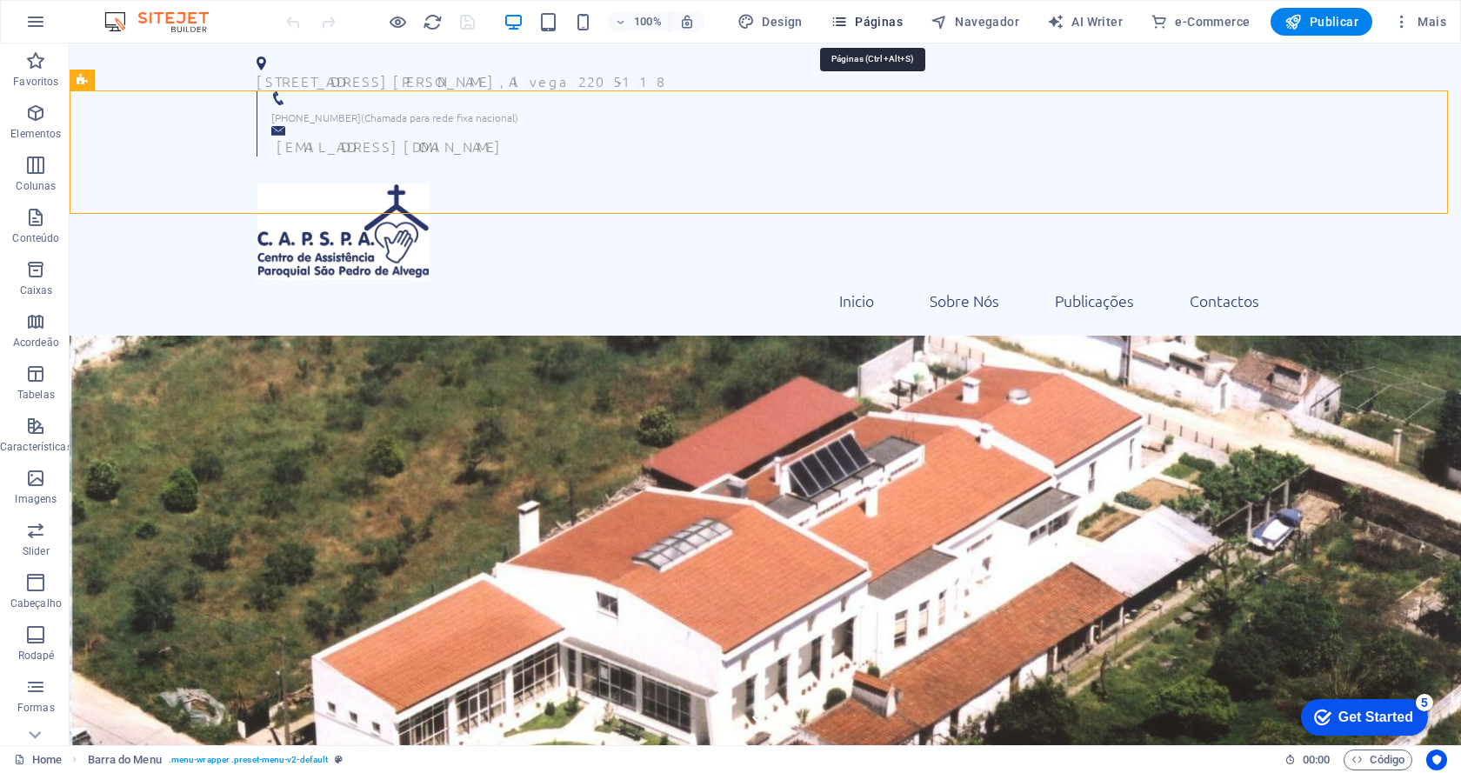
click at [890, 16] on span "Páginas" at bounding box center [866, 21] width 72 height 17
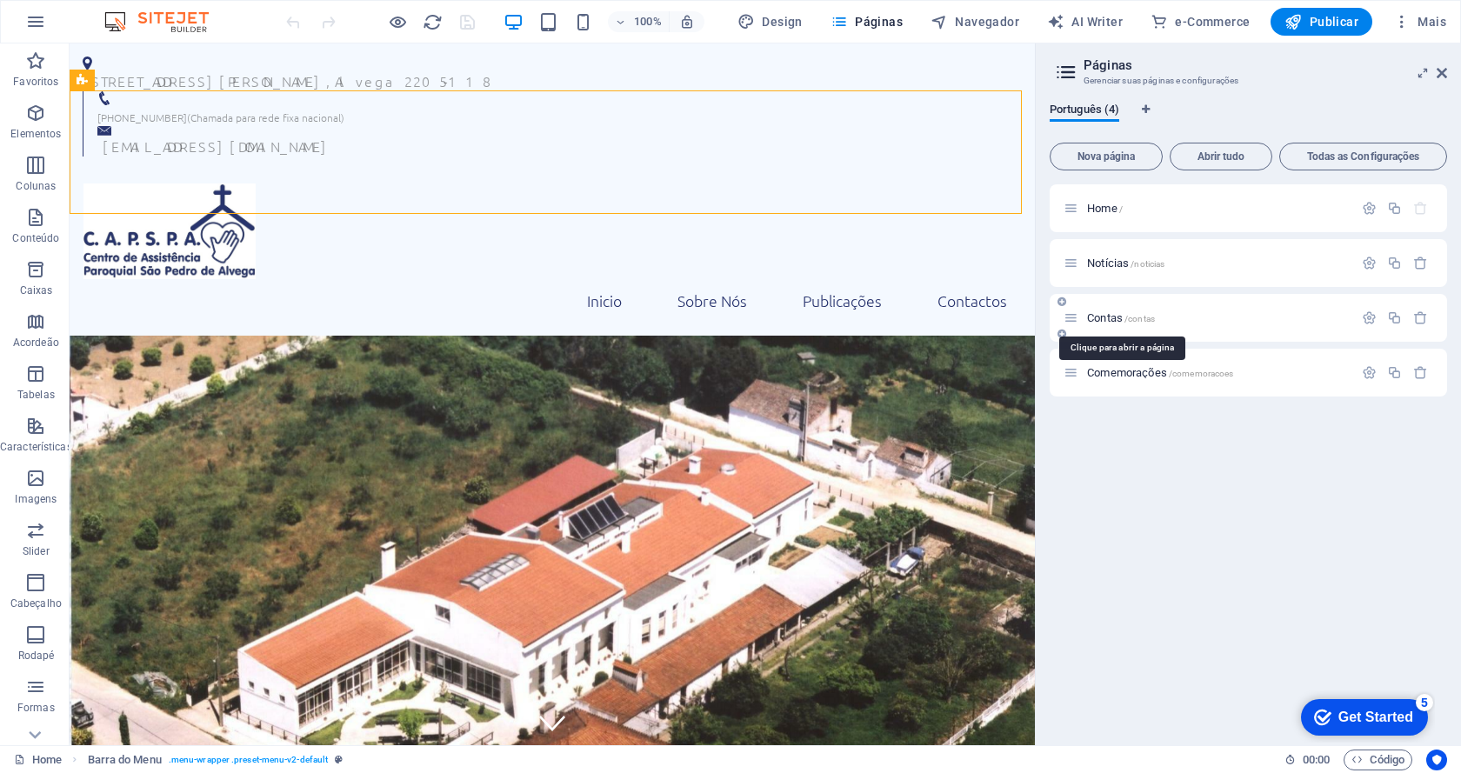
click at [1094, 321] on span "Contas /contas" at bounding box center [1121, 317] width 68 height 13
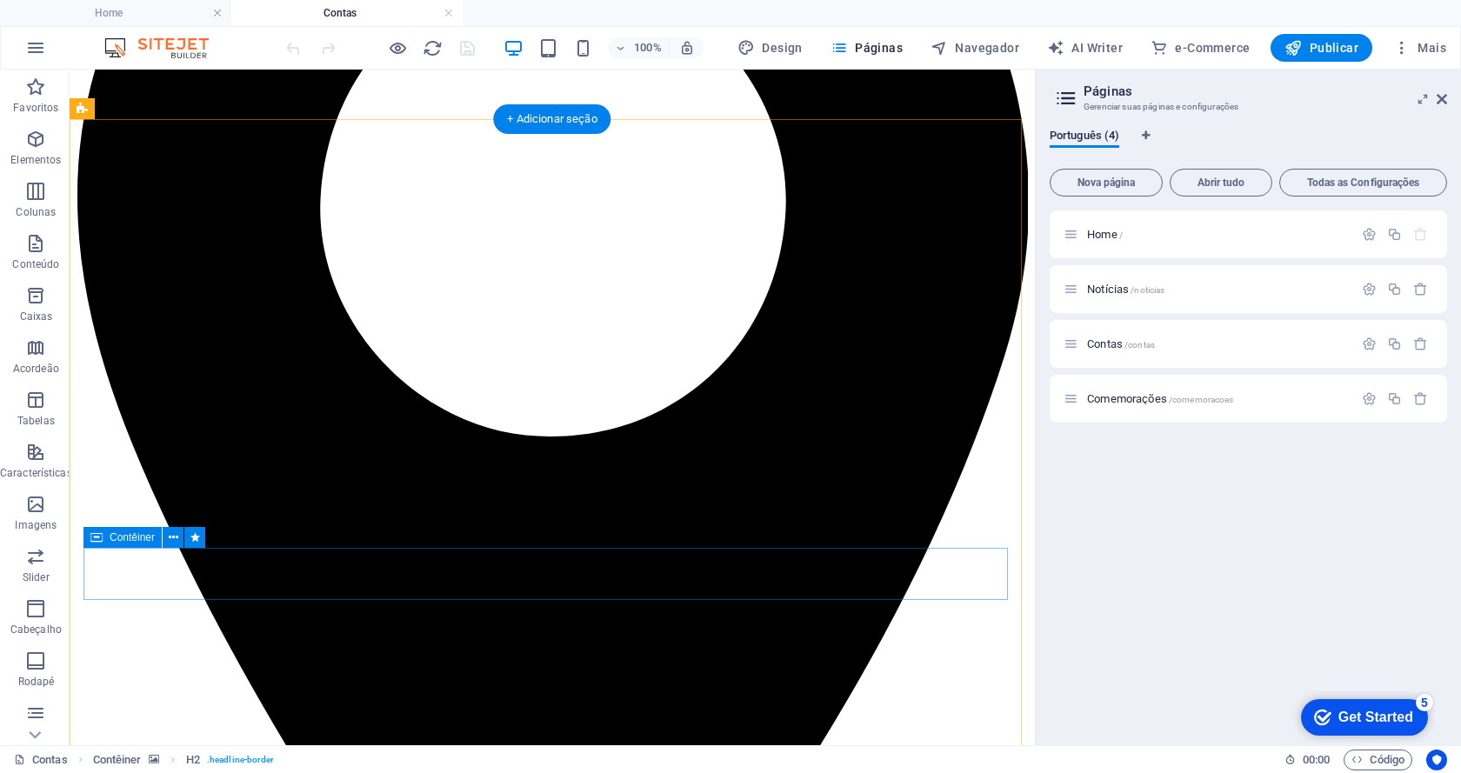
scroll to position [696, 0]
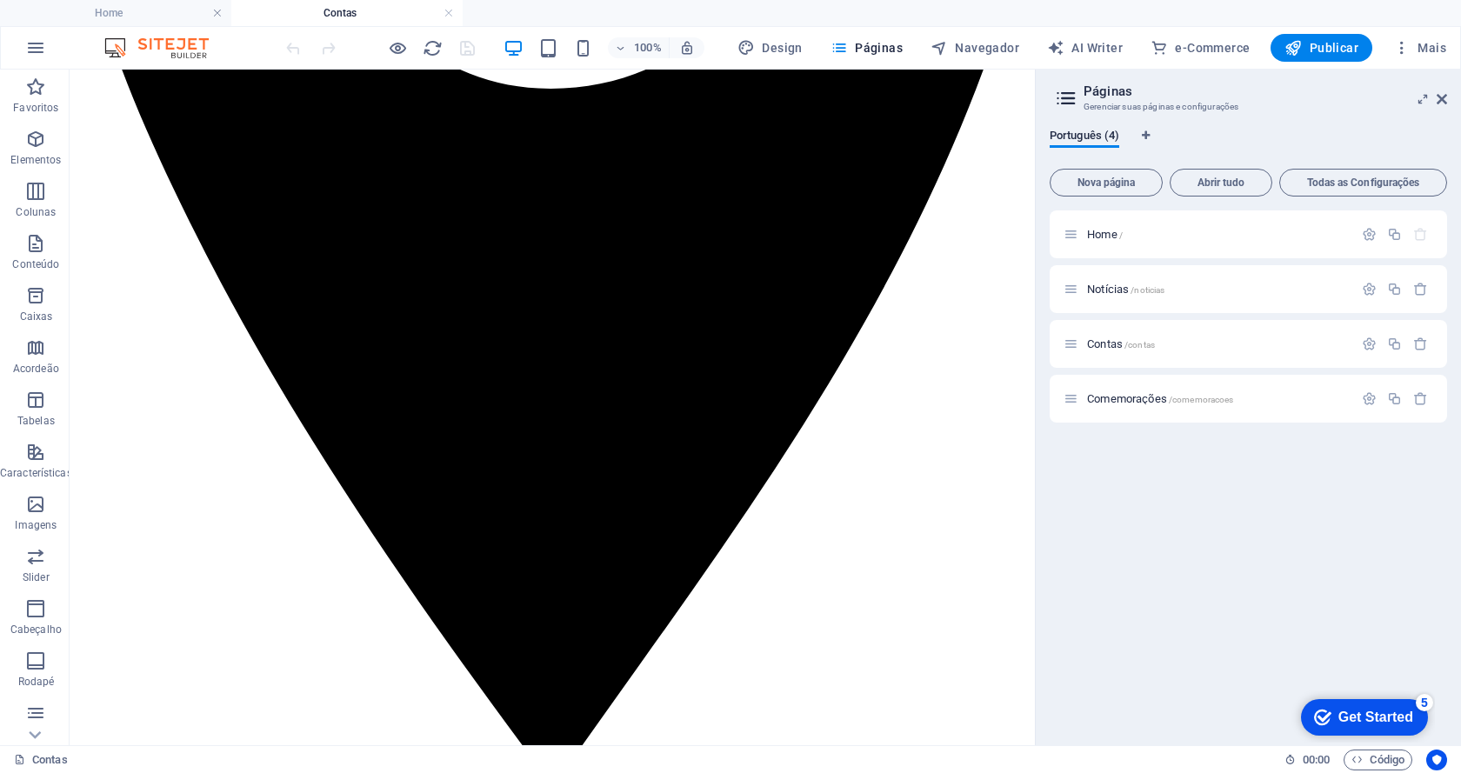
click at [1448, 102] on aside "Páginas Gerenciar suas páginas e configurações Português (4) Nova página Abrir …" at bounding box center [1248, 408] width 426 height 676
click at [1442, 100] on icon at bounding box center [1441, 99] width 10 height 14
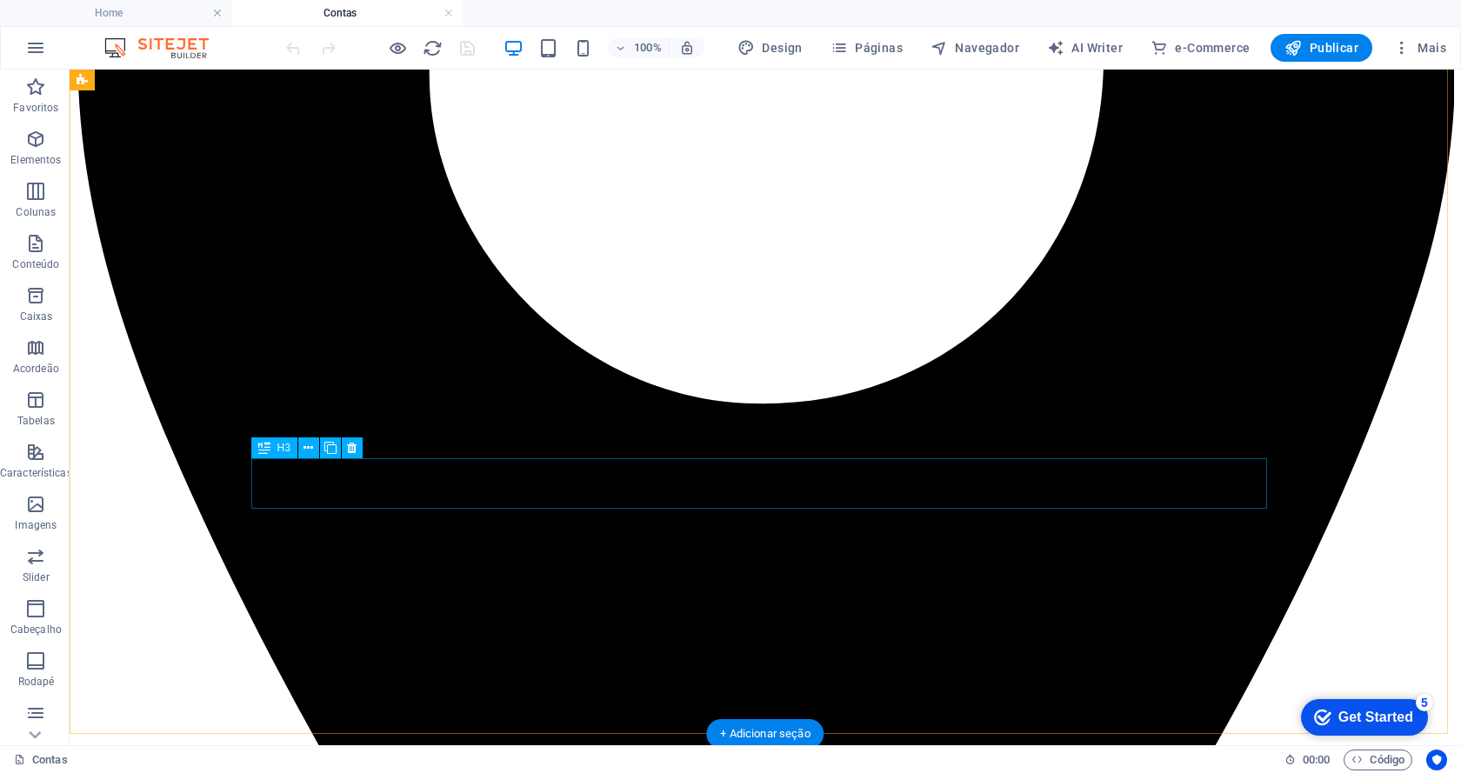
scroll to position [783, 0]
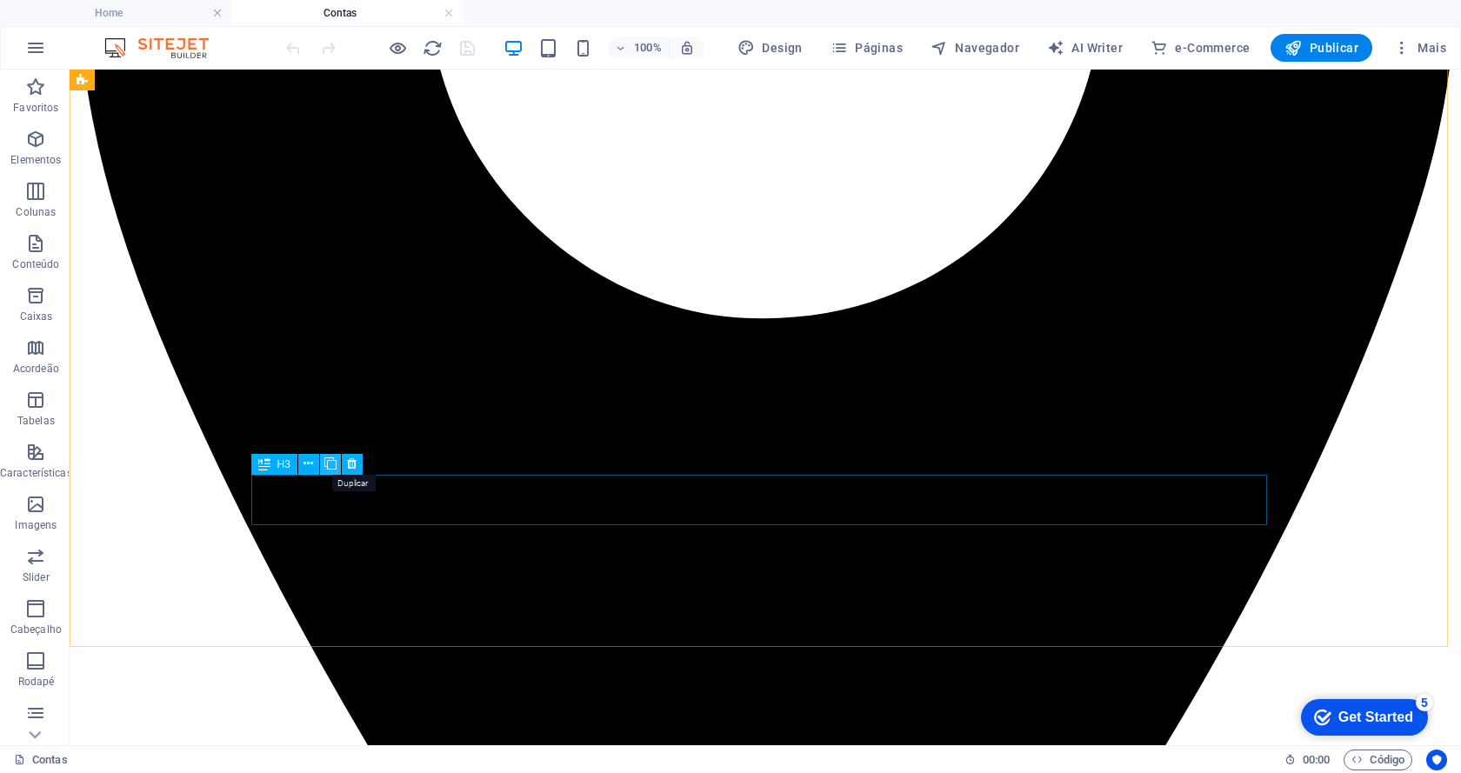
click at [326, 460] on icon at bounding box center [330, 464] width 12 height 18
click at [391, 628] on icon at bounding box center [395, 632] width 10 height 18
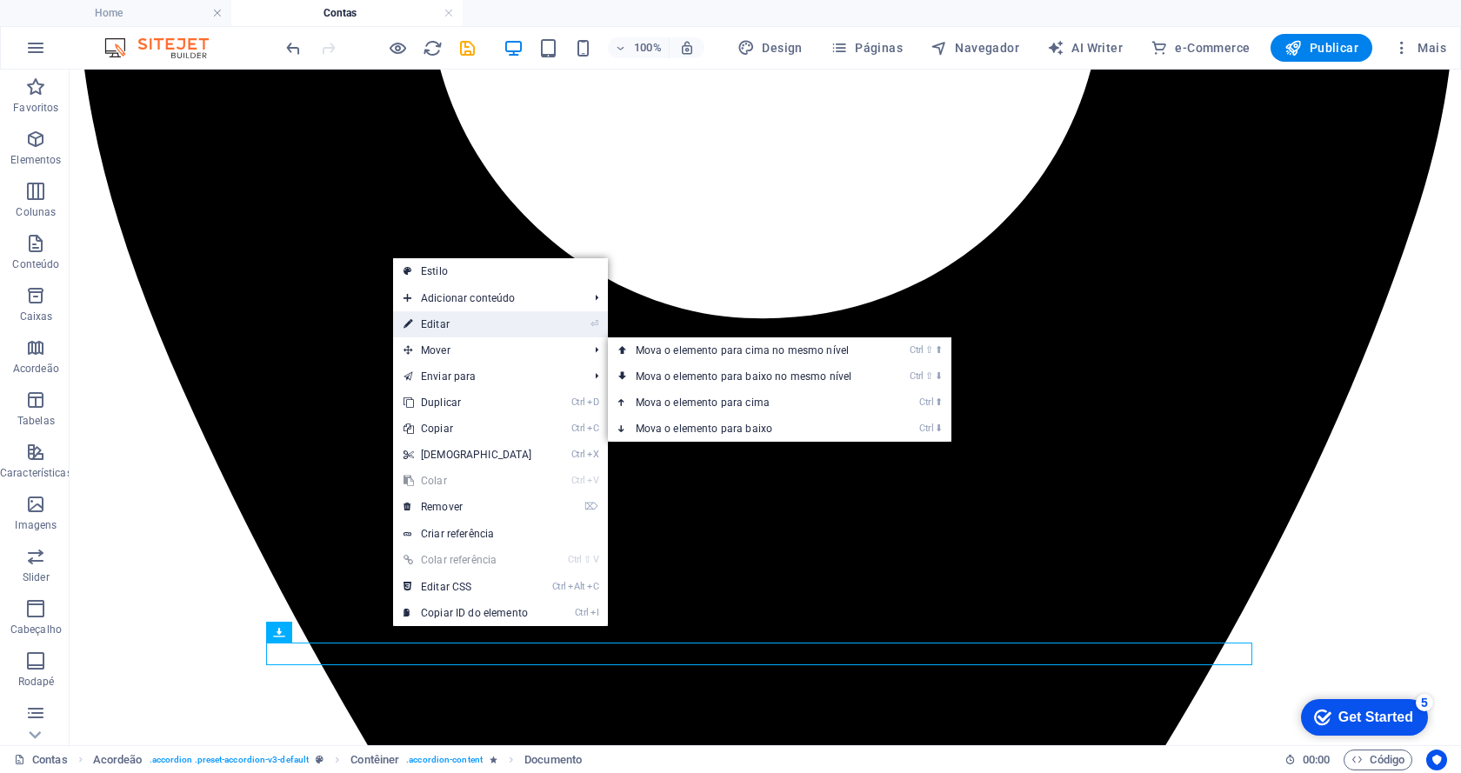
click at [461, 319] on link "⏎ Editar" at bounding box center [468, 324] width 150 height 26
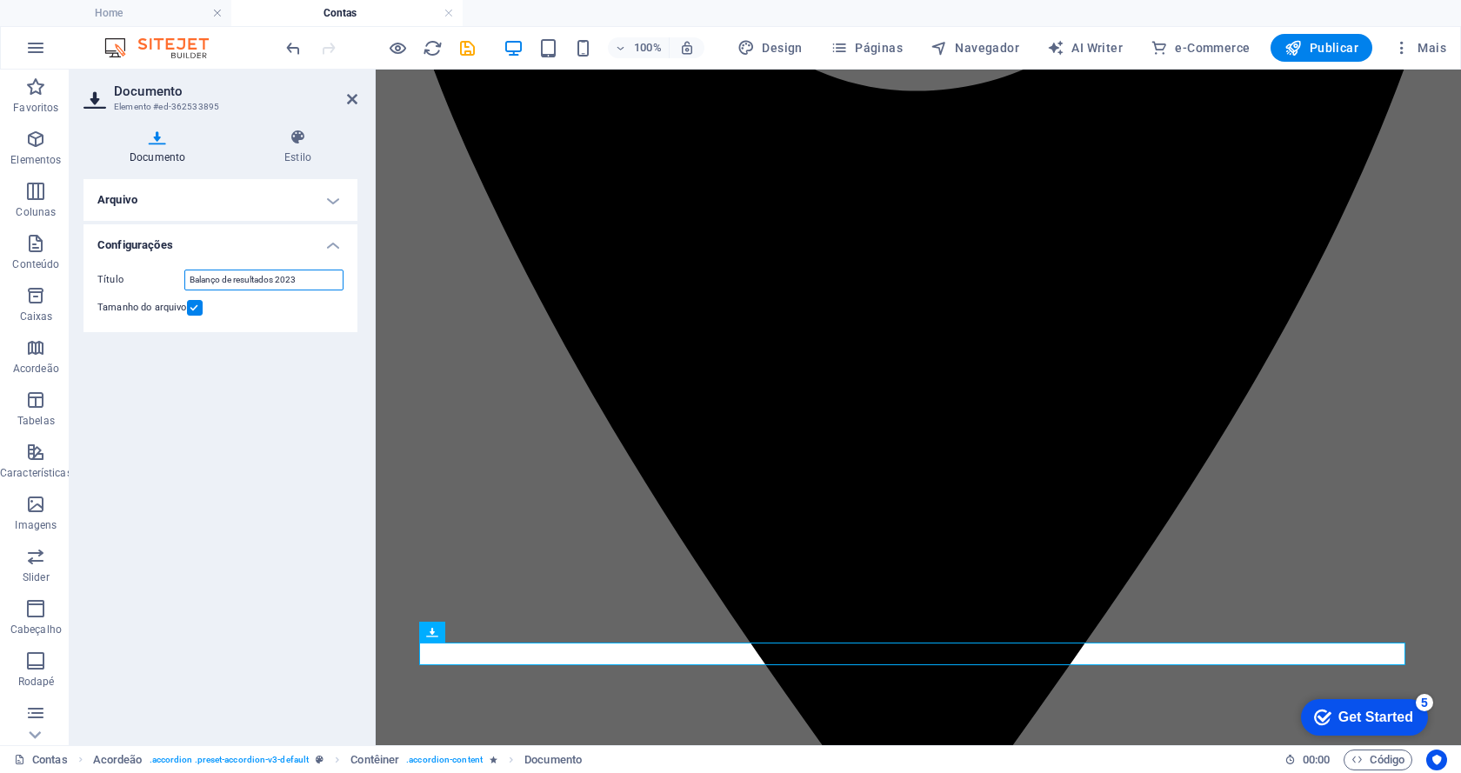
click at [325, 272] on input "Balanço de resultados 2023" at bounding box center [263, 280] width 159 height 21
type input "Balanço de resultados 2024"
click at [548, 639] on icon at bounding box center [548, 632] width 10 height 18
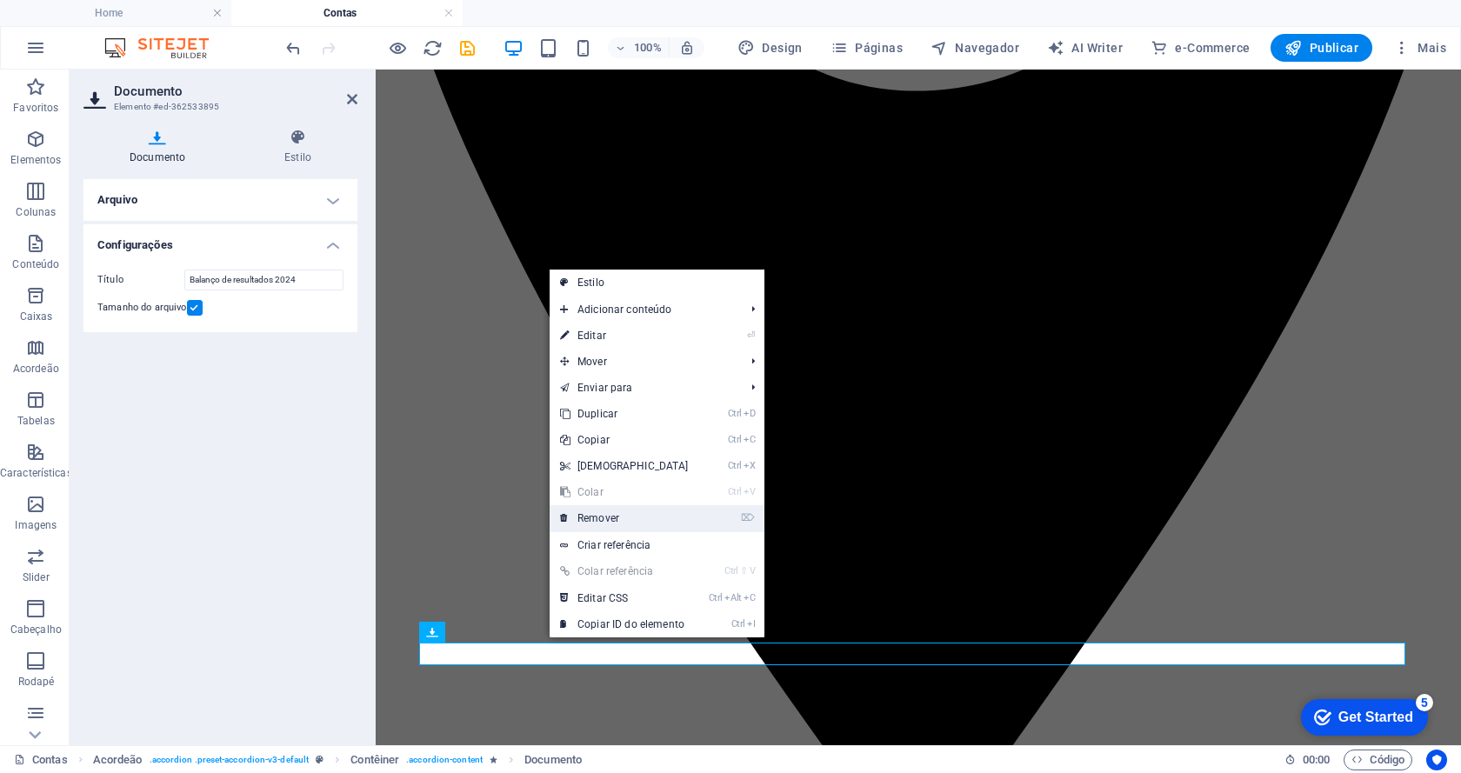
click at [603, 515] on link "⌦ Remover" at bounding box center [625, 518] width 150 height 26
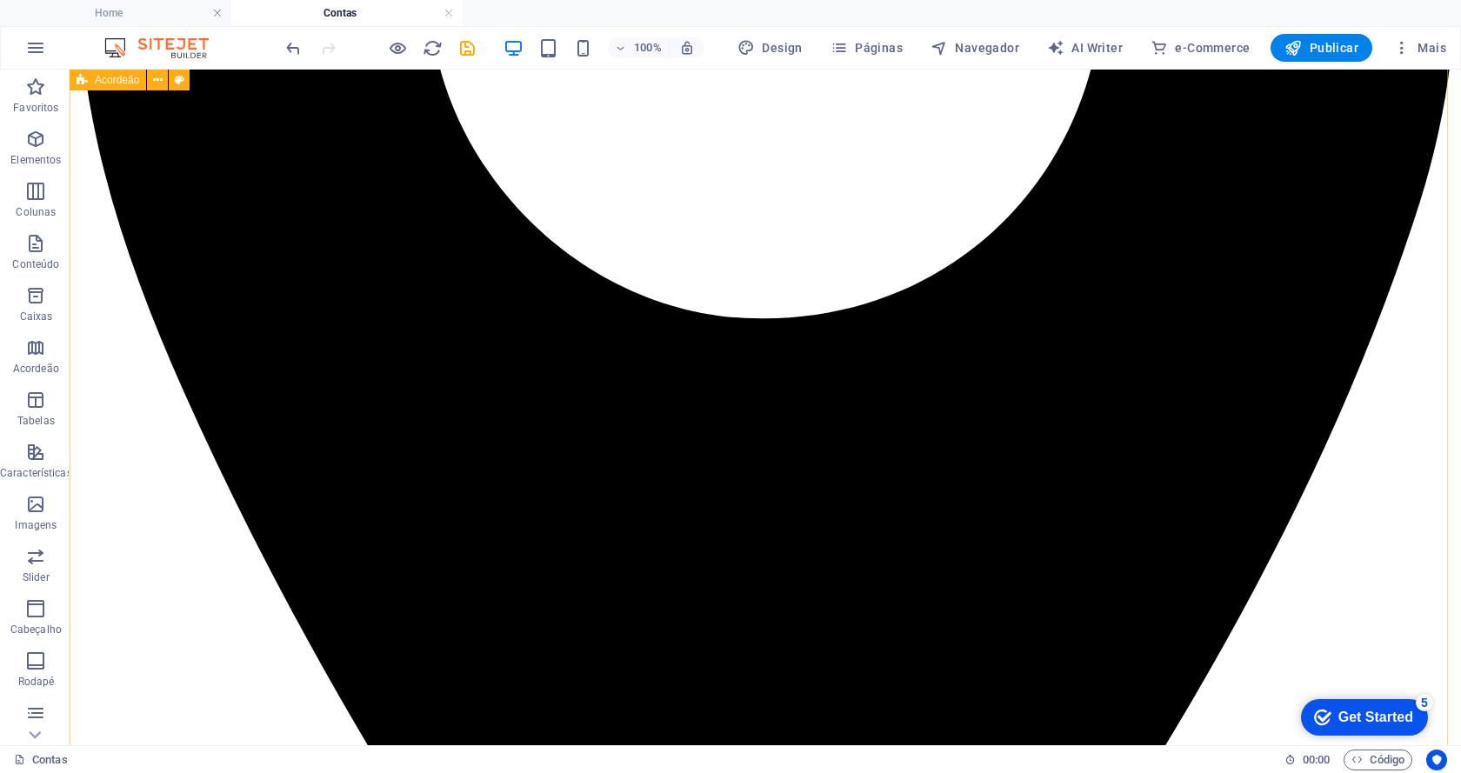
scroll to position [869, 0]
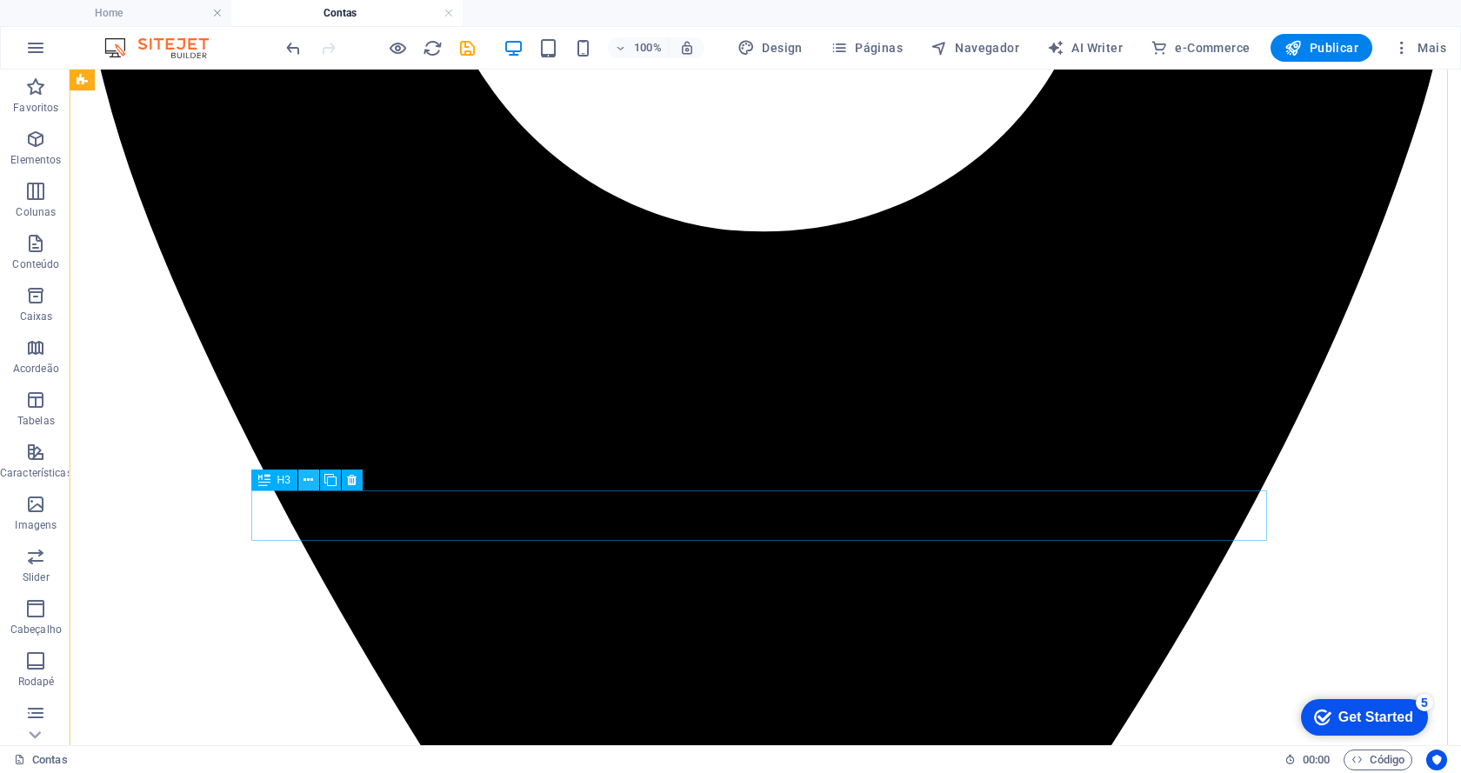
click at [307, 482] on icon at bounding box center [308, 480] width 10 height 18
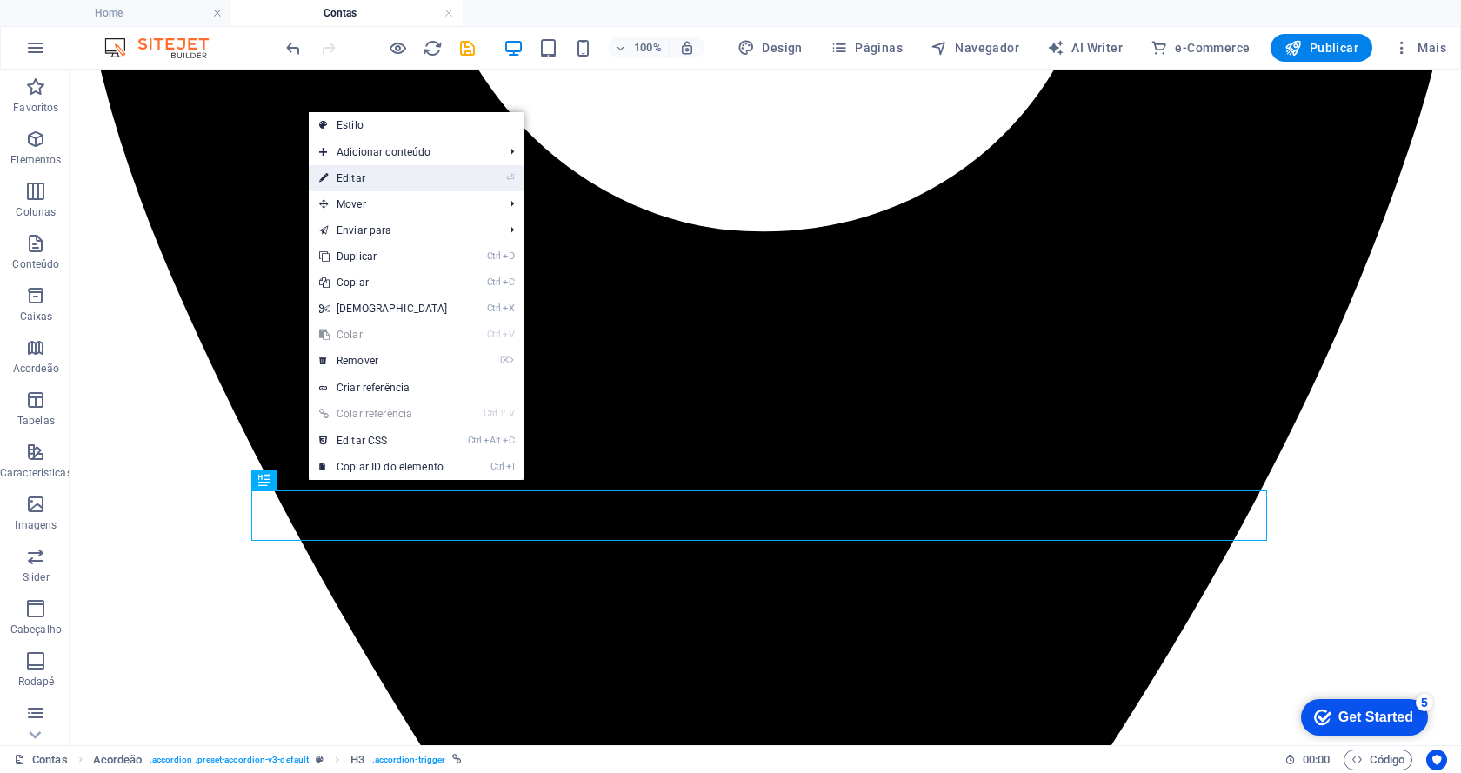
click at [354, 183] on link "⏎ Editar" at bounding box center [384, 178] width 150 height 26
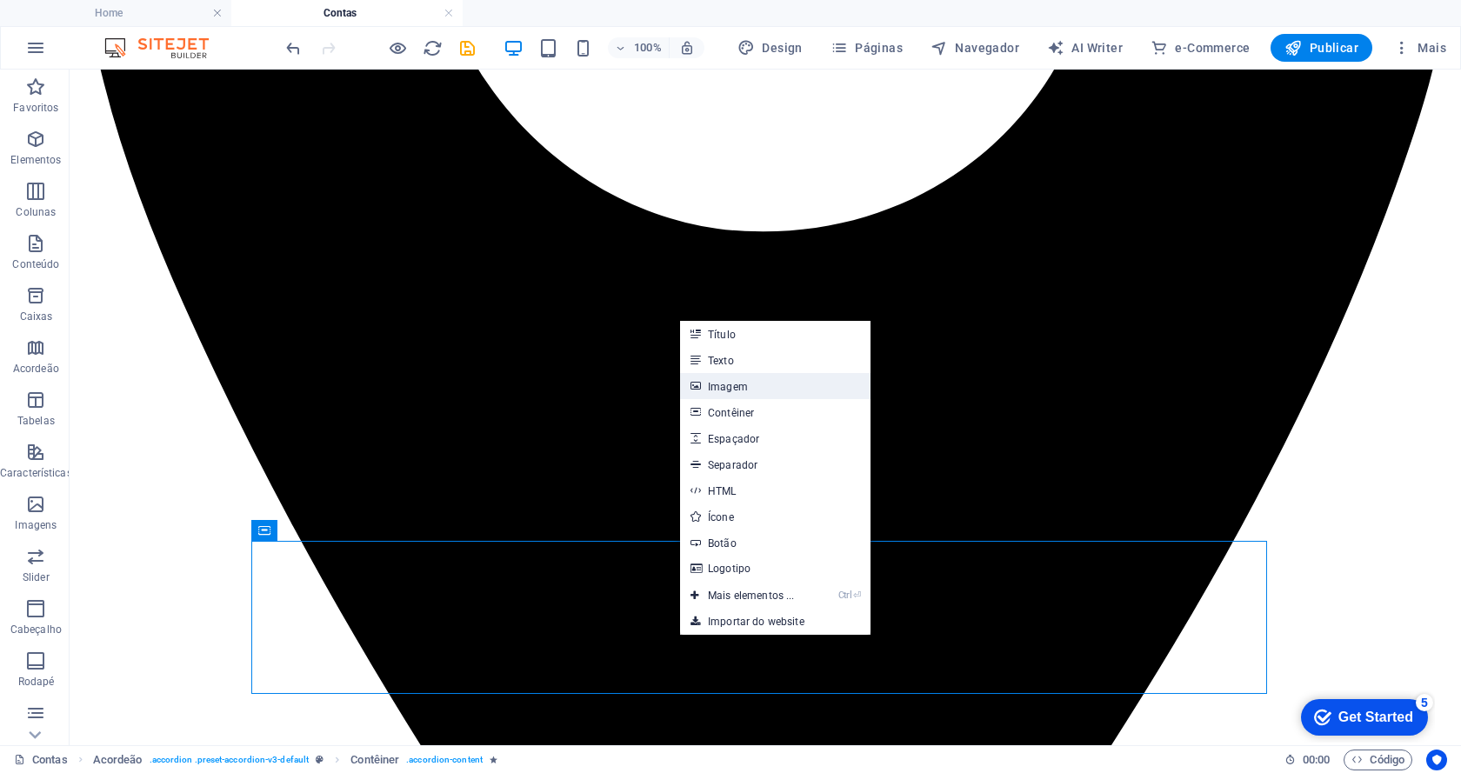
click at [745, 396] on link "Imagem" at bounding box center [775, 386] width 190 height 26
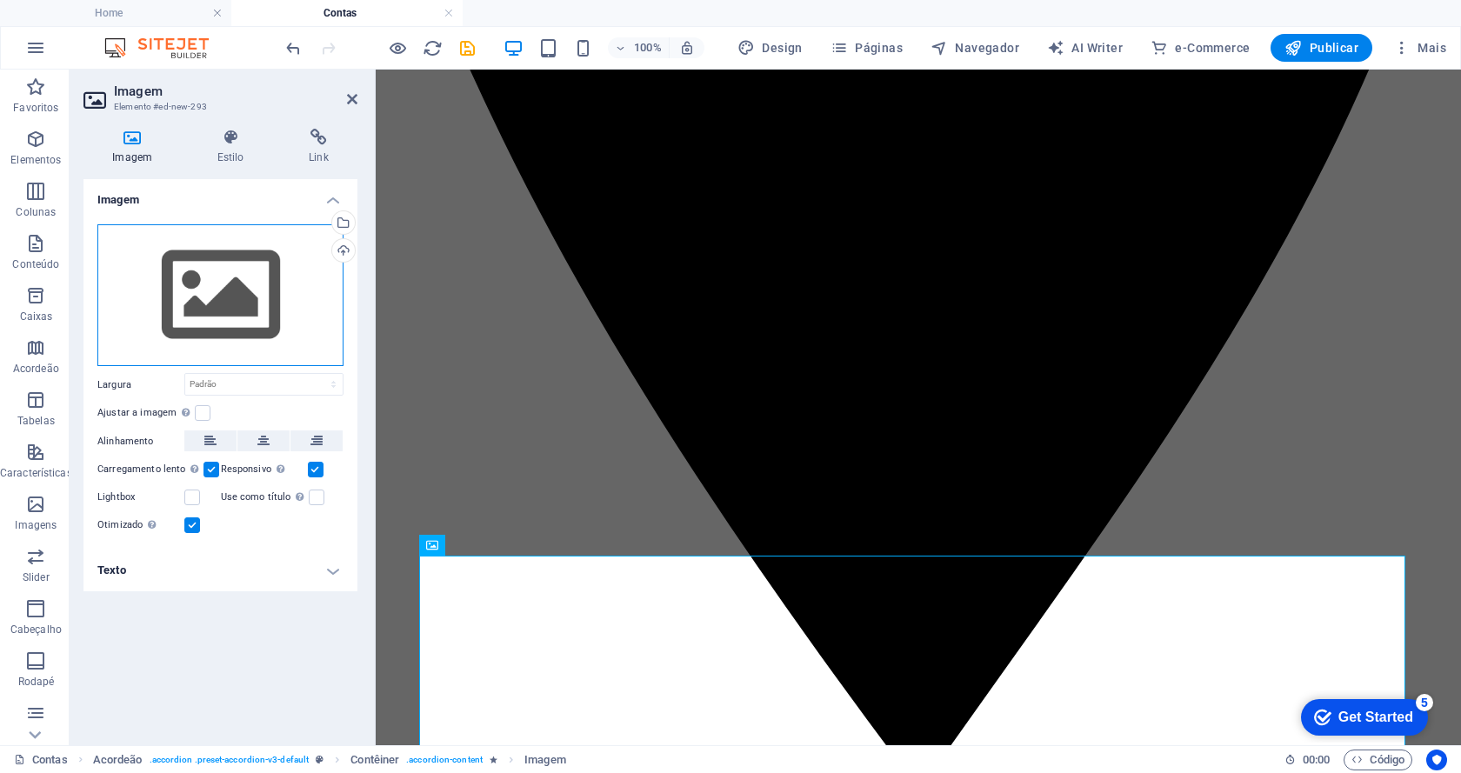
click at [196, 313] on div "Arraste os arquivos aqui, clique para escolher os arquivos ou selecione os arqu…" at bounding box center [220, 295] width 246 height 143
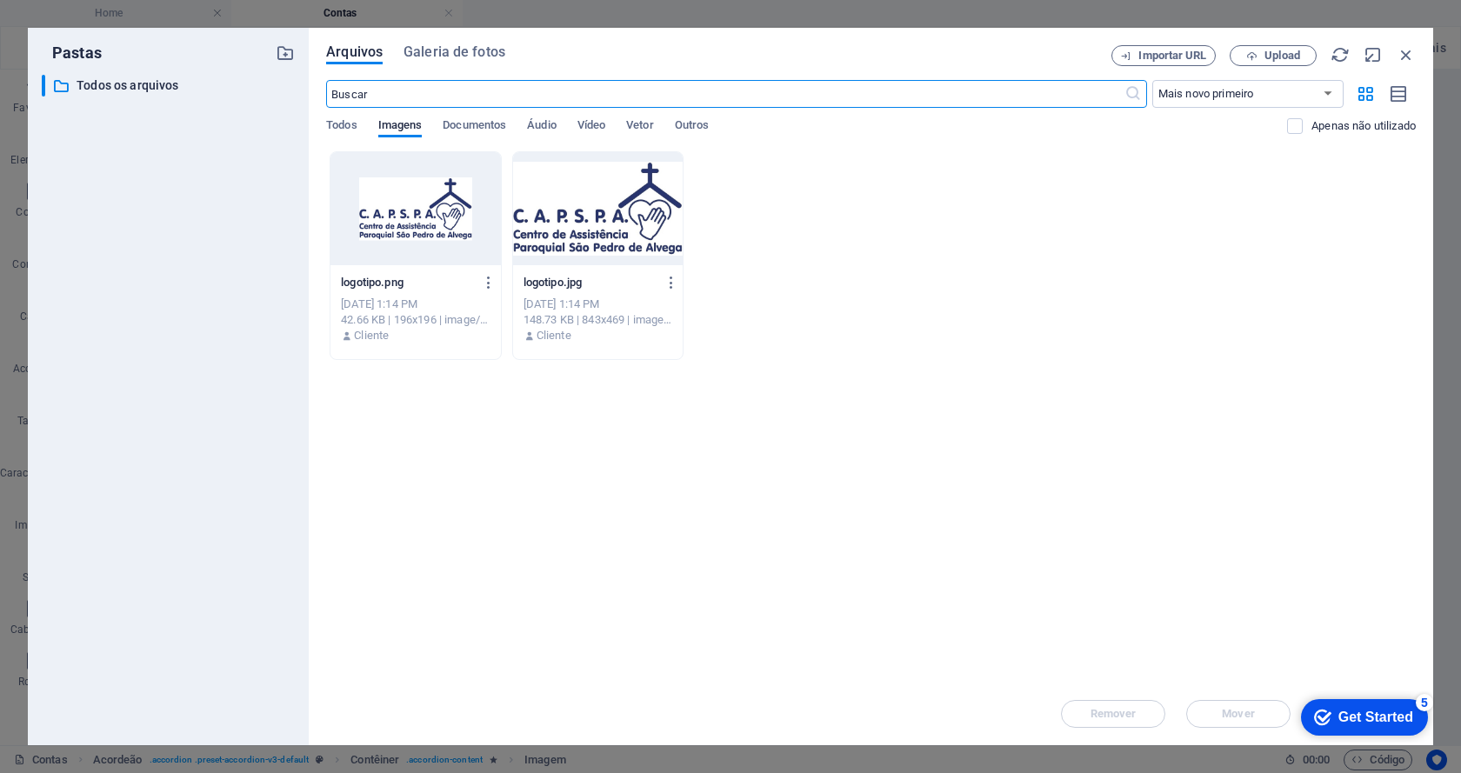
scroll to position [890, 0]
click at [1398, 55] on icon "button" at bounding box center [1405, 54] width 19 height 19
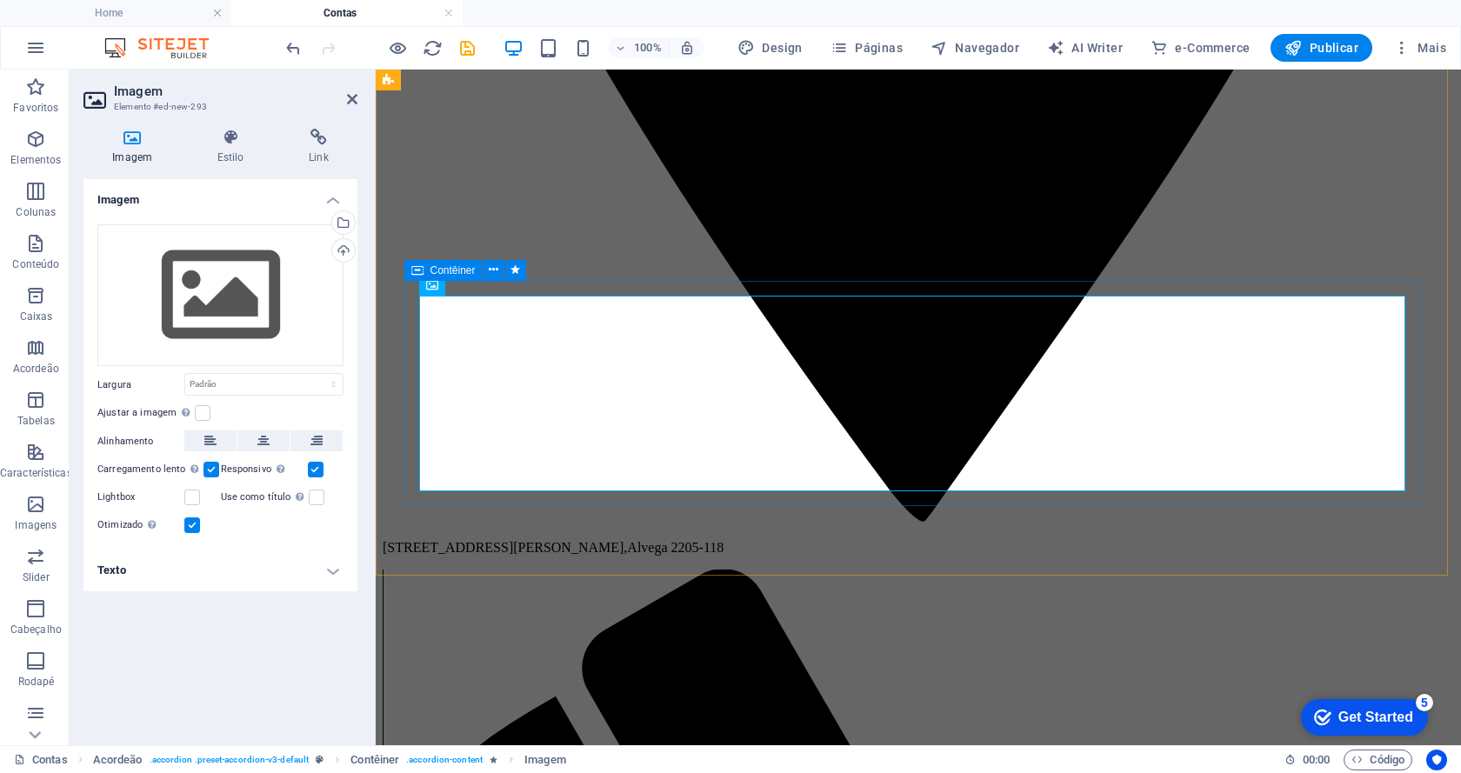
scroll to position [1130, 0]
click at [530, 282] on icon at bounding box center [532, 284] width 10 height 18
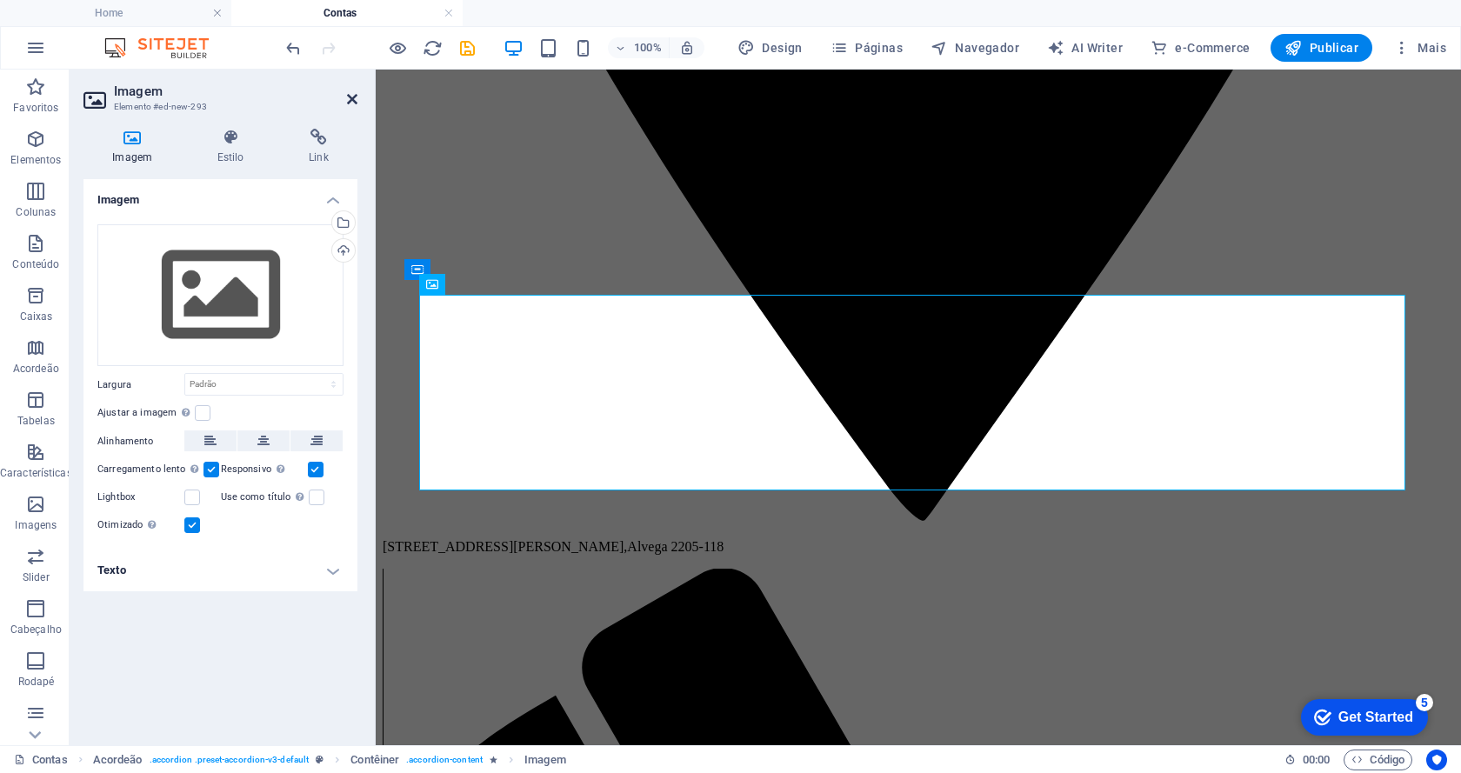
click at [352, 98] on icon at bounding box center [352, 99] width 10 height 14
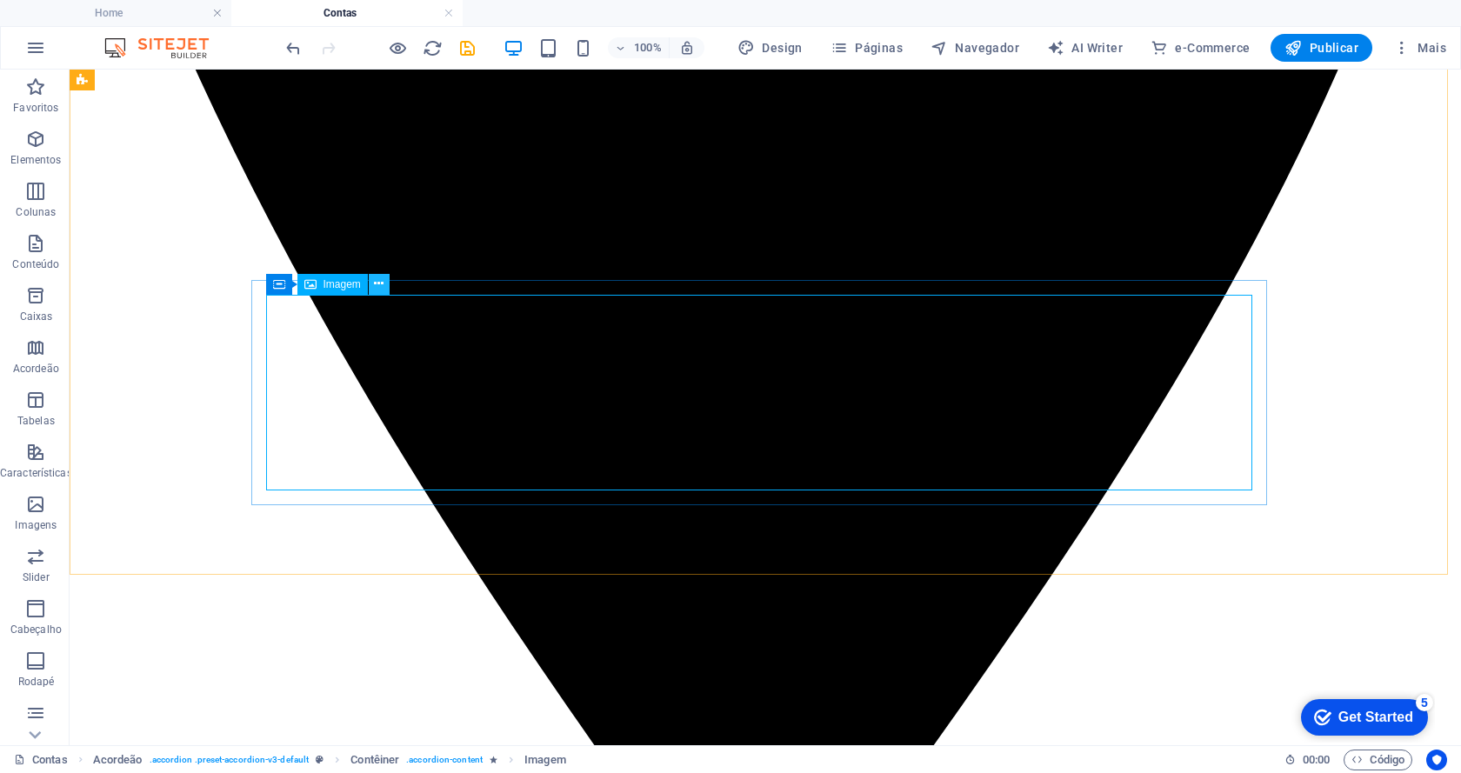
click at [385, 280] on button at bounding box center [379, 284] width 21 height 21
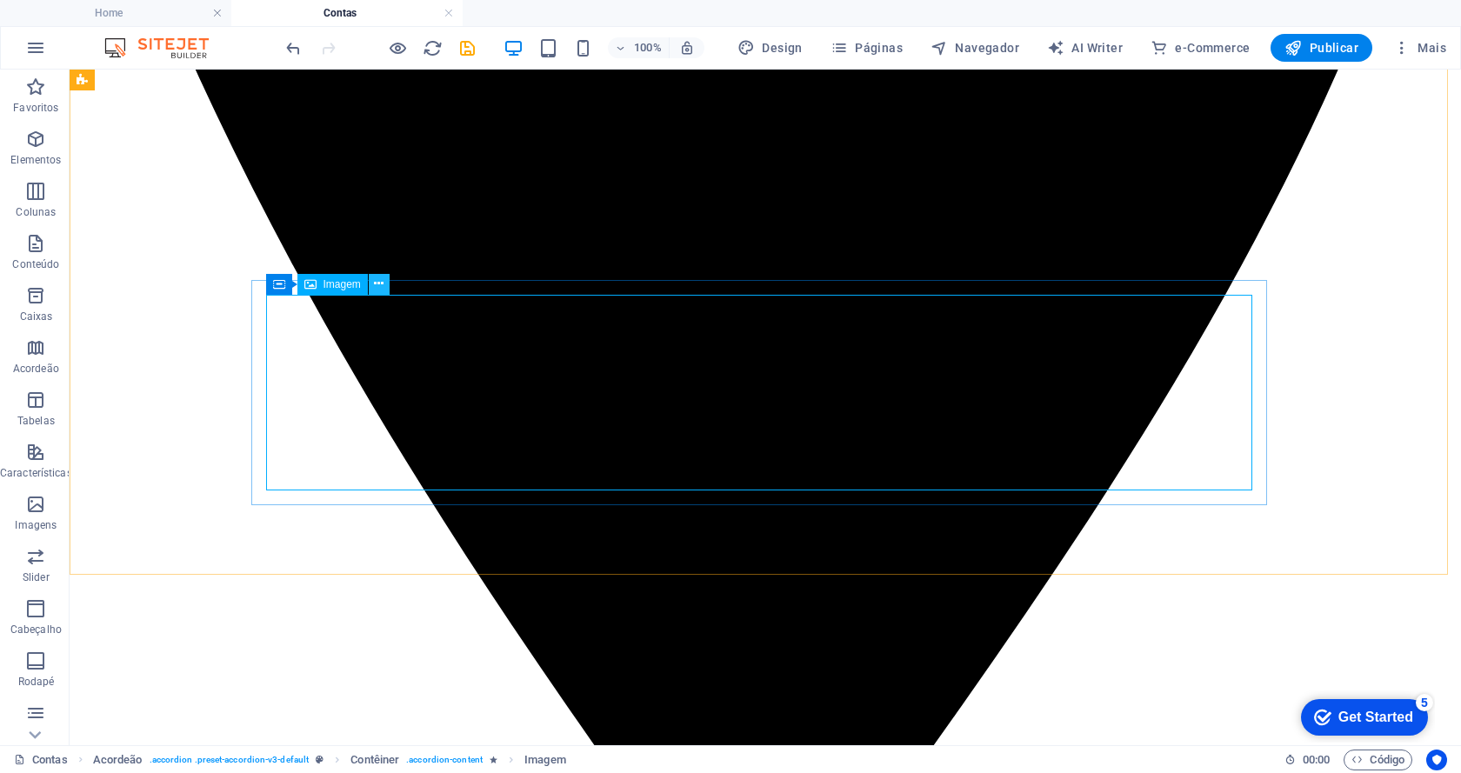
click at [377, 283] on icon at bounding box center [379, 284] width 10 height 18
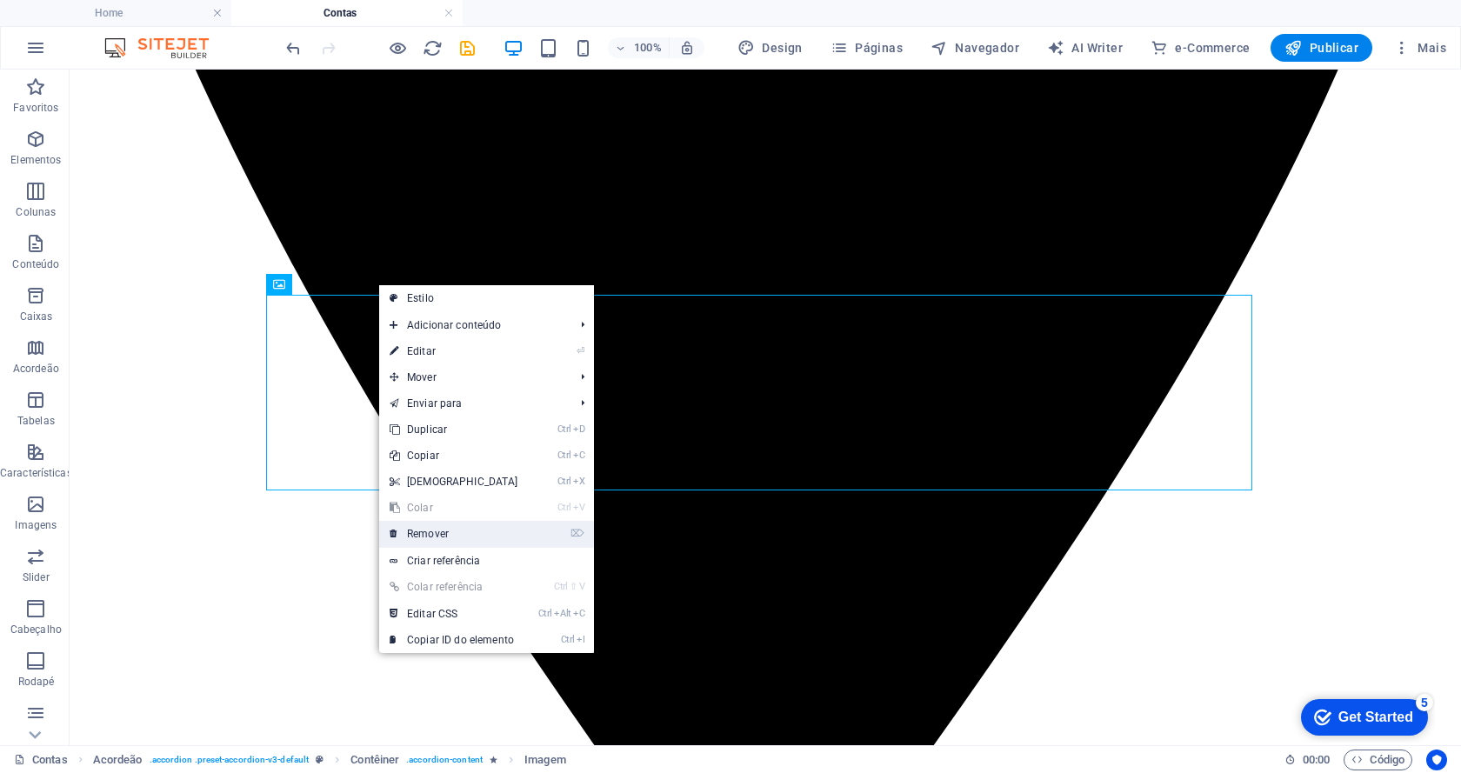
click at [443, 526] on link "⌦ Remover" at bounding box center [454, 534] width 150 height 26
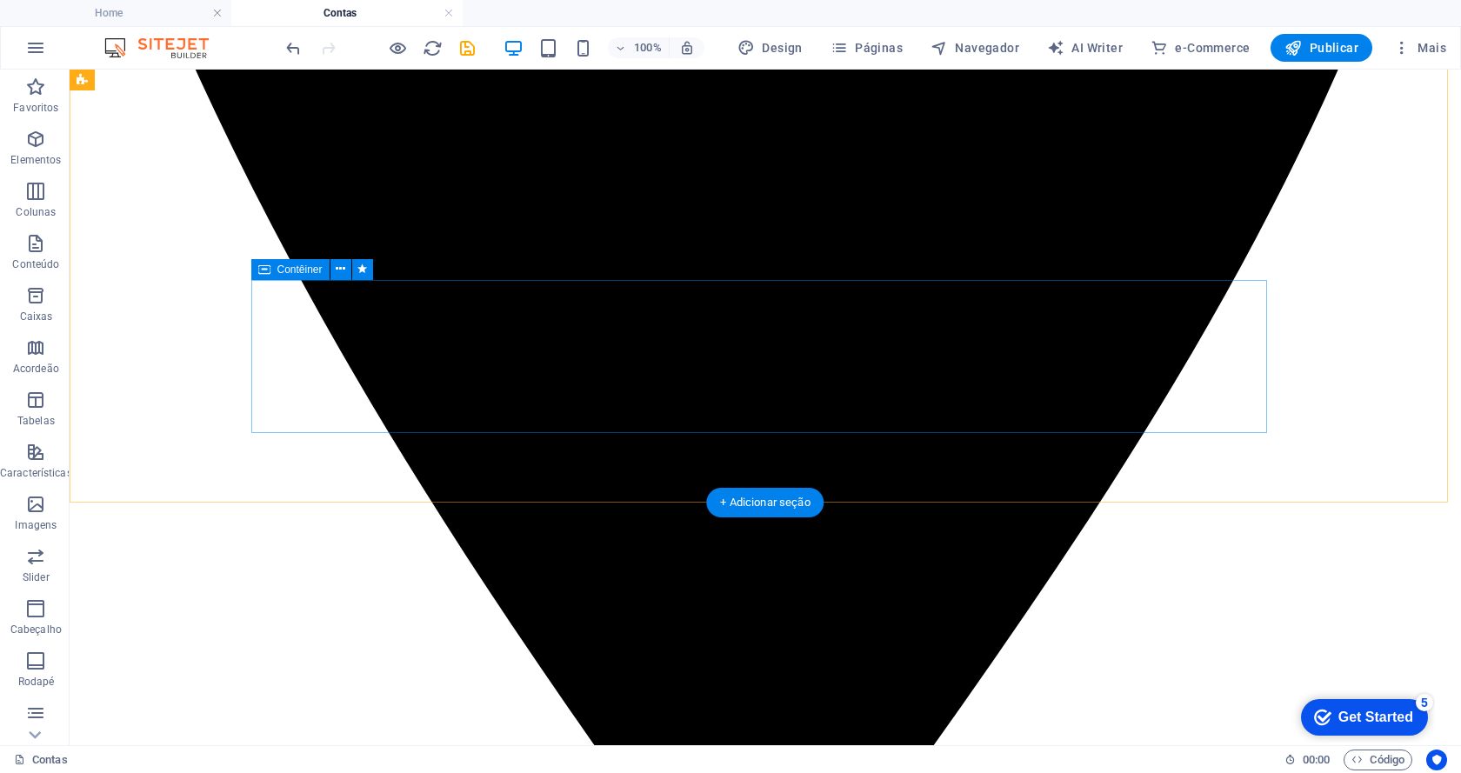
click at [43, 147] on icon "button" at bounding box center [35, 139] width 21 height 21
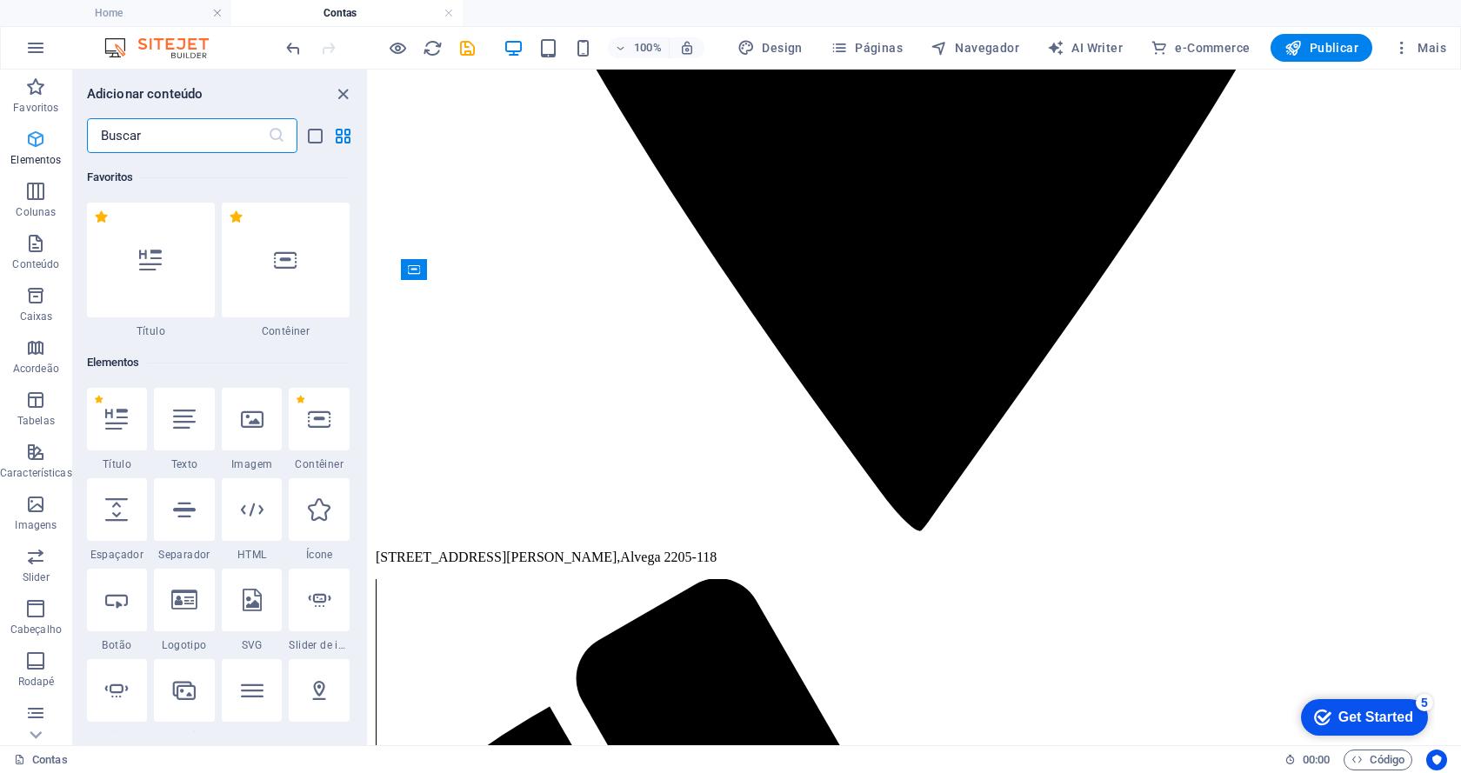
scroll to position [185, 0]
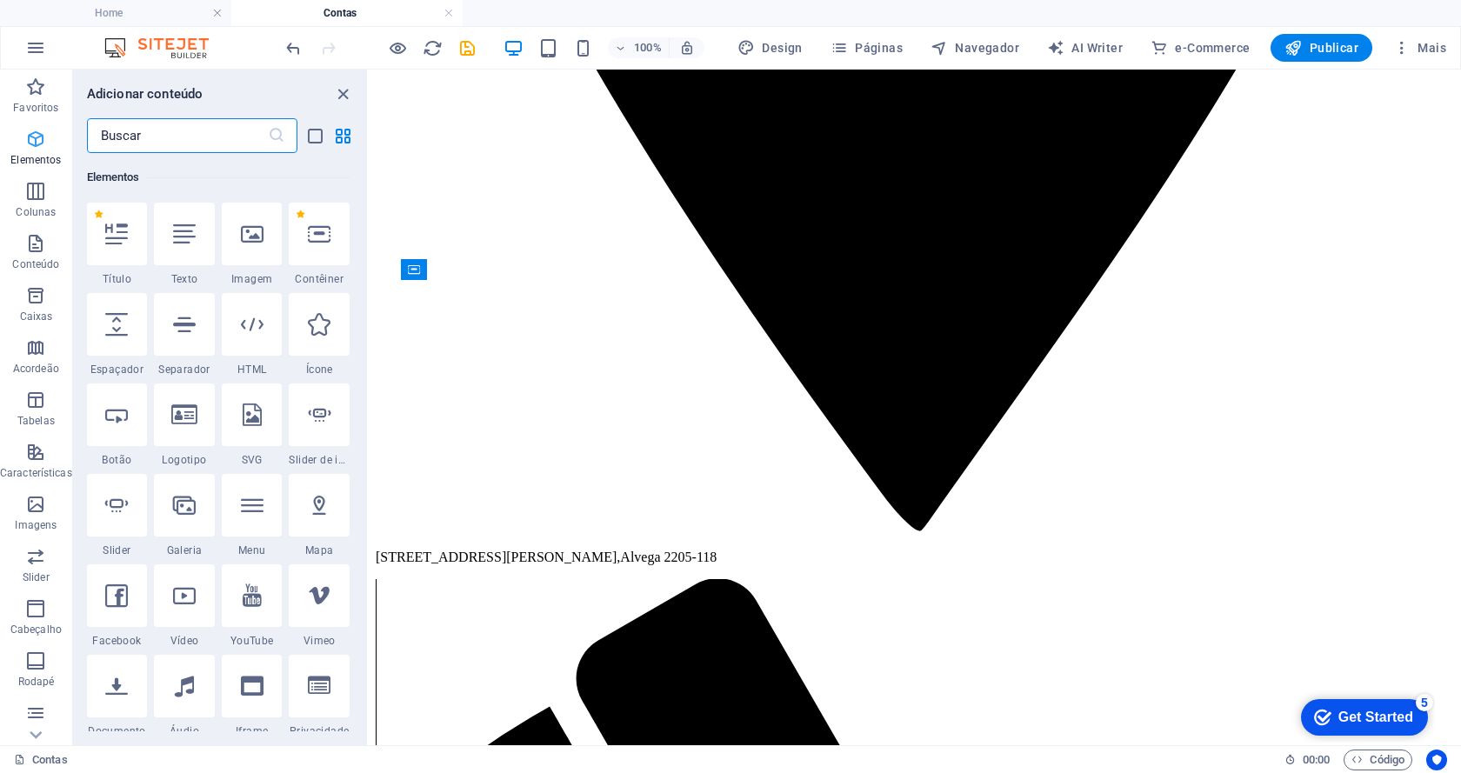
drag, startPoint x: 137, startPoint y: 134, endPoint x: 28, endPoint y: 129, distance: 108.8
click at [28, 129] on div "Favoritos Elementos Colunas Conteúdo Caixas Acordeão Tabelas Características Im…" at bounding box center [184, 408] width 369 height 676
drag, startPoint x: 177, startPoint y: 142, endPoint x: 43, endPoint y: 149, distance: 134.1
click at [43, 149] on div "Favoritos Elementos Colunas Conteúdo Caixas Acordeão Tabelas Características Im…" at bounding box center [184, 408] width 369 height 676
click at [162, 141] on input "text" at bounding box center [177, 135] width 181 height 35
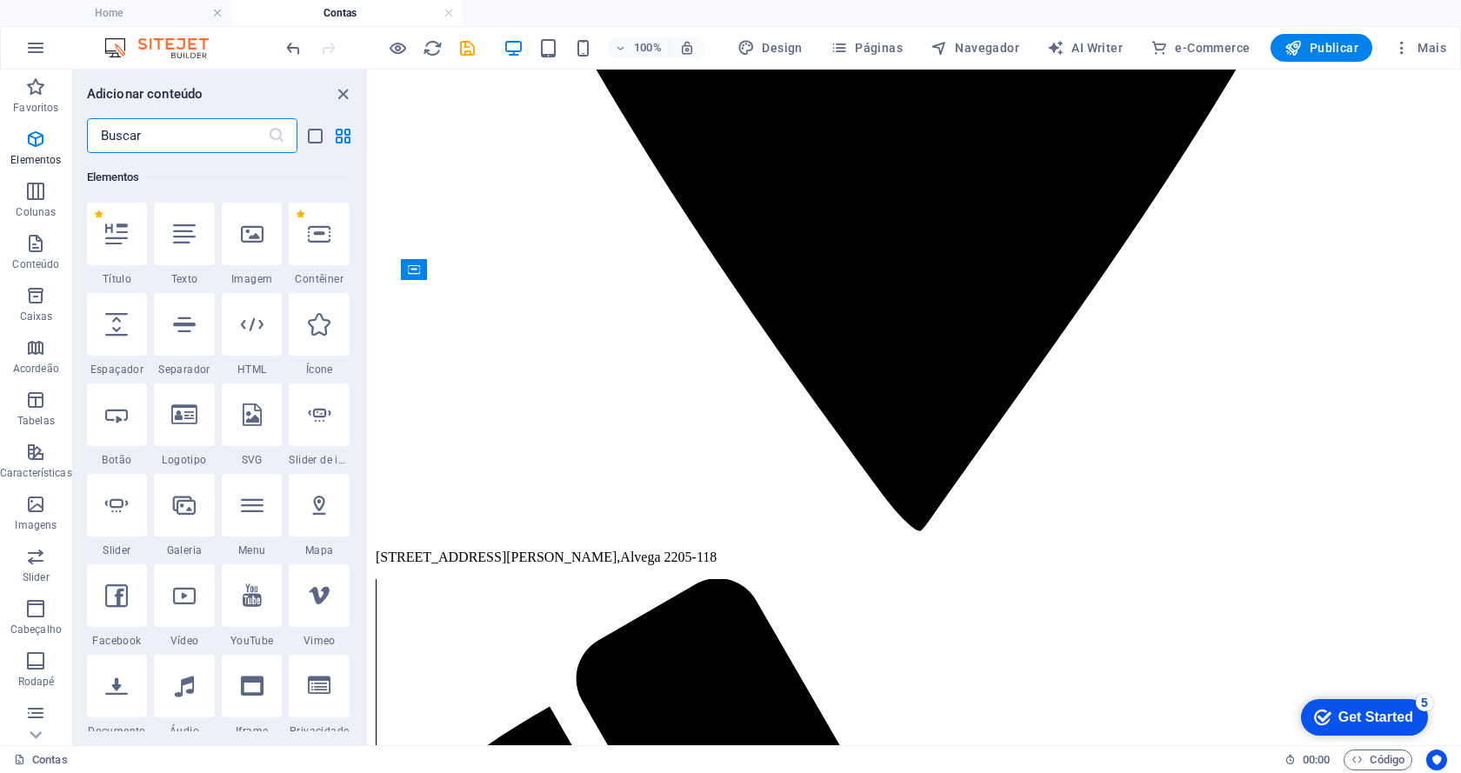
click at [162, 141] on input "text" at bounding box center [177, 135] width 181 height 35
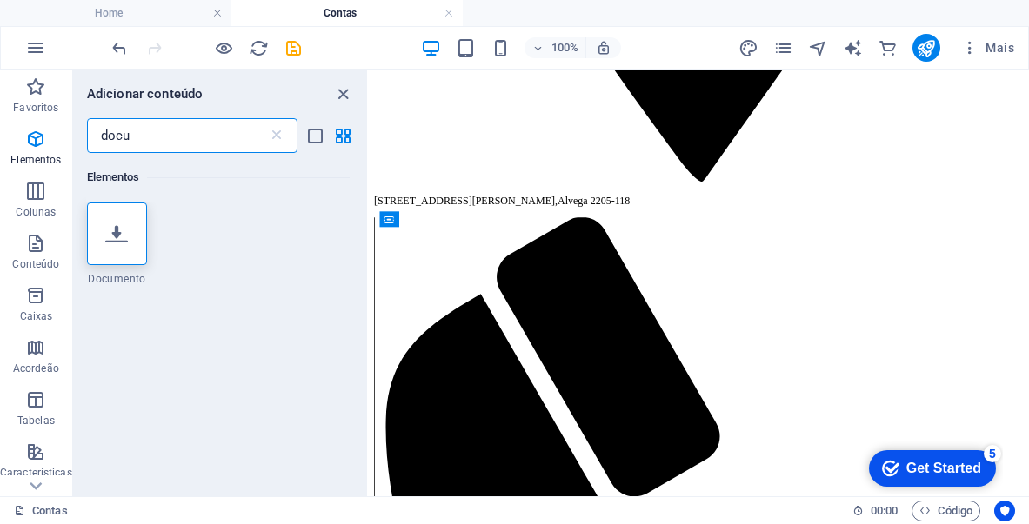
scroll to position [1151, 0]
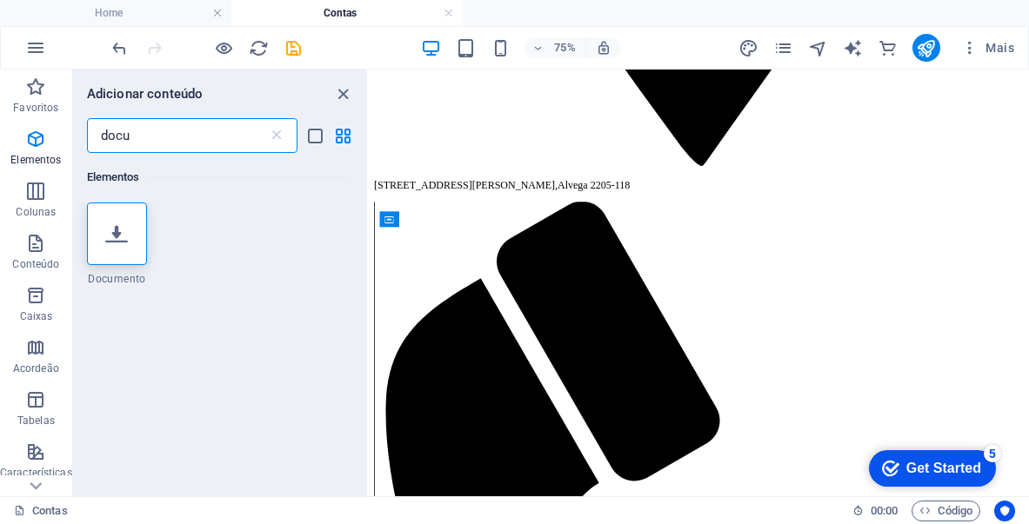
type input "docu"
click at [102, 254] on div at bounding box center [117, 234] width 61 height 63
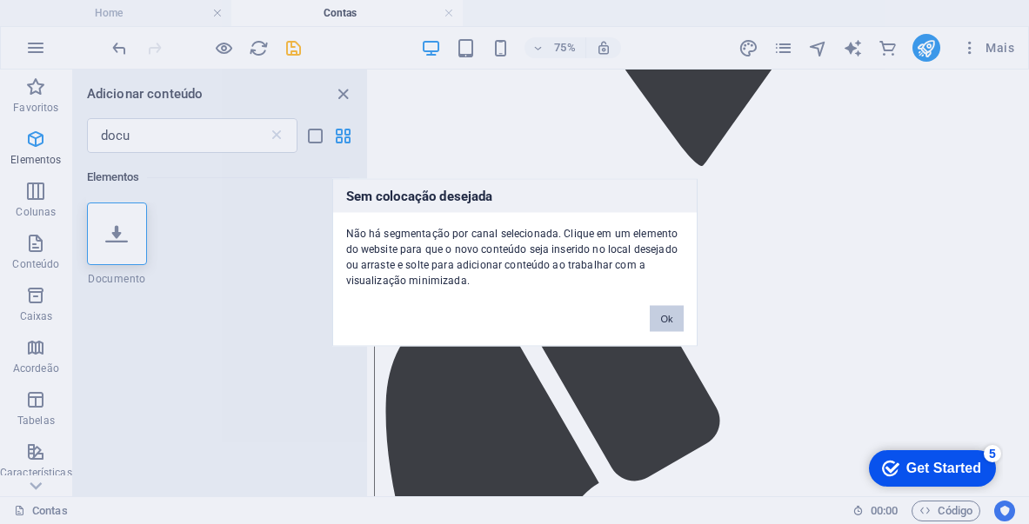
click at [666, 314] on button "Ok" at bounding box center [666, 318] width 33 height 26
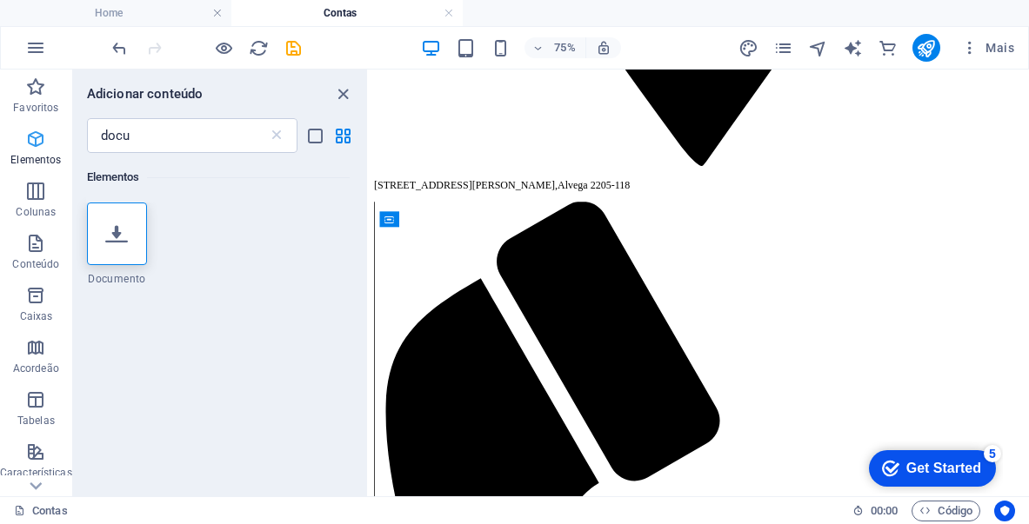
click at [37, 157] on p "Elementos" at bounding box center [35, 160] width 50 height 14
click at [335, 91] on icon "close panel" at bounding box center [343, 94] width 20 height 20
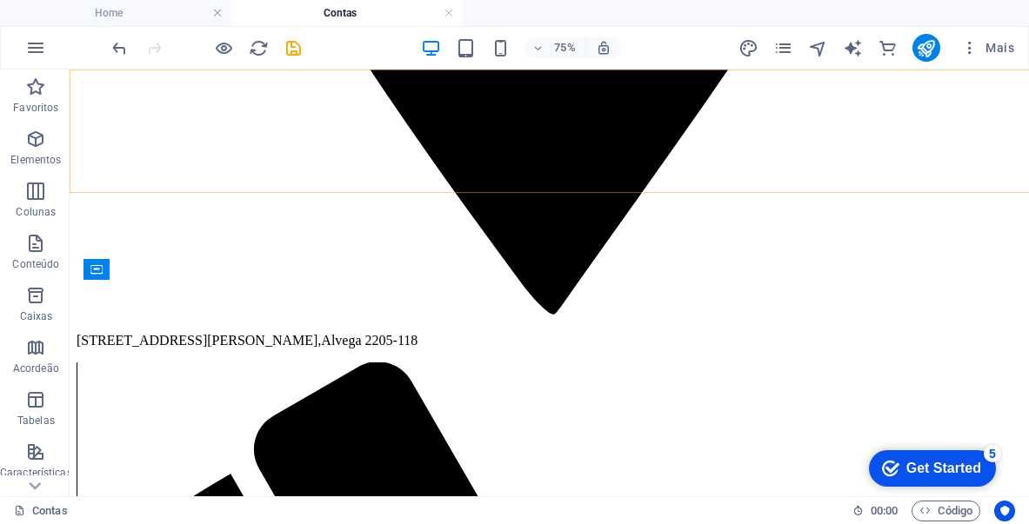
scroll to position [1130, 0]
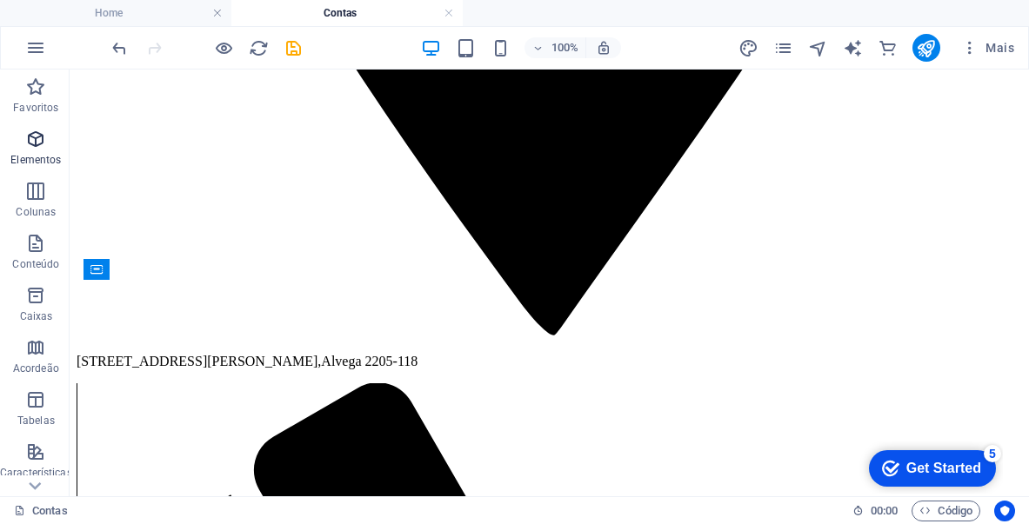
click at [30, 145] on icon "button" at bounding box center [35, 139] width 21 height 21
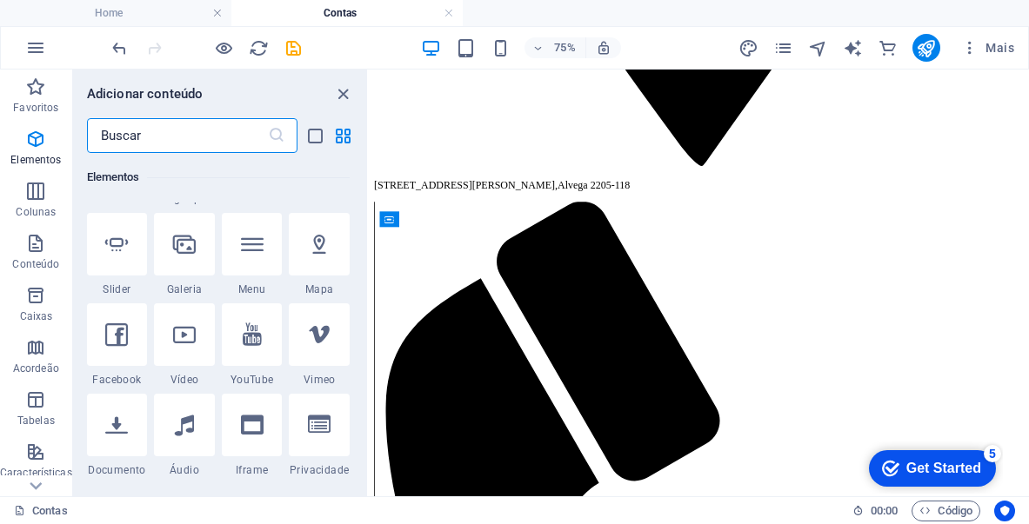
scroll to position [0, 0]
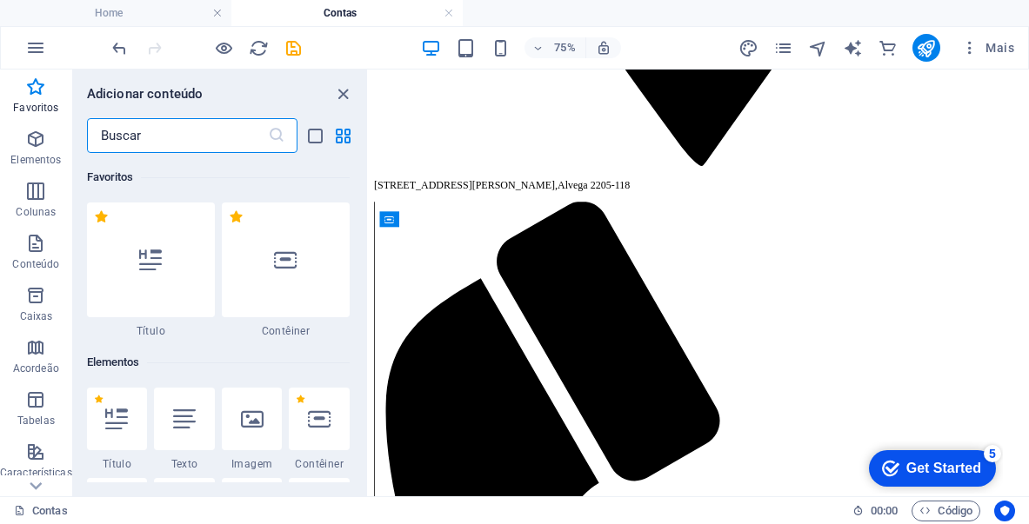
drag, startPoint x: 22, startPoint y: 136, endPoint x: 175, endPoint y: 132, distance: 153.1
click at [175, 132] on input "text" at bounding box center [177, 135] width 181 height 35
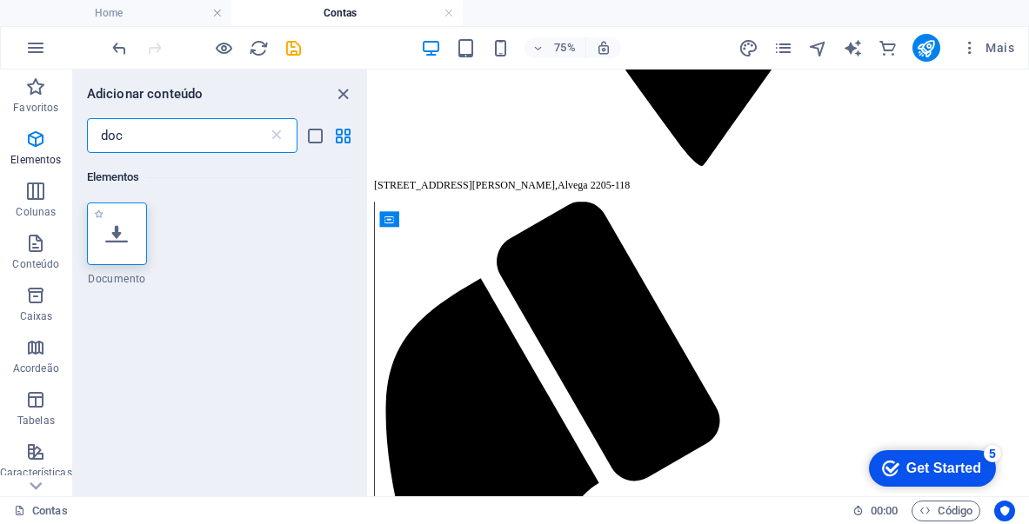
type input "doc"
click at [110, 224] on icon at bounding box center [116, 234] width 23 height 23
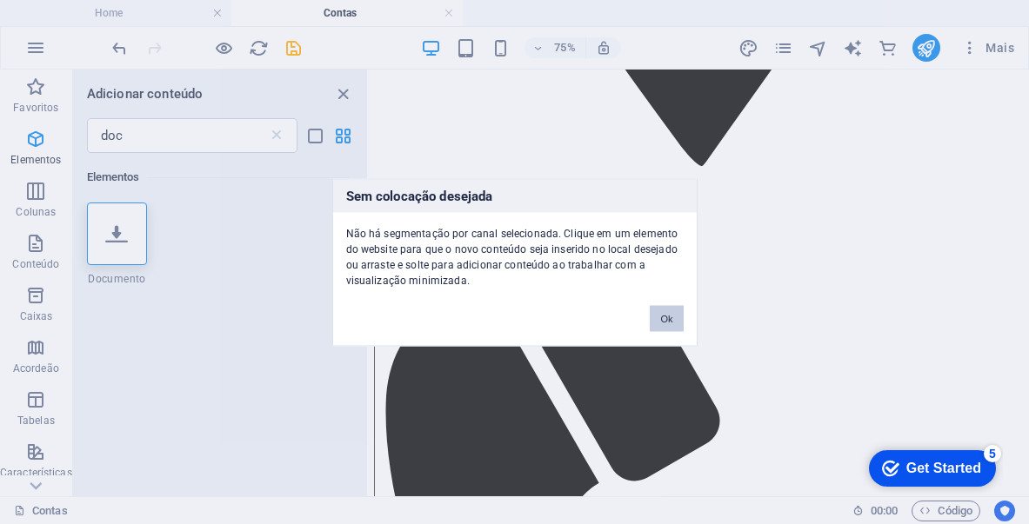
click at [657, 323] on button "Ok" at bounding box center [666, 318] width 33 height 26
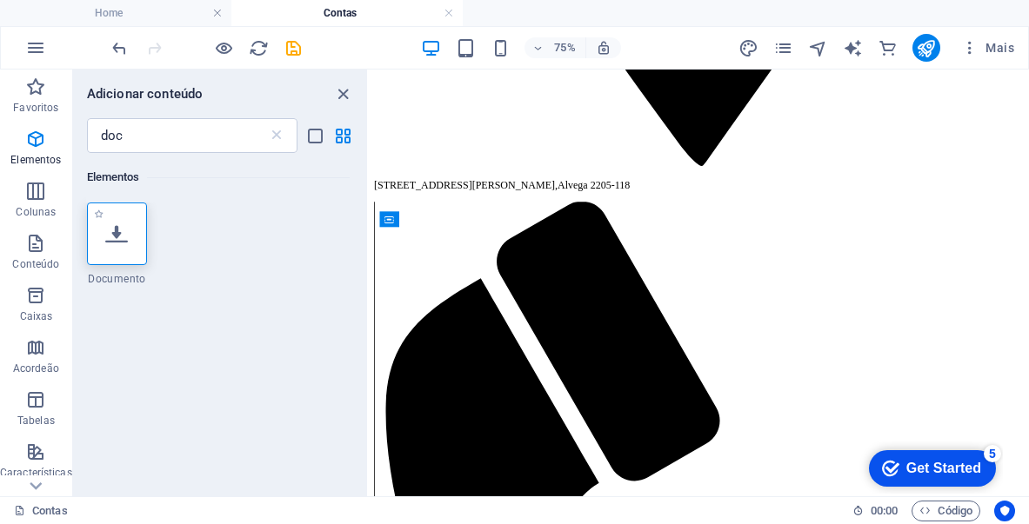
click at [115, 248] on div at bounding box center [117, 234] width 61 height 63
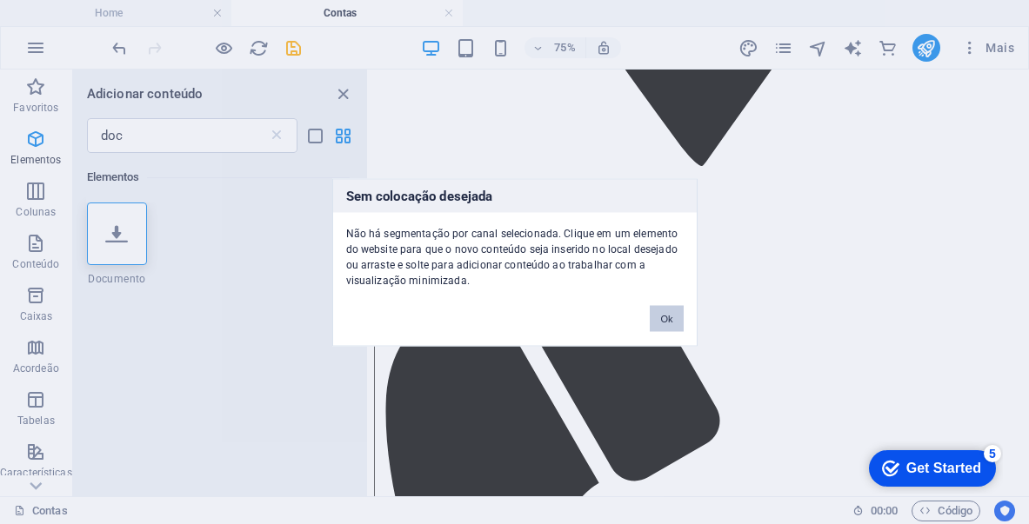
click at [662, 315] on button "Ok" at bounding box center [666, 318] width 33 height 26
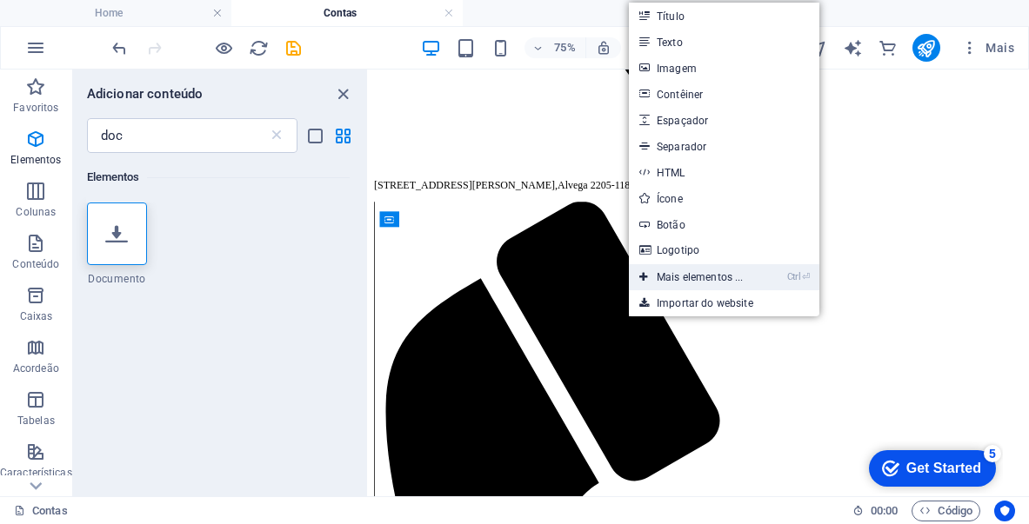
click at [733, 268] on link "Ctrl ⏎ Mais elementos ..." at bounding box center [691, 277] width 125 height 26
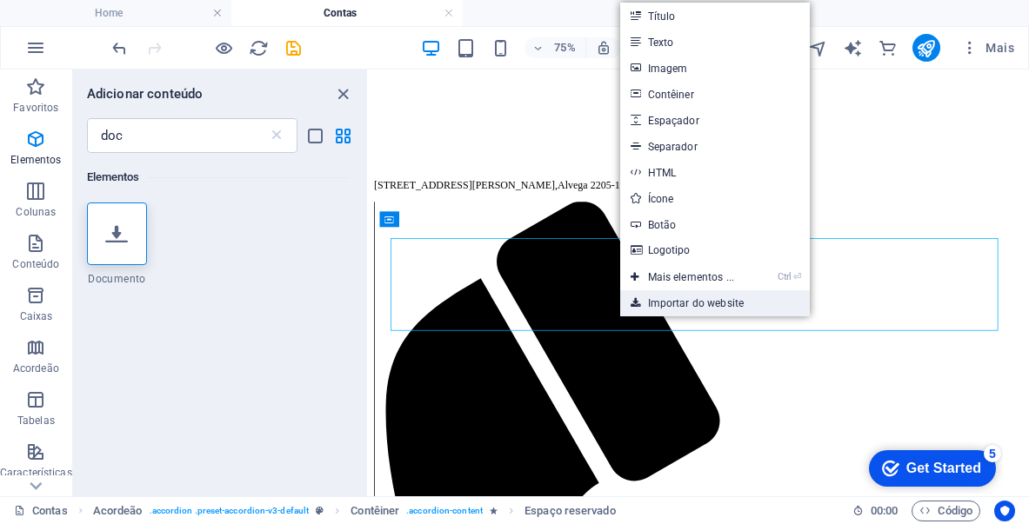
click at [696, 298] on link "Importar do website" at bounding box center [715, 303] width 190 height 26
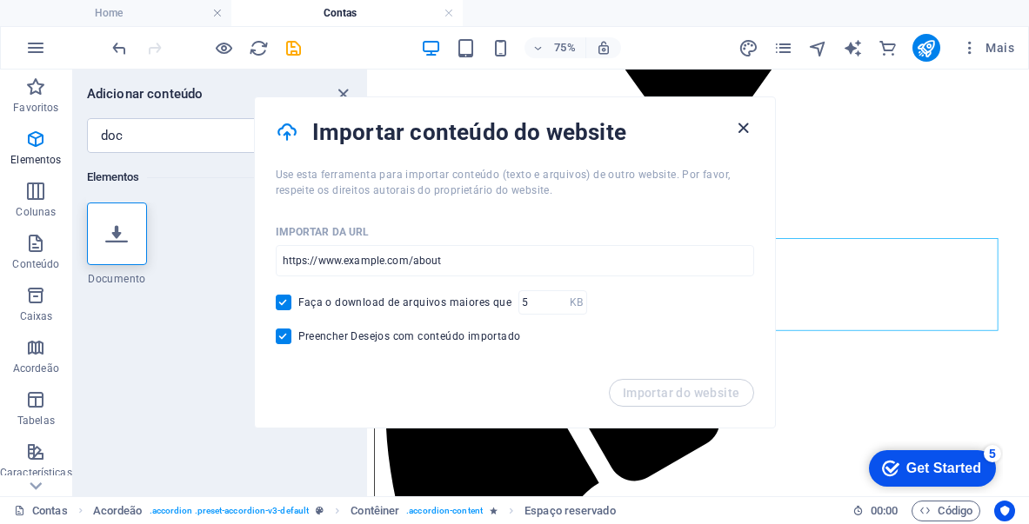
click at [749, 126] on icon "button" at bounding box center [743, 128] width 20 height 20
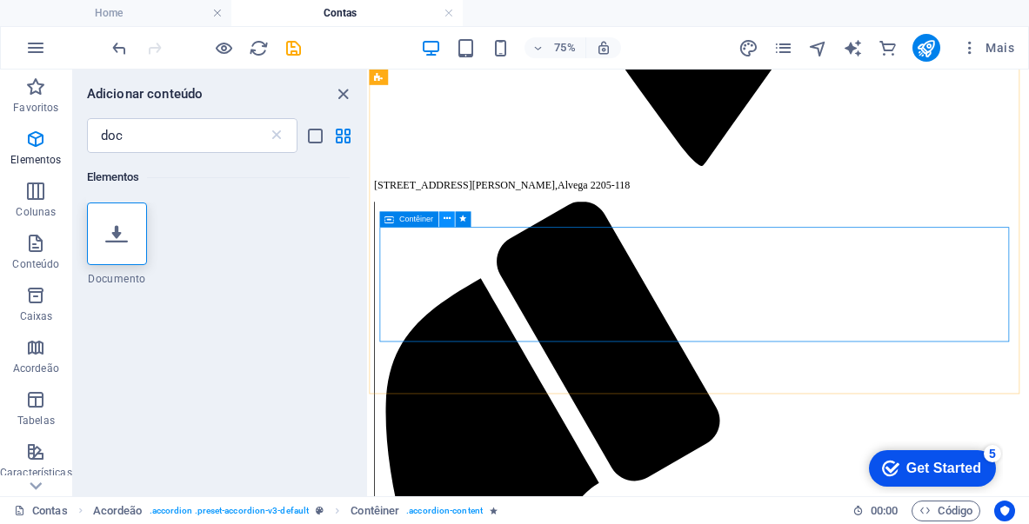
click at [452, 217] on button at bounding box center [446, 219] width 16 height 16
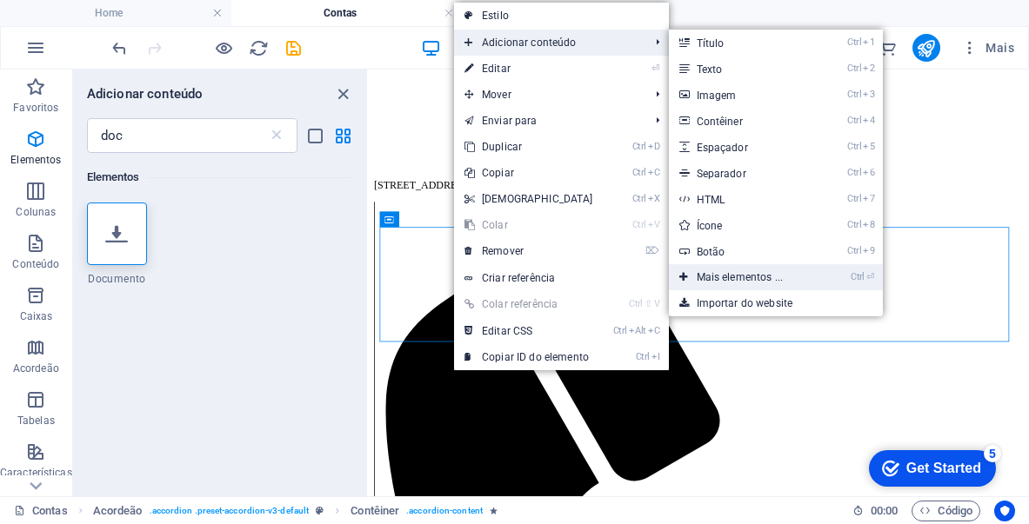
click at [679, 276] on icon at bounding box center [683, 277] width 9 height 26
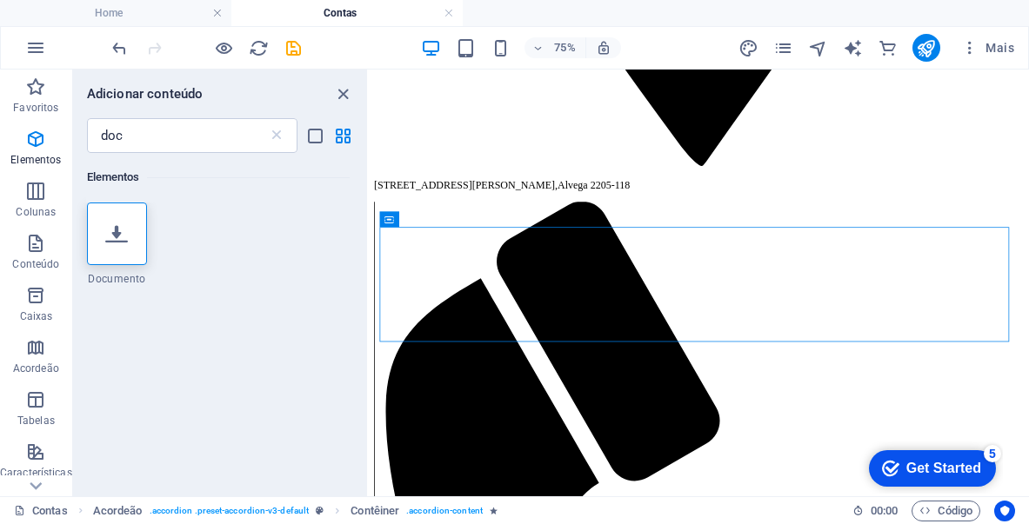
drag, startPoint x: 115, startPoint y: 232, endPoint x: 241, endPoint y: 188, distance: 133.6
click at [241, 188] on div "Elementos" at bounding box center [218, 177] width 263 height 49
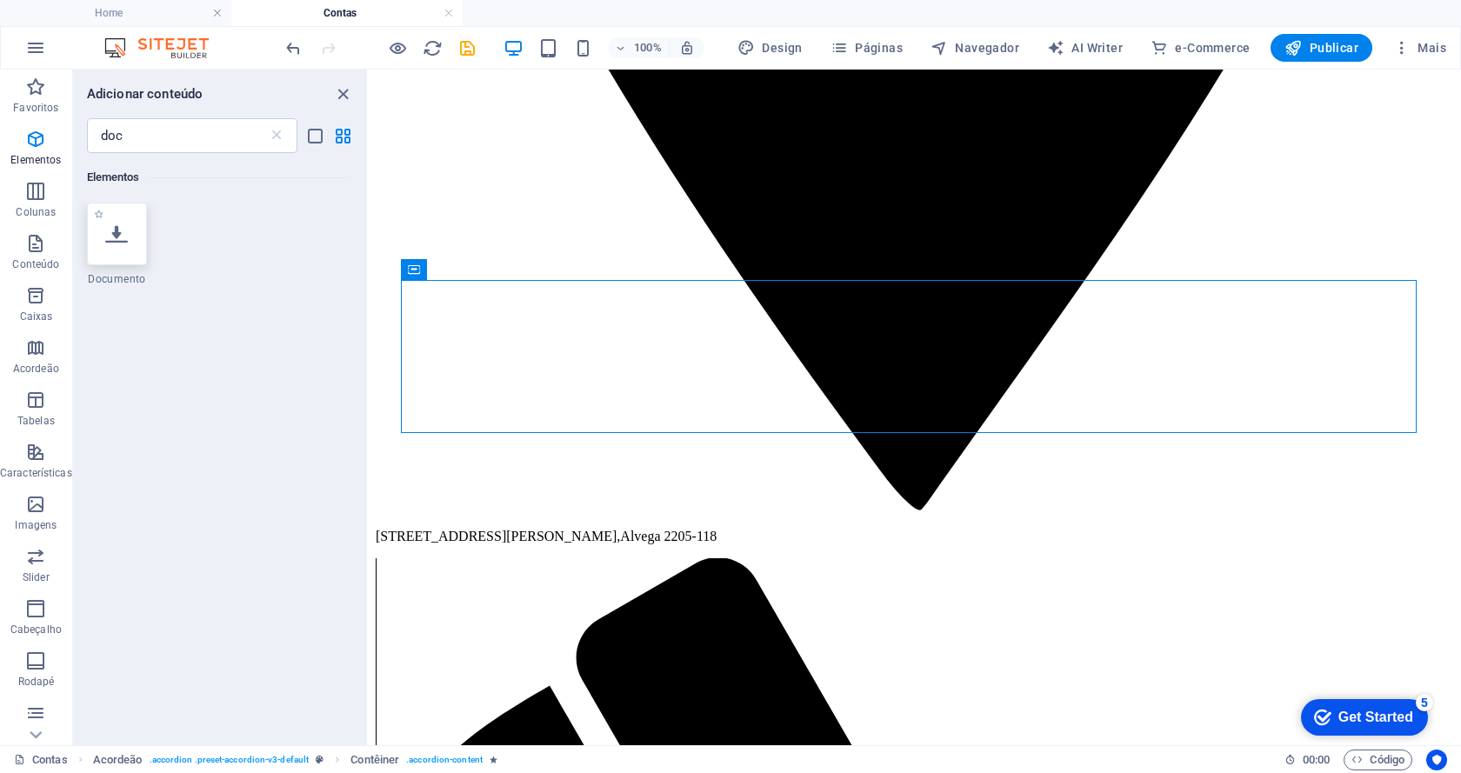
scroll to position [1130, 0]
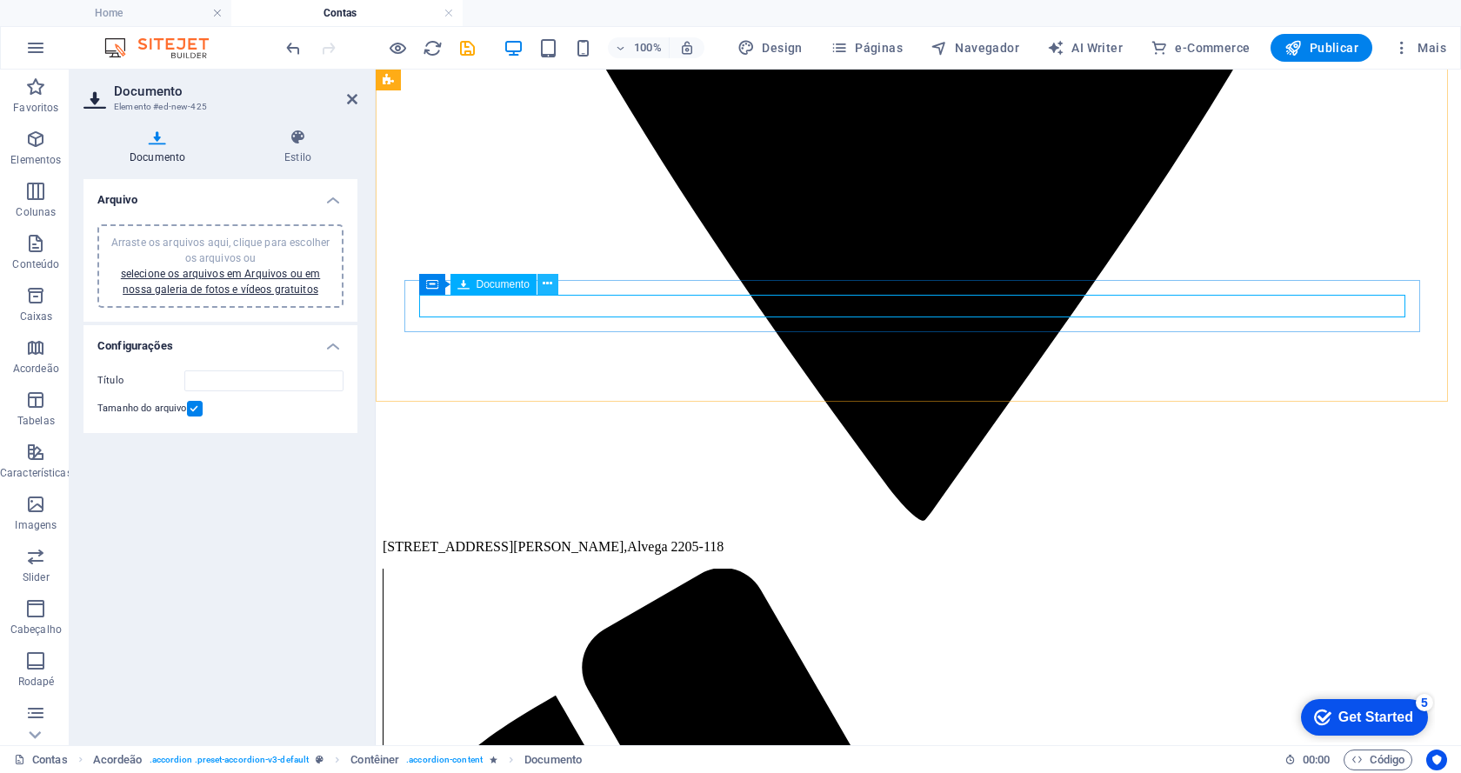
click at [552, 284] on icon at bounding box center [548, 284] width 10 height 18
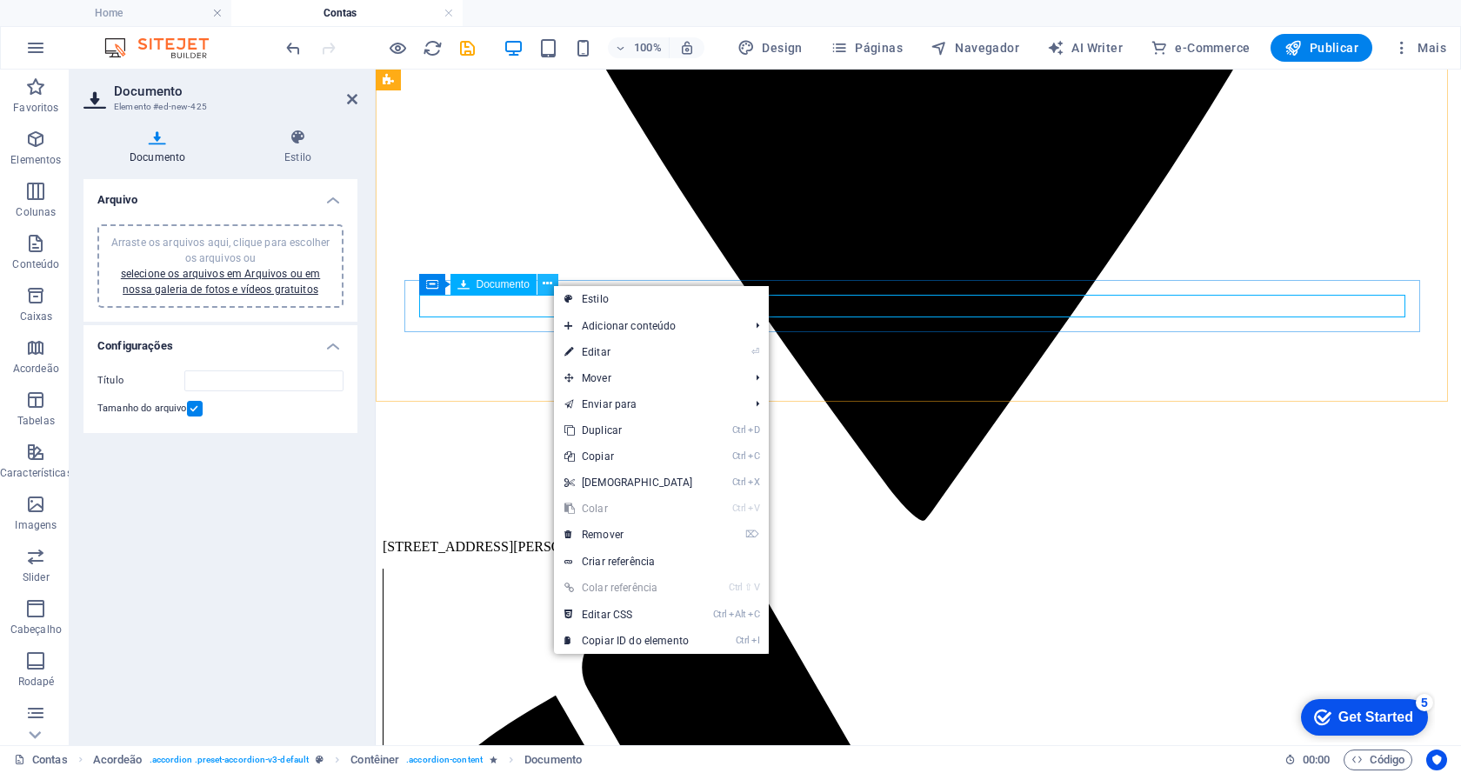
click at [552, 284] on icon at bounding box center [548, 284] width 10 height 18
click at [268, 284] on link "selecione os arquivos em Arquivos ou em nossa galeria de fotos e vídeos gratuit…" at bounding box center [220, 282] width 199 height 28
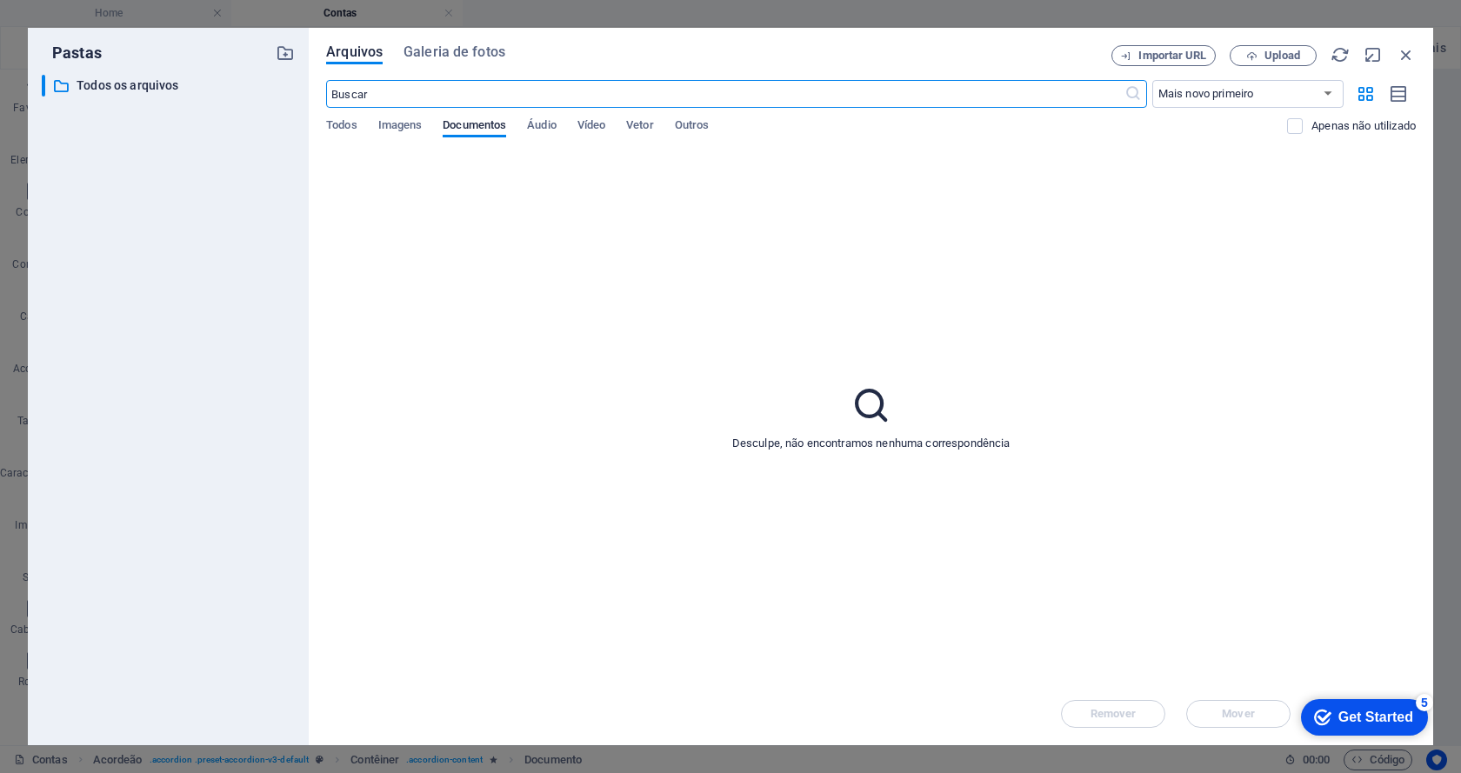
scroll to position [1063, 0]
click at [110, 77] on p "Todos os arquivos" at bounding box center [170, 86] width 186 height 20
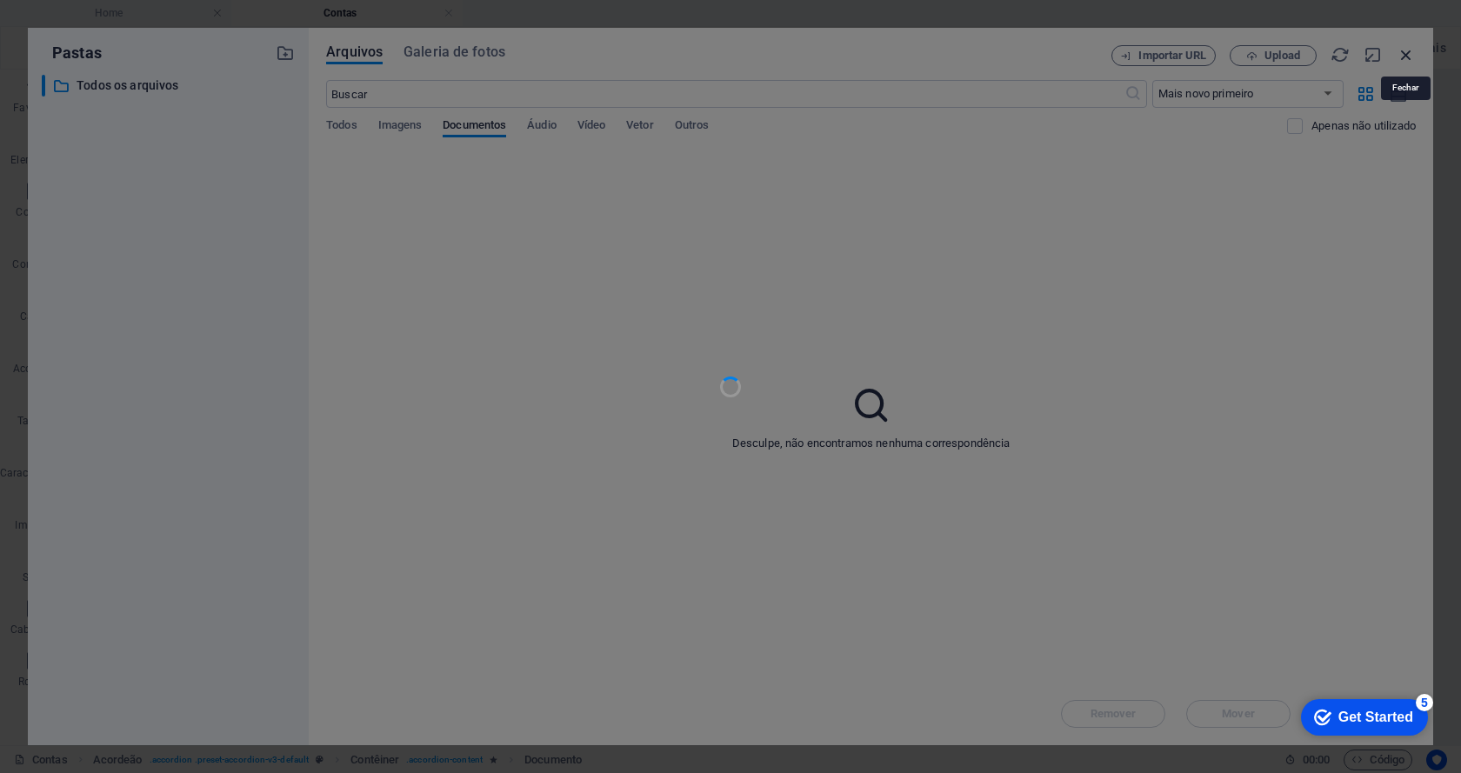
click at [1403, 57] on div at bounding box center [730, 386] width 1461 height 773
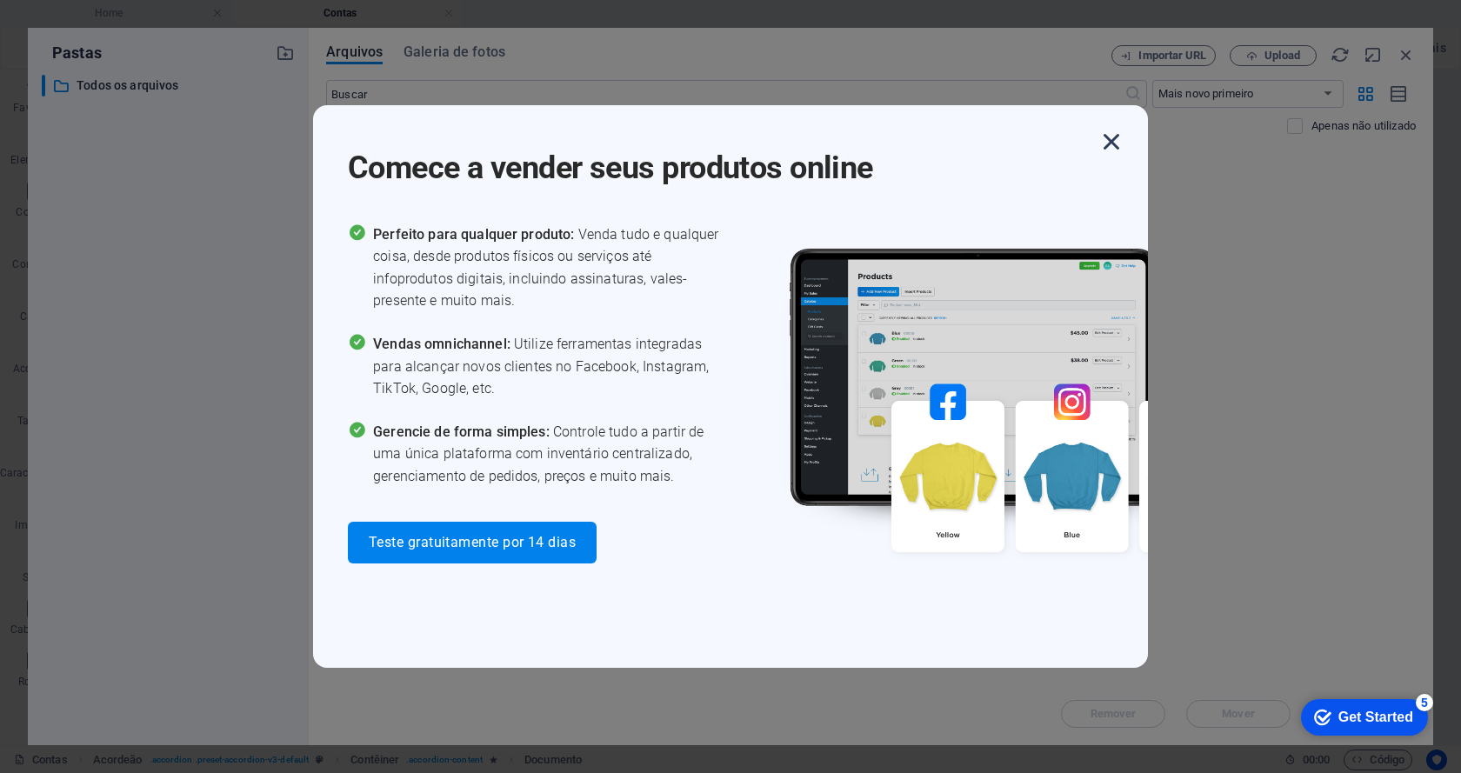
click at [1116, 144] on icon "button" at bounding box center [1111, 141] width 31 height 31
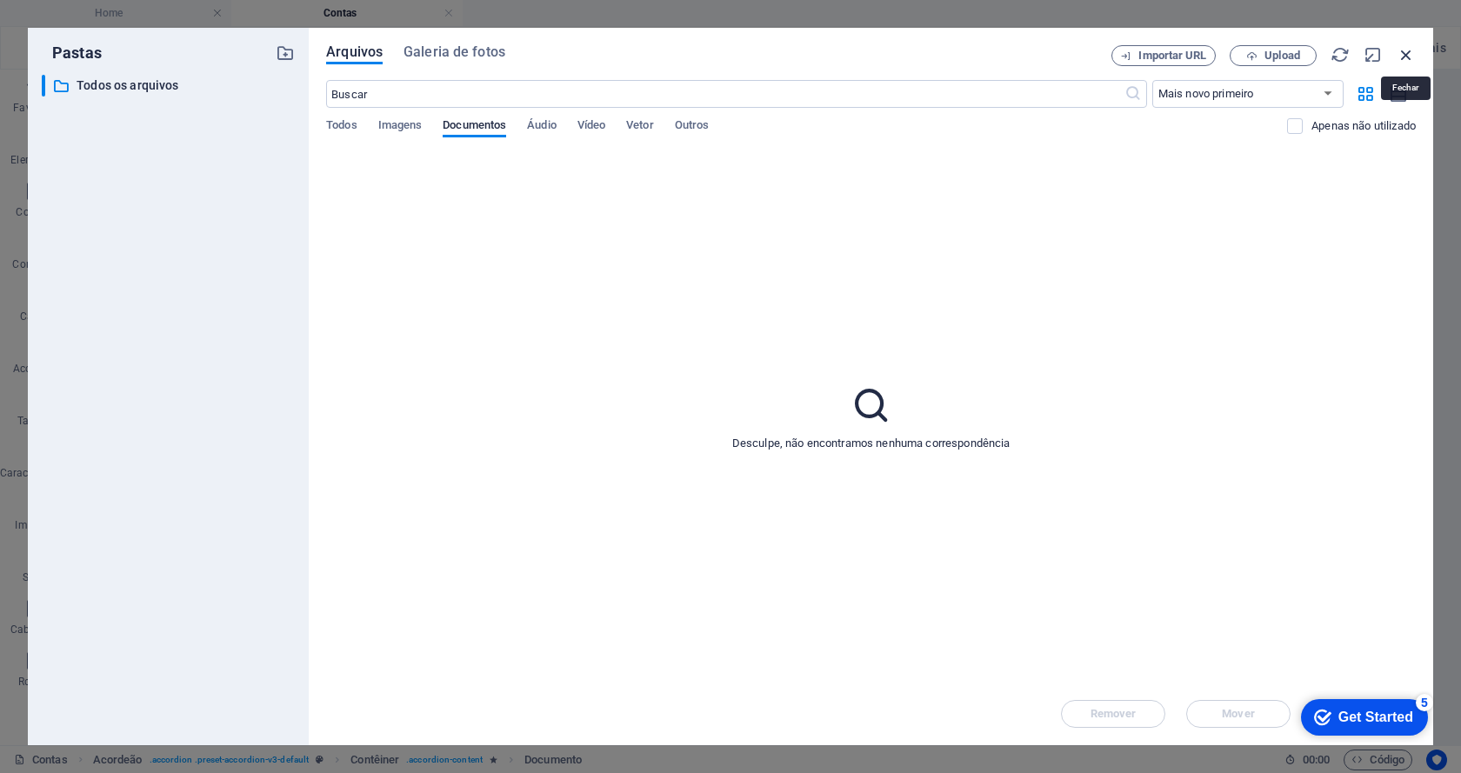
click at [1409, 53] on icon "button" at bounding box center [1405, 54] width 19 height 19
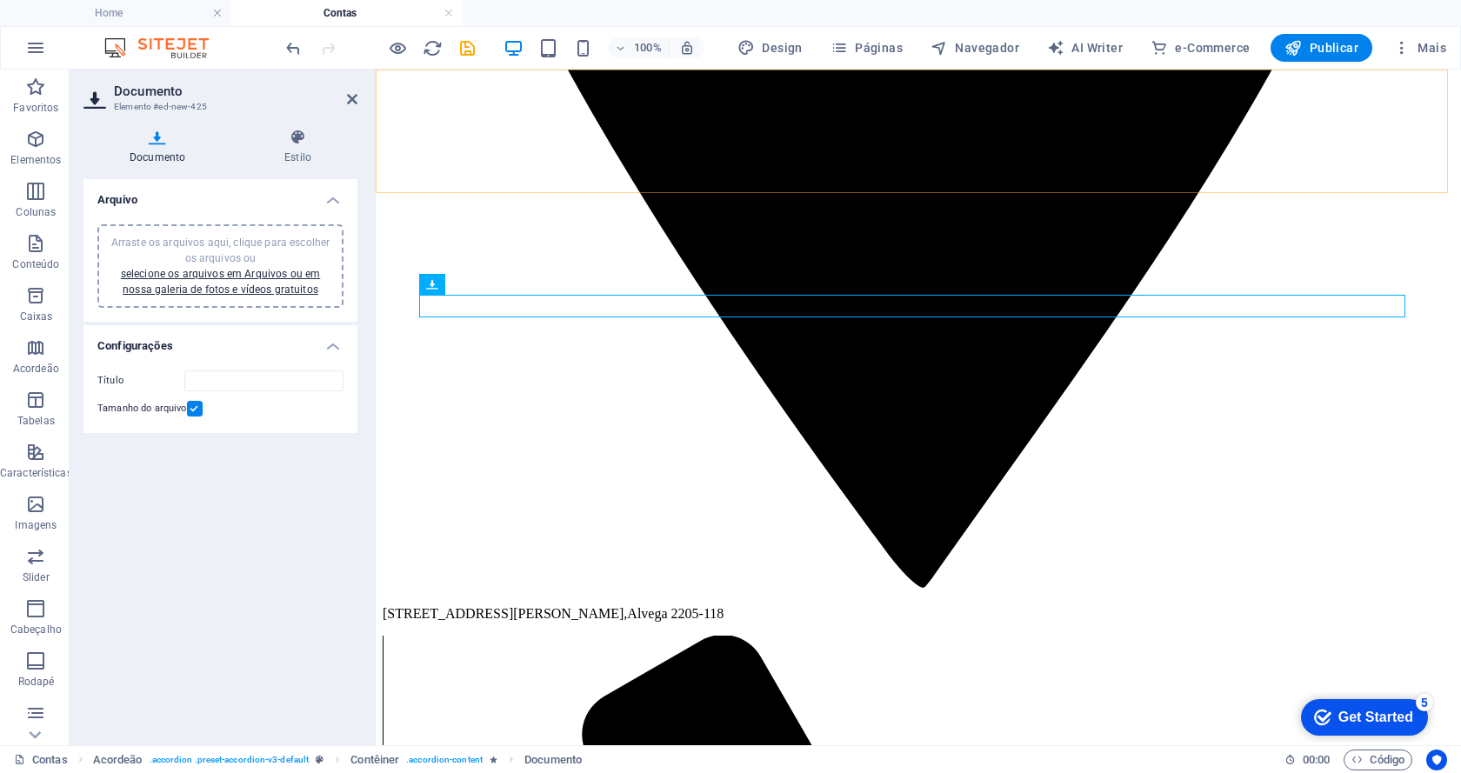
scroll to position [1130, 0]
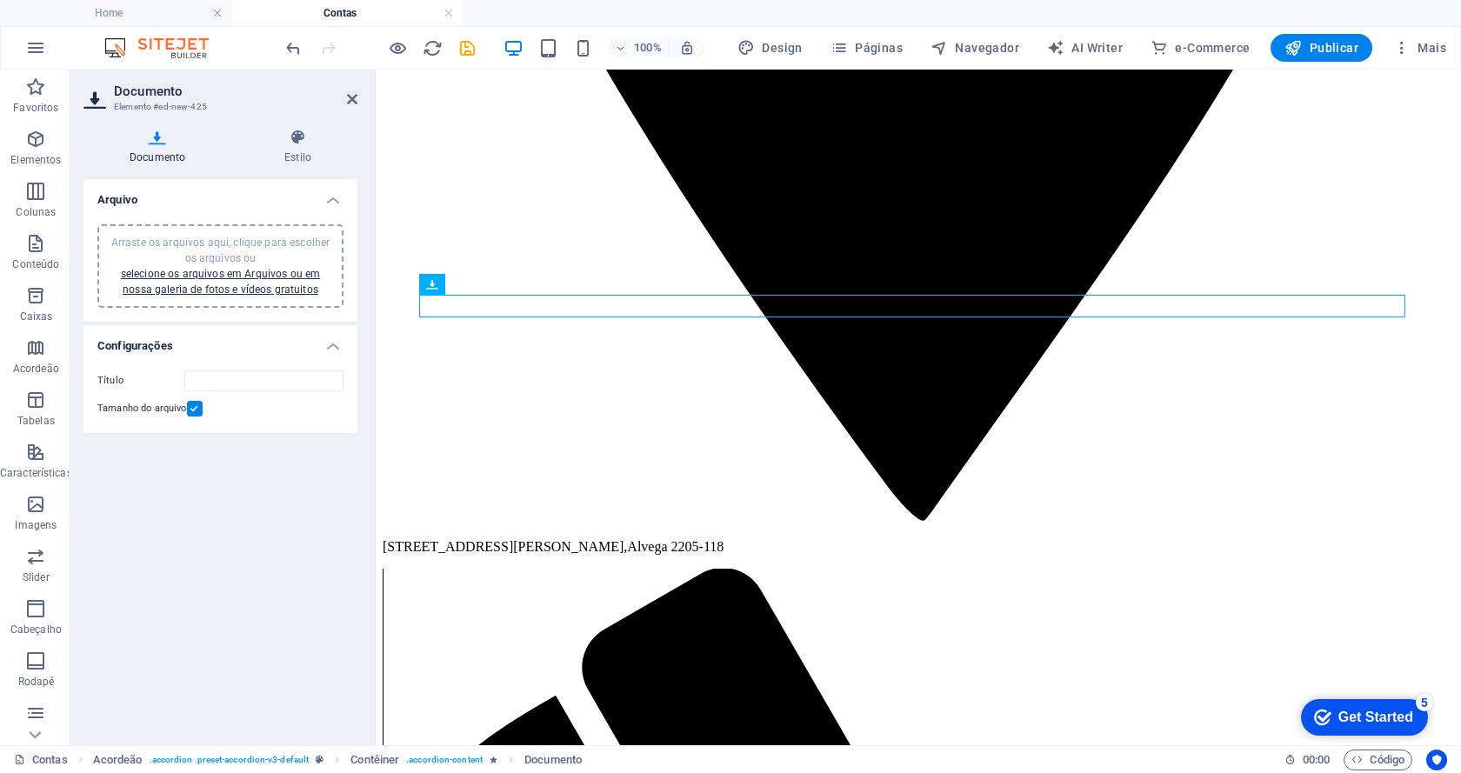
click at [235, 245] on span "Arraste os arquivos aqui, clique para escolher os arquivos ou selecione os arqu…" at bounding box center [220, 265] width 218 height 59
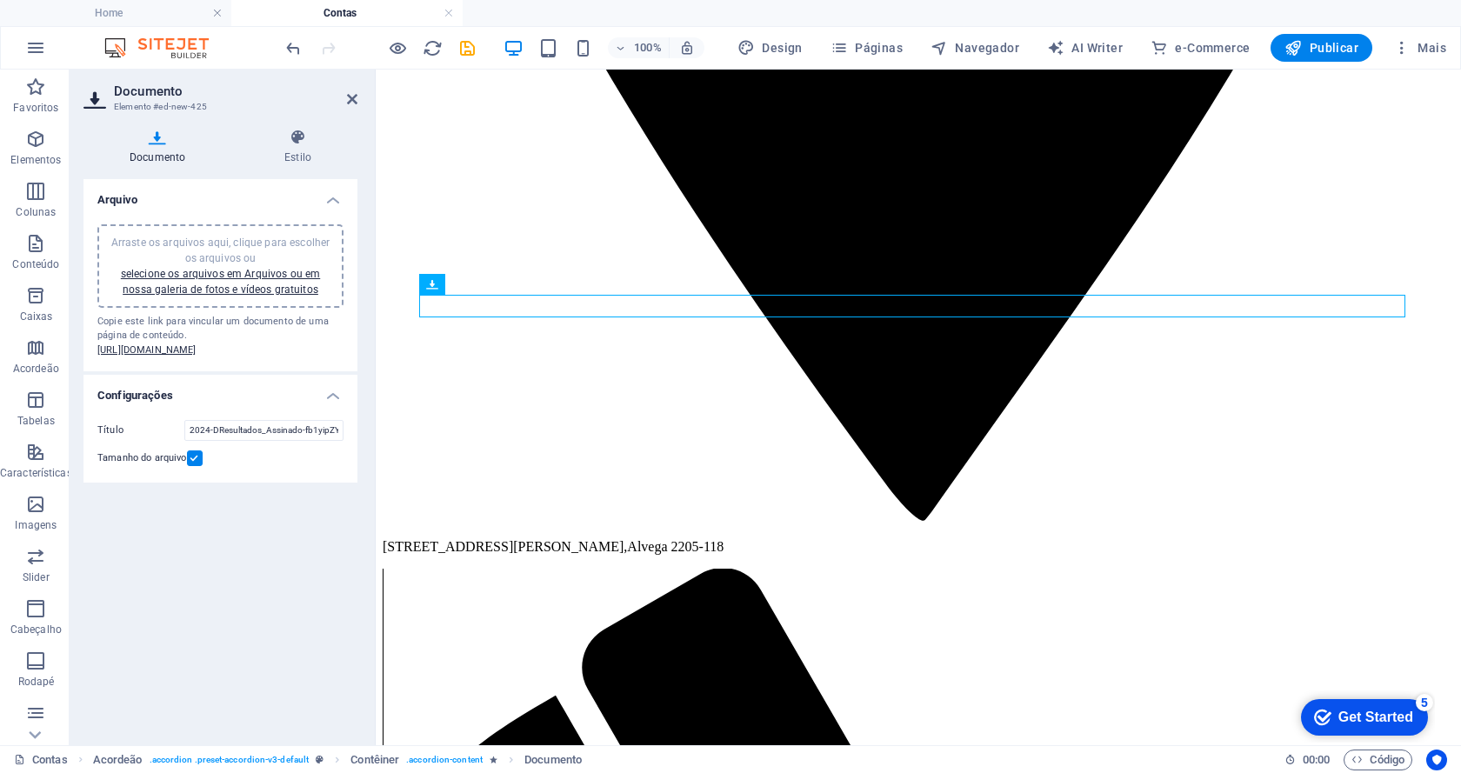
click at [187, 249] on div "Arraste os arquivos aqui, clique para escolher os arquivos ou selecione os arqu…" at bounding box center [220, 266] width 225 height 63
click at [323, 441] on input "2024-Balano_Assinado-XbQ5JGCoi2dBppr5qqjbLw.pdf" at bounding box center [263, 430] width 159 height 21
type input "2024-Balanço"
click at [353, 97] on icon at bounding box center [352, 99] width 10 height 14
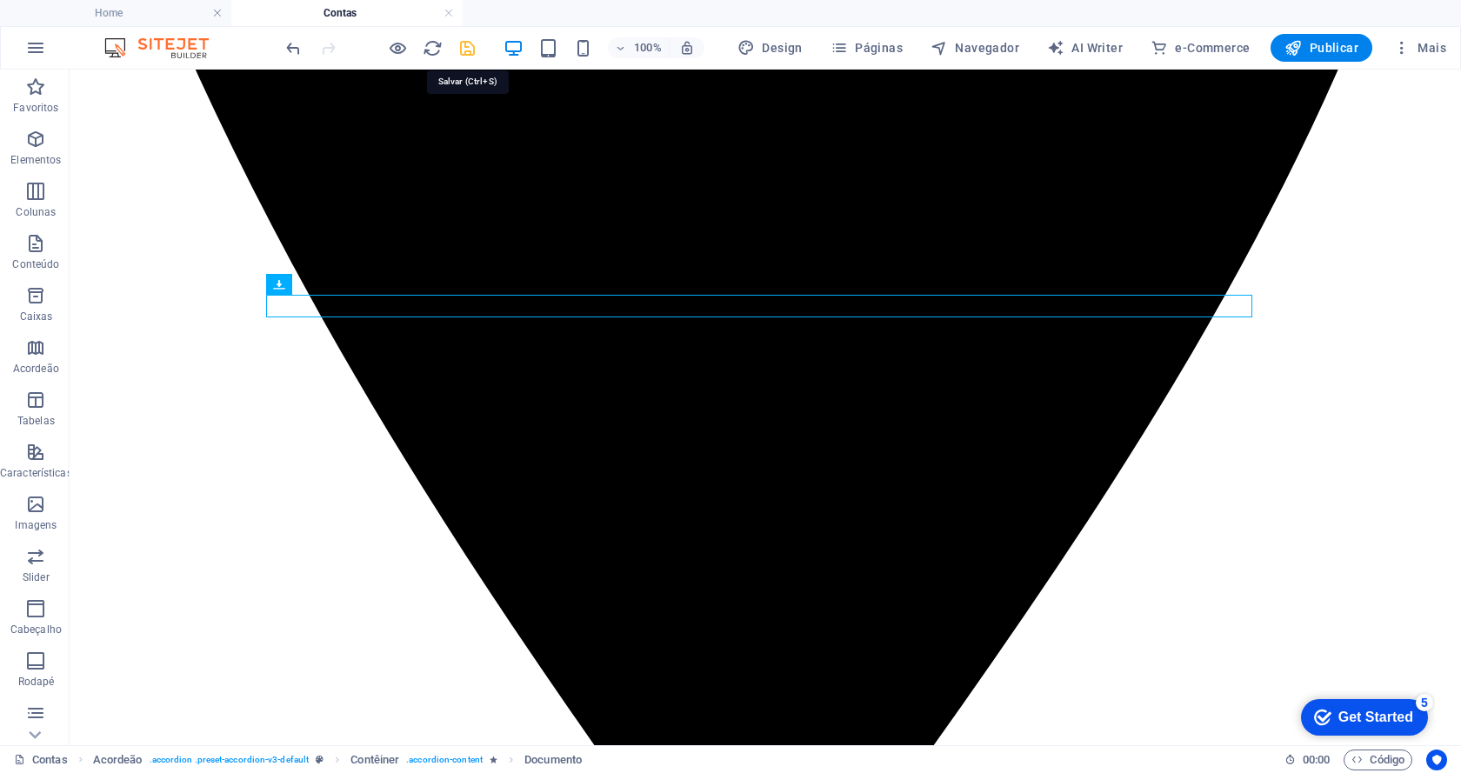
click at [463, 38] on icon "save" at bounding box center [467, 48] width 20 height 20
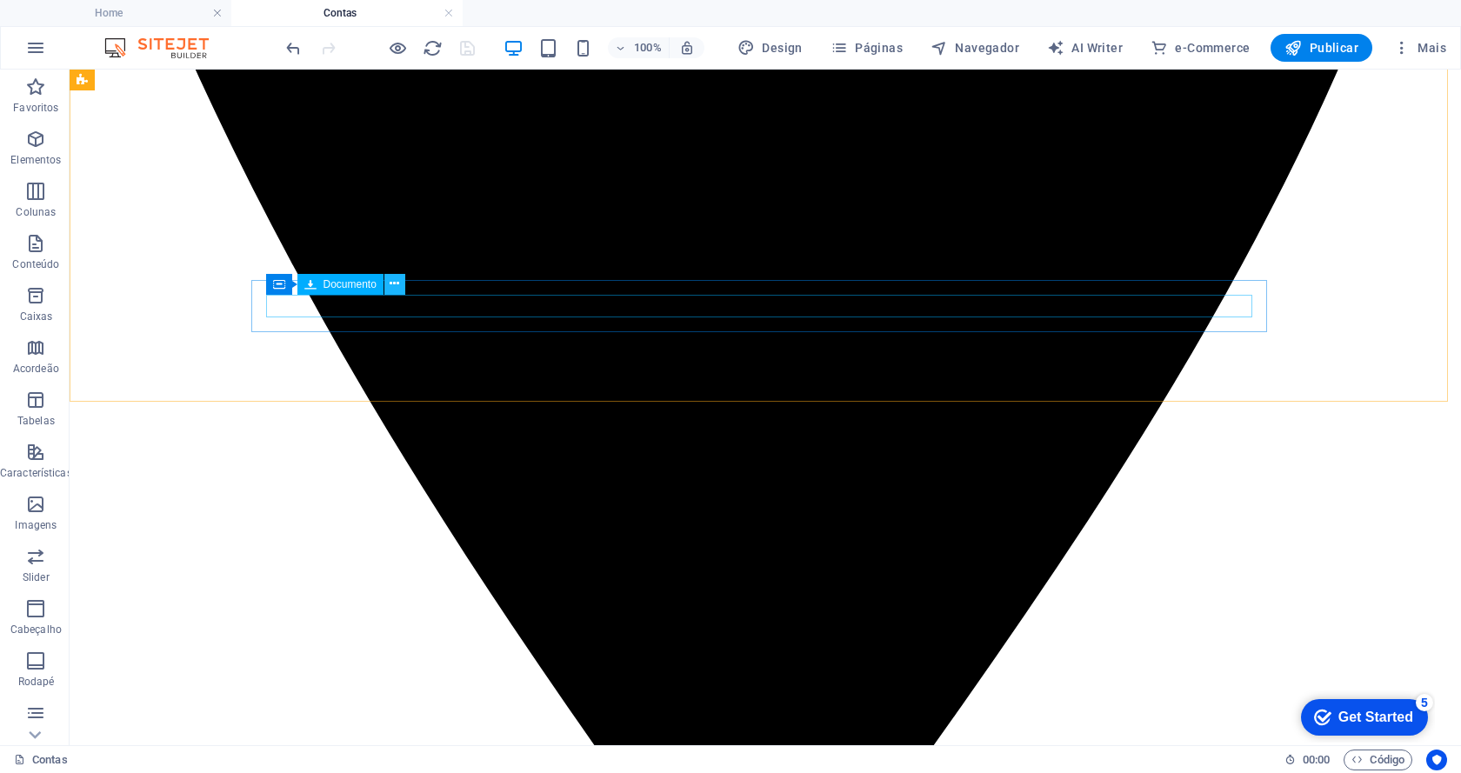
click at [395, 287] on icon at bounding box center [395, 284] width 10 height 18
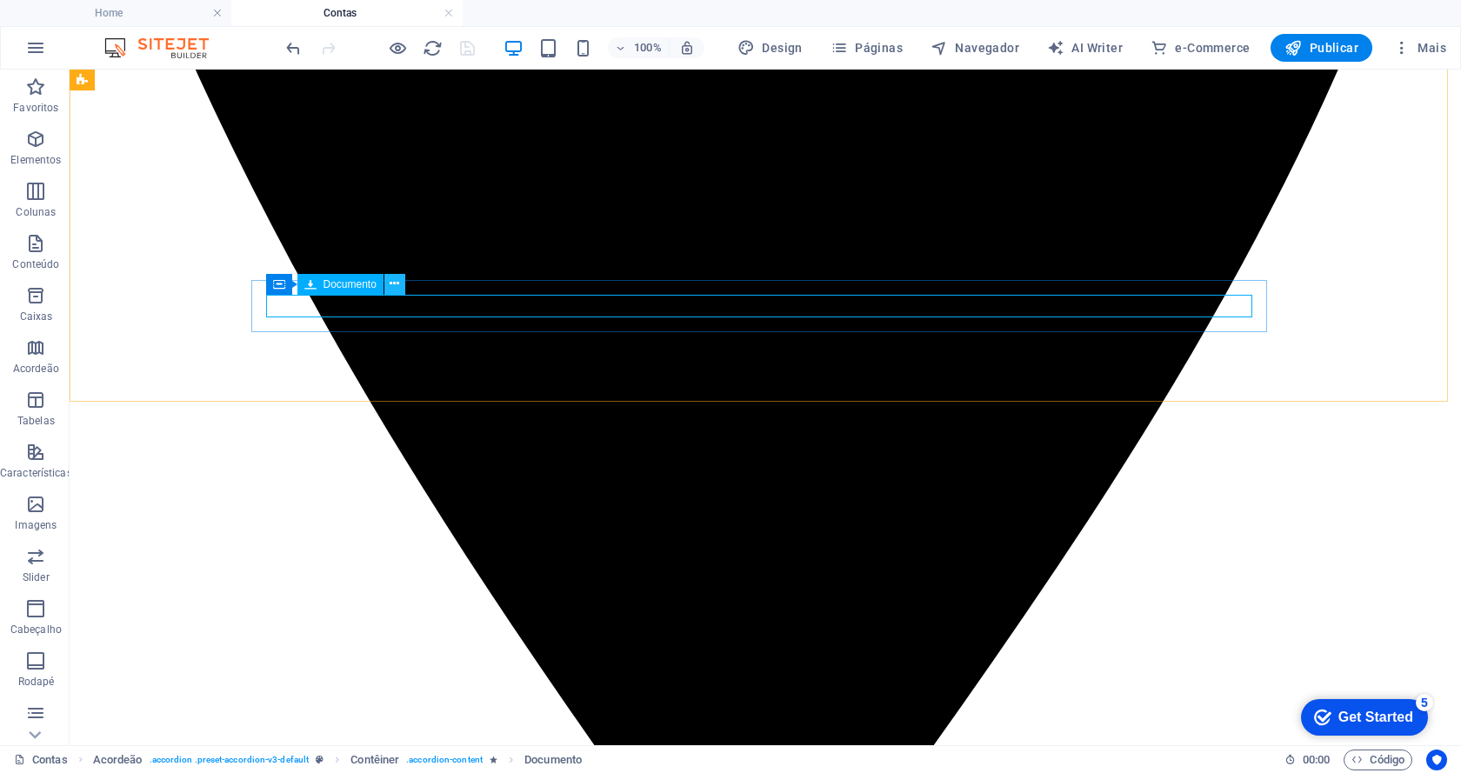
click at [395, 286] on icon at bounding box center [395, 284] width 10 height 18
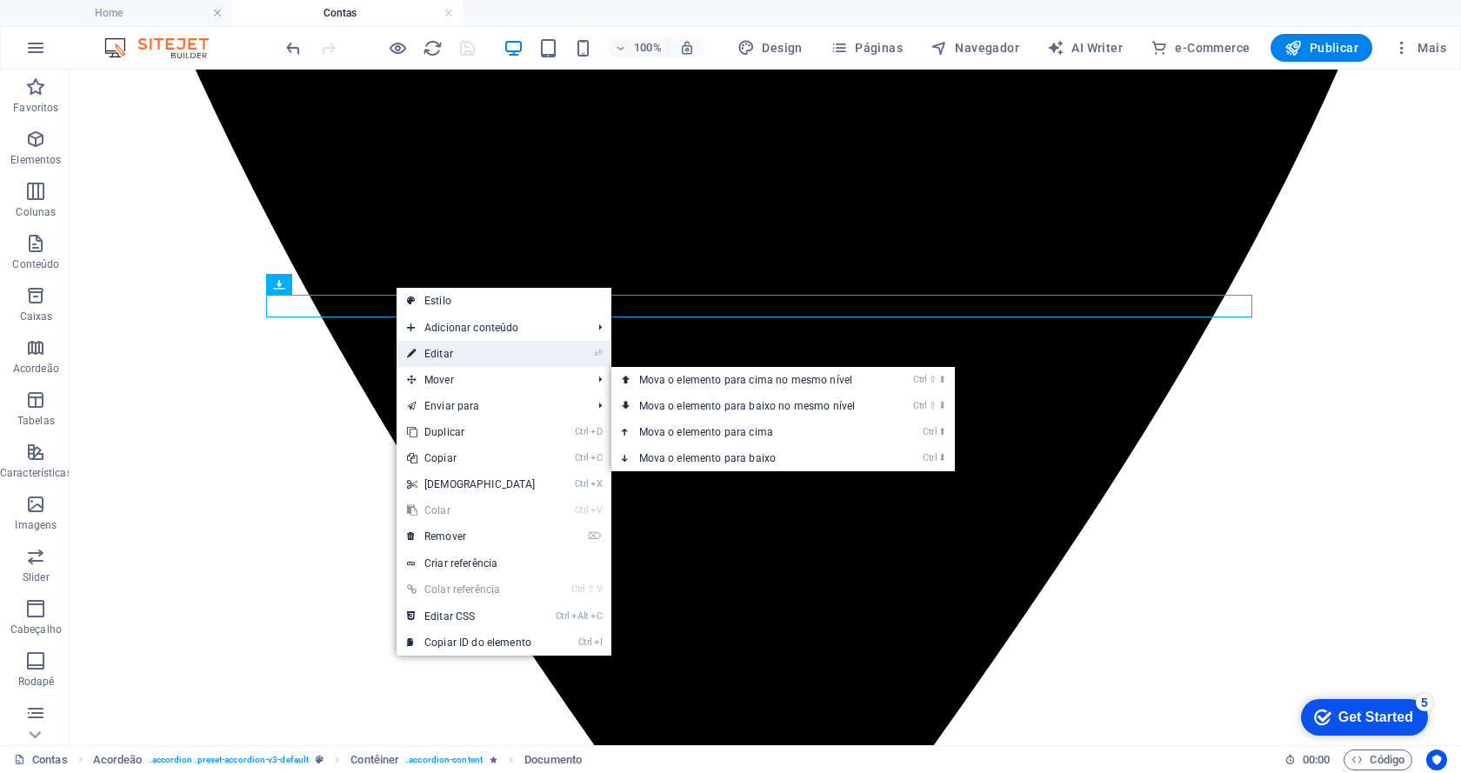
click at [438, 354] on link "⏎ Editar" at bounding box center [471, 354] width 150 height 26
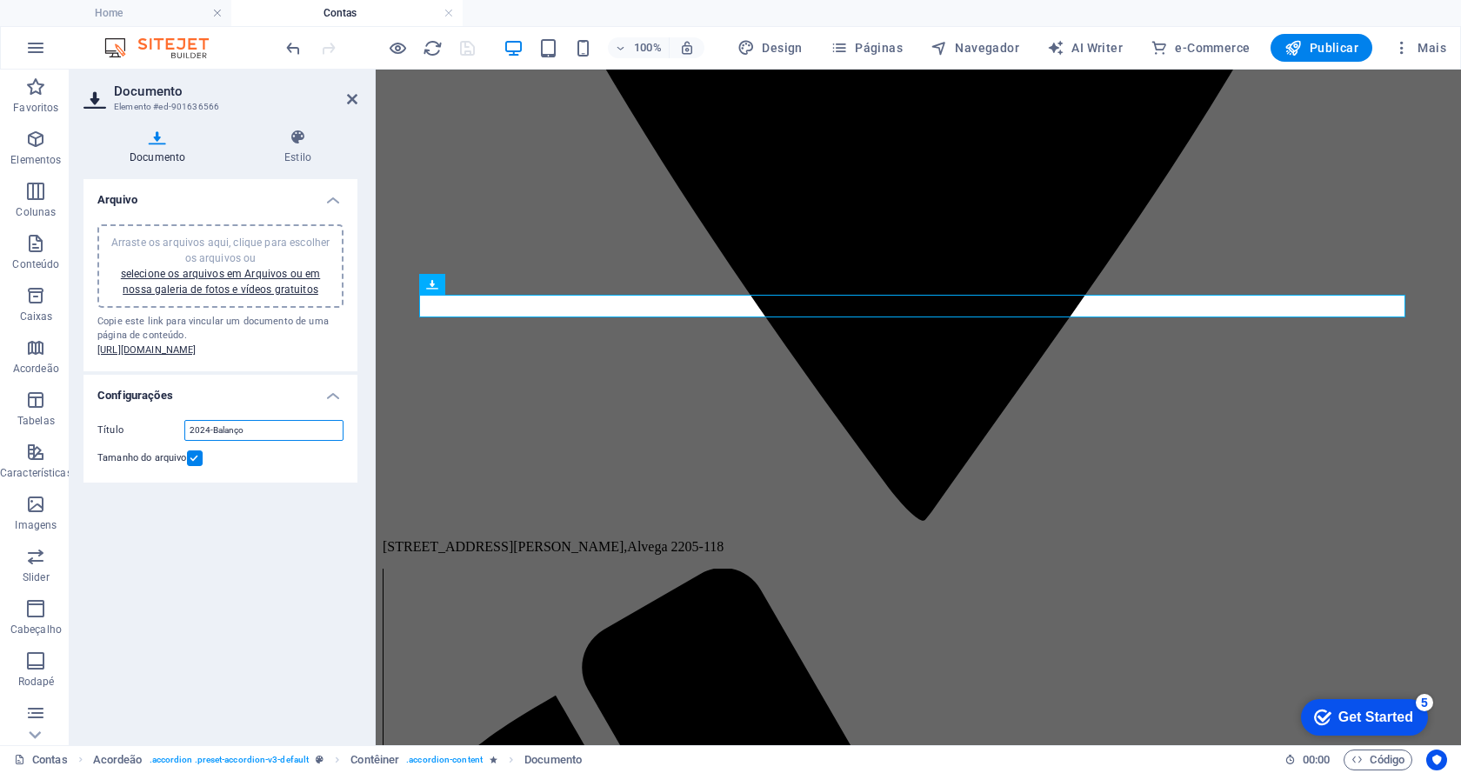
click at [245, 441] on input "2024-Balanço" at bounding box center [263, 430] width 159 height 21
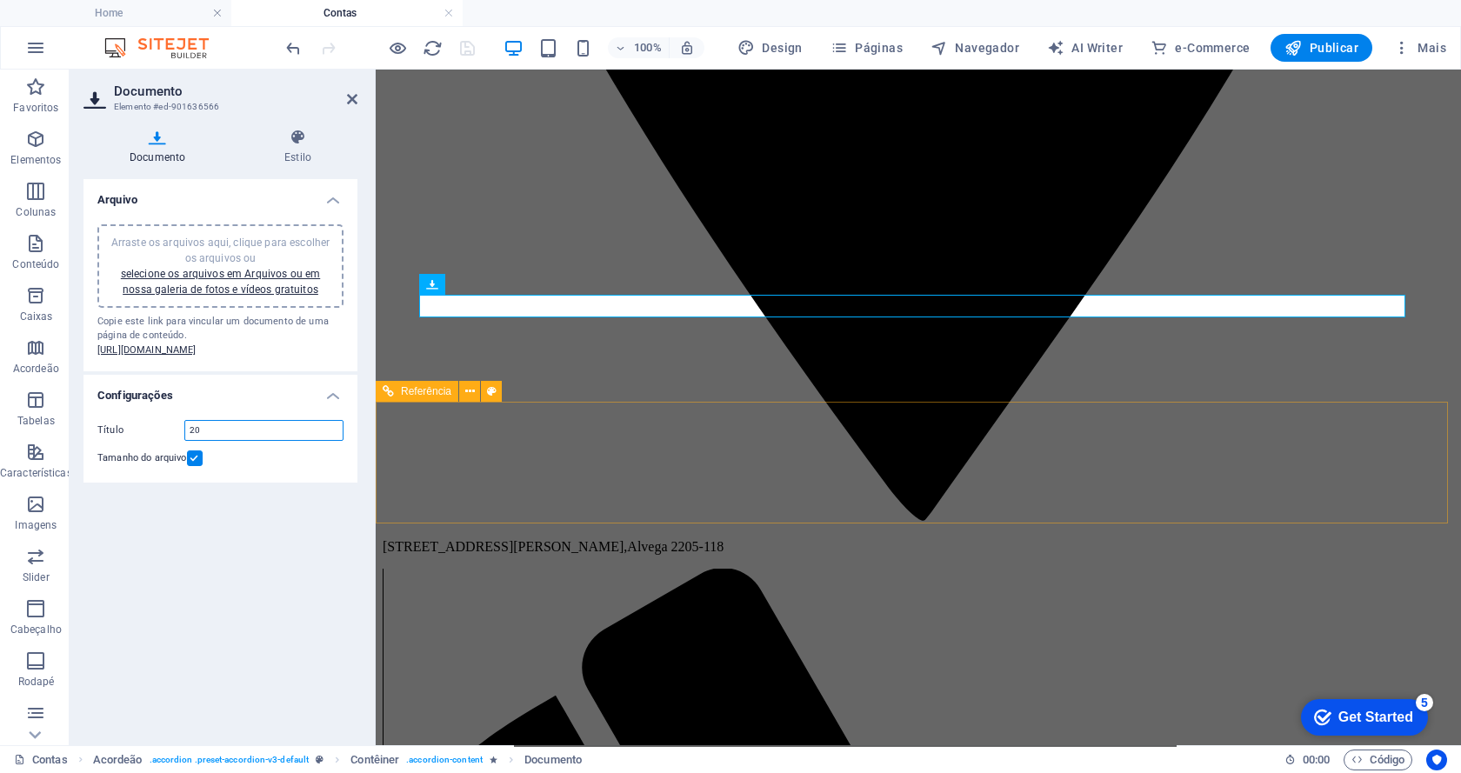
type input "2"
type input "Balanço de resultados 2024"
drag, startPoint x: 355, startPoint y: 95, endPoint x: 291, endPoint y: 25, distance: 94.2
click at [355, 95] on icon at bounding box center [352, 99] width 10 height 14
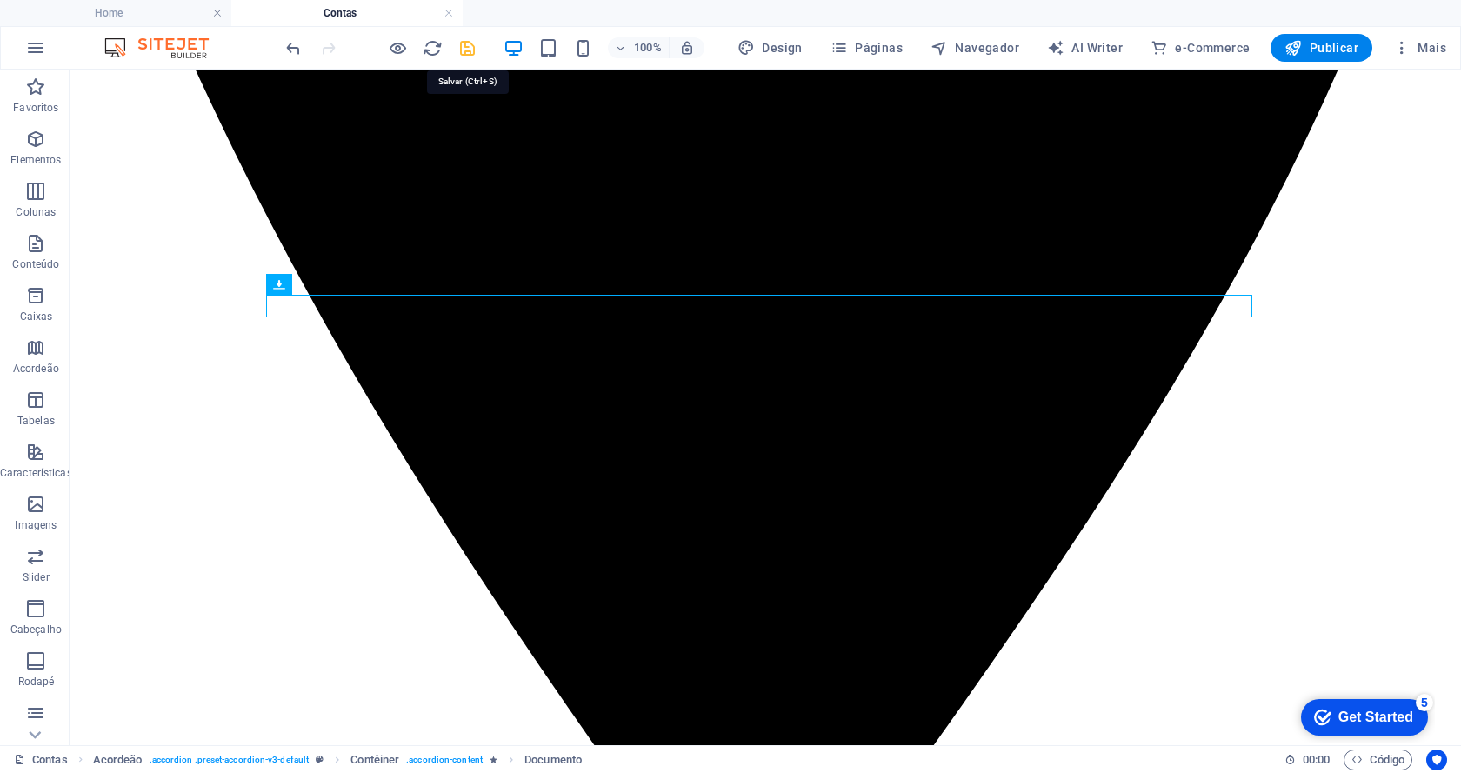
click at [459, 49] on icon "save" at bounding box center [467, 48] width 20 height 20
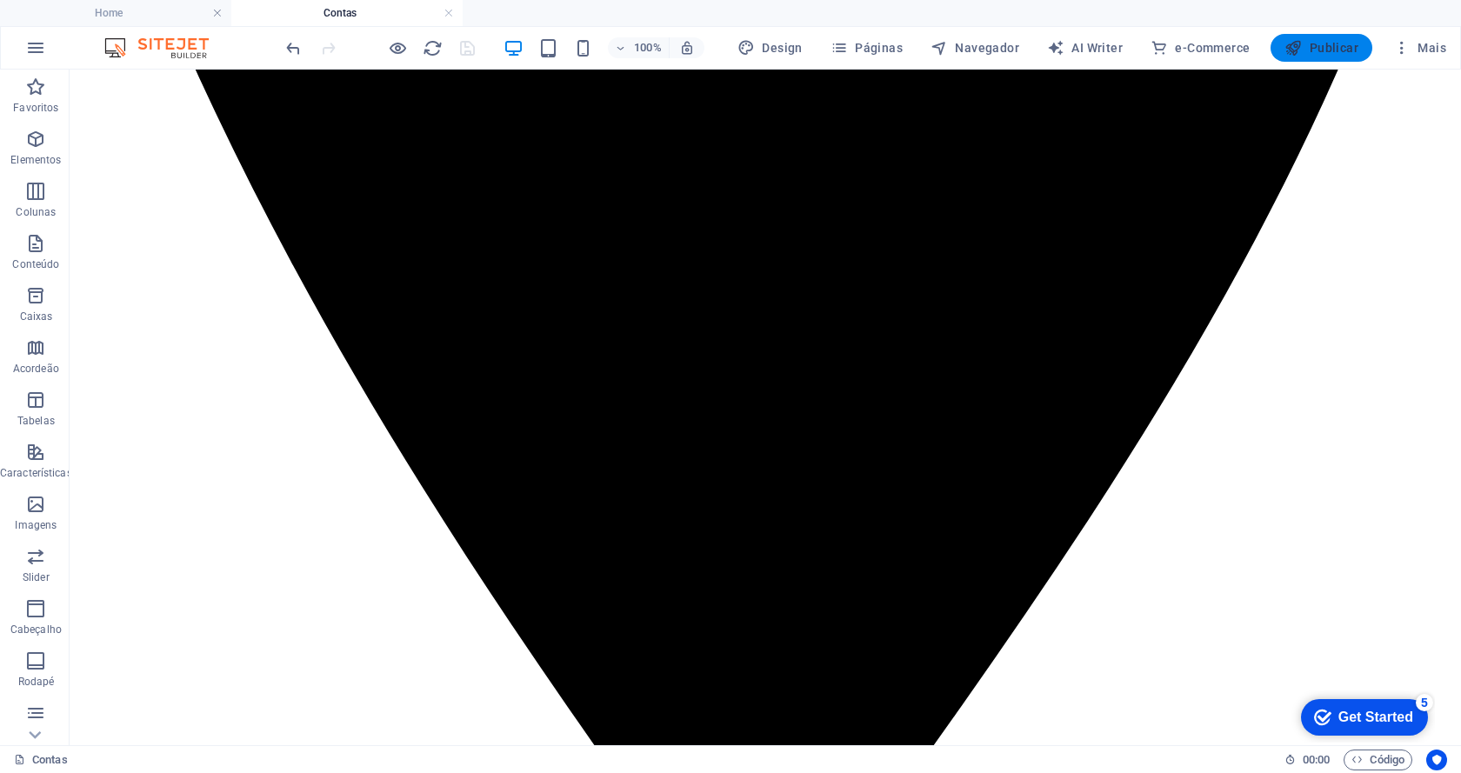
click at [1312, 49] on span "Publicar" at bounding box center [1321, 47] width 74 height 17
